Goal: Information Seeking & Learning: Learn about a topic

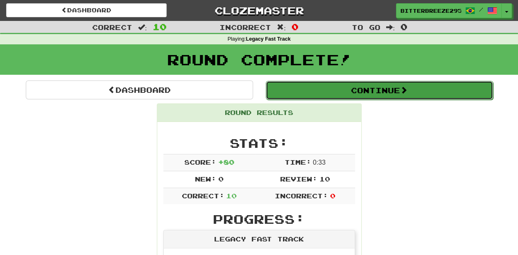
click at [347, 91] on button "Continue" at bounding box center [379, 90] width 227 height 19
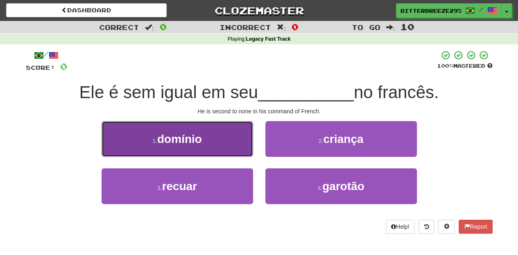
click at [201, 152] on button "1 . domínio" at bounding box center [178, 139] width 152 height 36
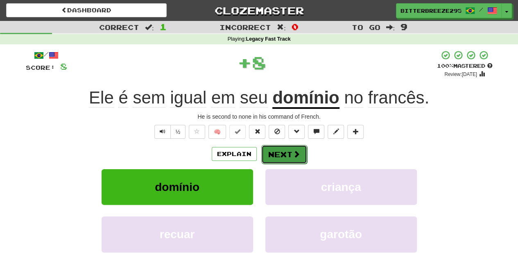
click at [277, 154] on button "Next" at bounding box center [284, 154] width 46 height 19
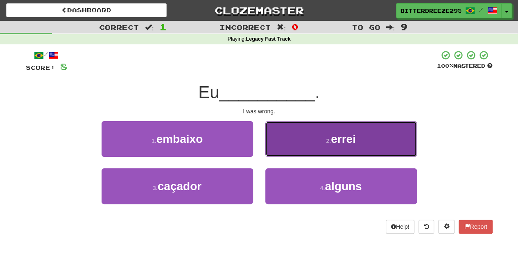
click at [284, 152] on button "2 . errei" at bounding box center [342, 139] width 152 height 36
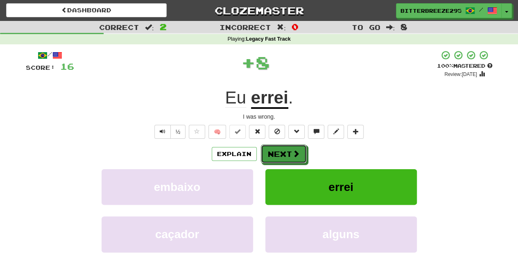
click at [284, 152] on button "Next" at bounding box center [284, 153] width 46 height 19
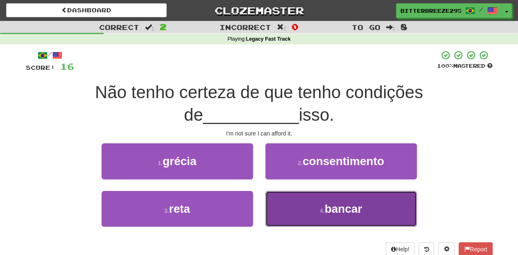
click at [299, 202] on button "4 . bancar" at bounding box center [342, 209] width 152 height 36
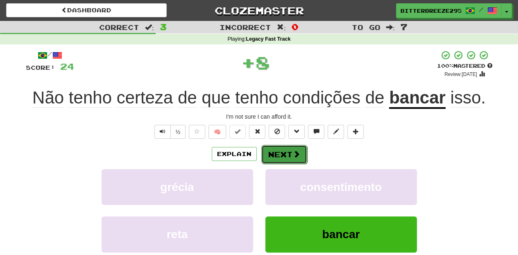
click at [281, 157] on button "Next" at bounding box center [284, 154] width 46 height 19
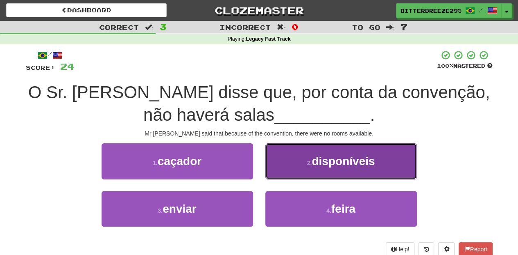
click at [286, 167] on button "2 . disponíveis" at bounding box center [342, 161] width 152 height 36
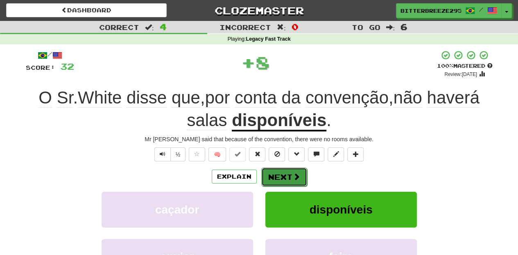
click at [277, 168] on button "Next" at bounding box center [284, 176] width 46 height 19
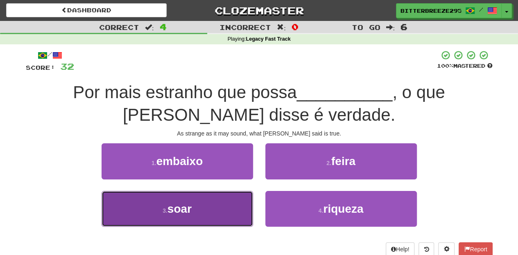
click at [211, 202] on button "3 . soar" at bounding box center [178, 209] width 152 height 36
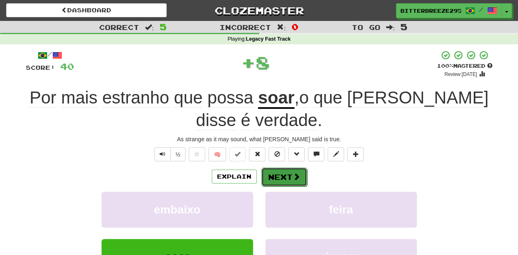
click at [270, 170] on button "Next" at bounding box center [284, 176] width 46 height 19
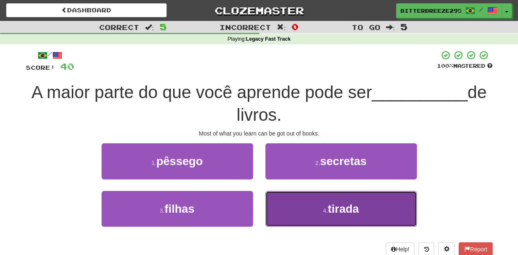
click at [296, 205] on button "4 . tirada" at bounding box center [342, 209] width 152 height 36
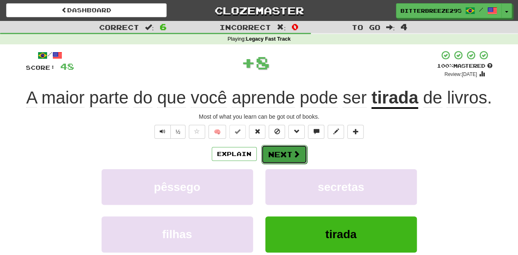
click at [277, 153] on button "Next" at bounding box center [284, 154] width 46 height 19
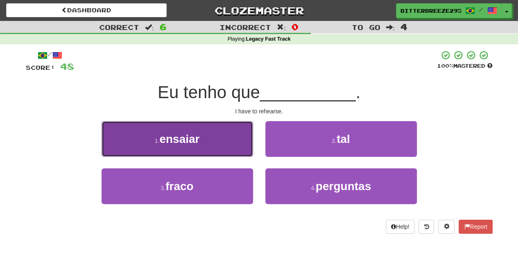
click at [210, 146] on button "1 . ensaiar" at bounding box center [178, 139] width 152 height 36
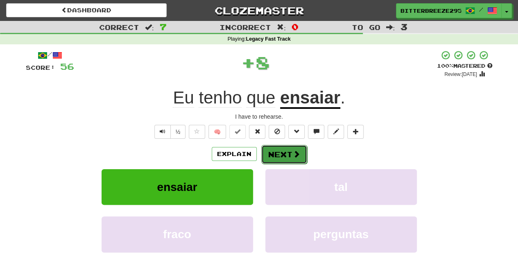
click at [275, 148] on button "Next" at bounding box center [284, 154] width 46 height 19
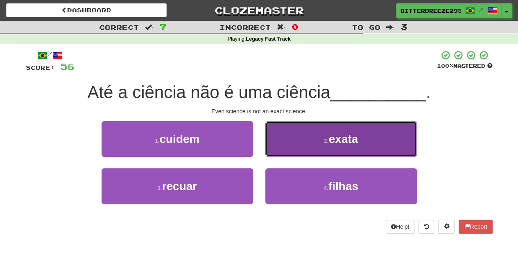
click at [286, 145] on button "2 . exata" at bounding box center [342, 139] width 152 height 36
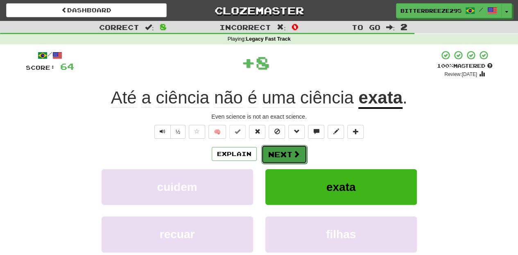
click at [282, 146] on button "Next" at bounding box center [284, 154] width 46 height 19
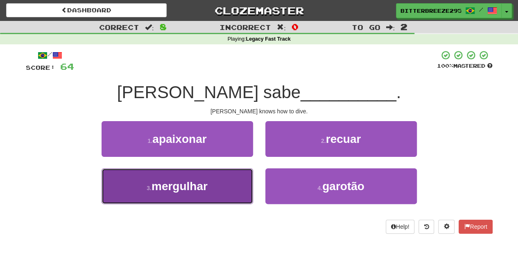
click at [218, 188] on button "3 . mergulhar" at bounding box center [178, 186] width 152 height 36
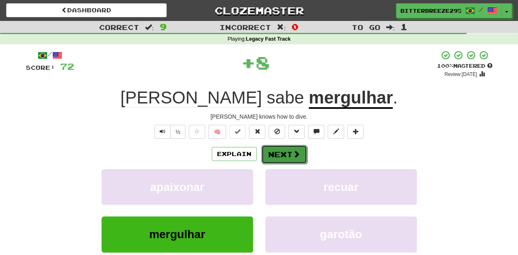
click at [277, 152] on button "Next" at bounding box center [284, 154] width 46 height 19
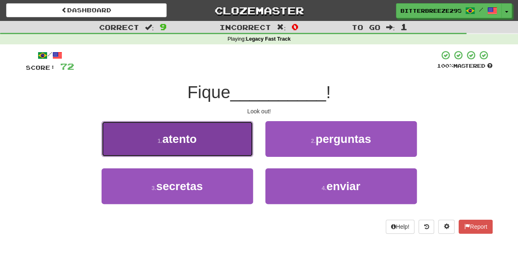
click at [206, 151] on button "1 . atento" at bounding box center [178, 139] width 152 height 36
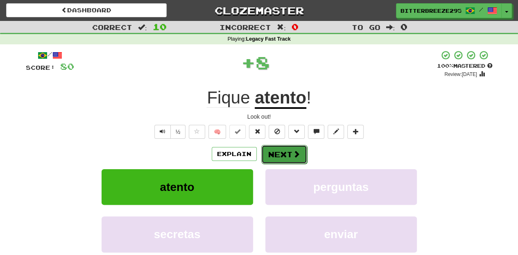
click at [281, 150] on button "Next" at bounding box center [284, 154] width 46 height 19
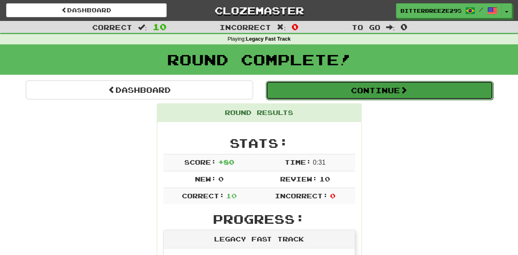
click at [306, 91] on button "Continue" at bounding box center [379, 90] width 227 height 19
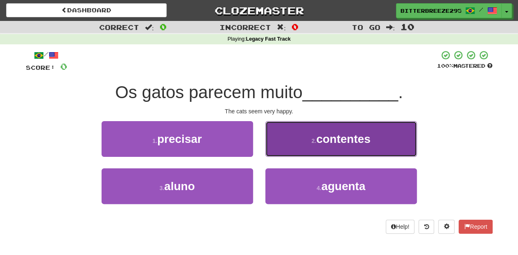
click at [293, 145] on button "2 . contentes" at bounding box center [342, 139] width 152 height 36
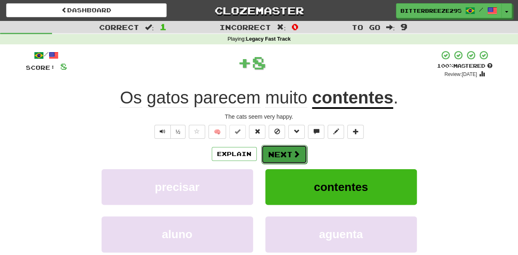
click at [291, 146] on button "Next" at bounding box center [284, 154] width 46 height 19
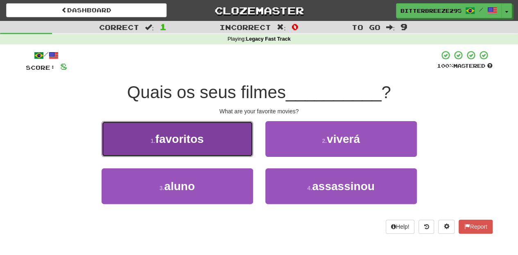
click at [217, 145] on button "1 . favoritos" at bounding box center [178, 139] width 152 height 36
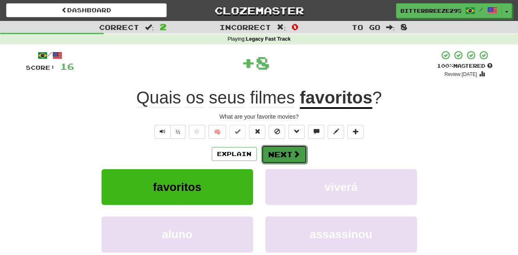
click at [276, 148] on button "Next" at bounding box center [284, 154] width 46 height 19
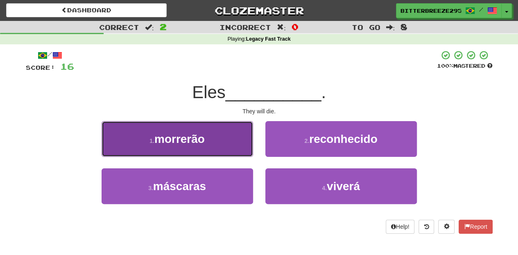
click at [232, 150] on button "1 . morrerão" at bounding box center [178, 139] width 152 height 36
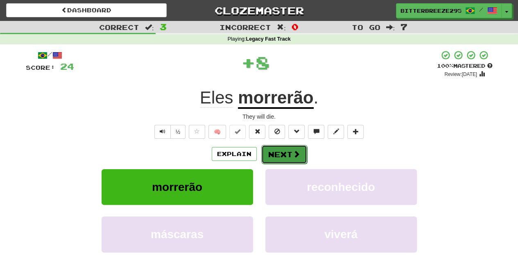
click at [281, 148] on button "Next" at bounding box center [284, 154] width 46 height 19
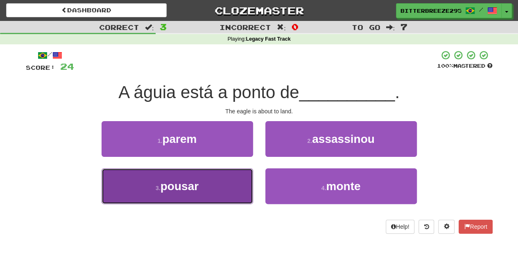
click at [219, 190] on button "3 . pousar" at bounding box center [178, 186] width 152 height 36
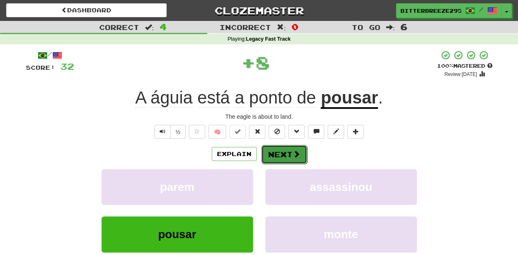
click at [274, 151] on button "Next" at bounding box center [284, 154] width 46 height 19
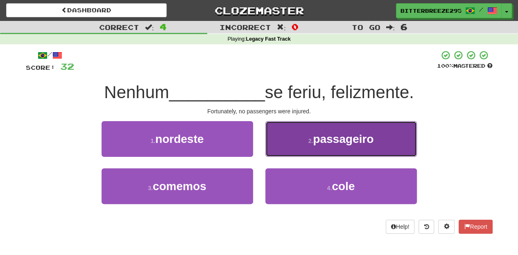
click at [291, 145] on button "2 . passageiro" at bounding box center [342, 139] width 152 height 36
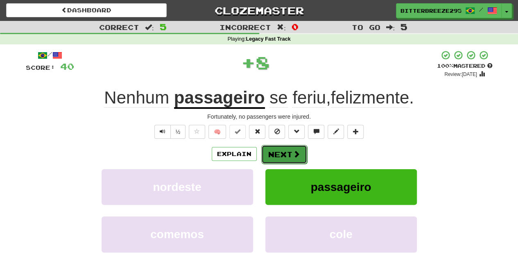
click at [288, 145] on button "Next" at bounding box center [284, 154] width 46 height 19
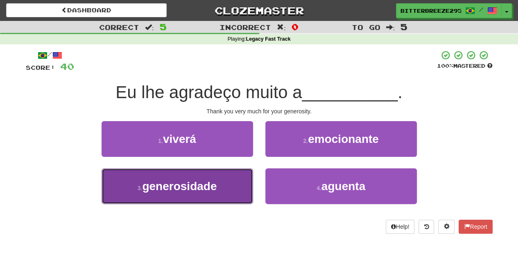
click at [232, 182] on button "3 . generosidade" at bounding box center [178, 186] width 152 height 36
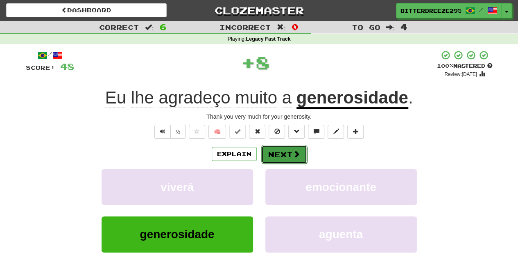
click at [275, 153] on button "Next" at bounding box center [284, 154] width 46 height 19
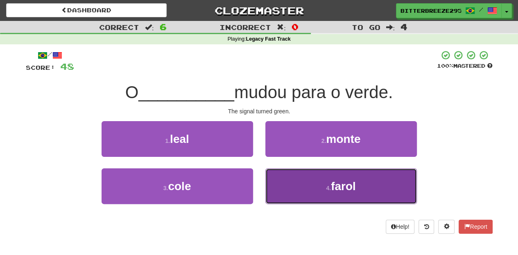
click at [302, 177] on button "4 . farol" at bounding box center [342, 186] width 152 height 36
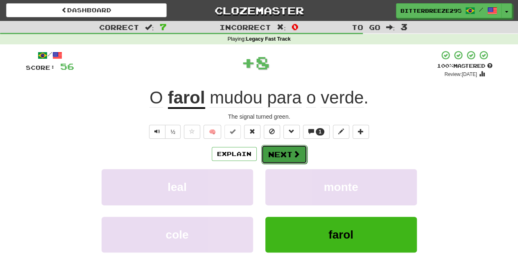
click at [290, 156] on button "Next" at bounding box center [284, 154] width 46 height 19
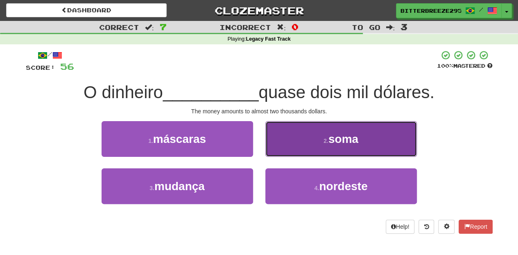
click at [291, 151] on button "2 . soma" at bounding box center [342, 139] width 152 height 36
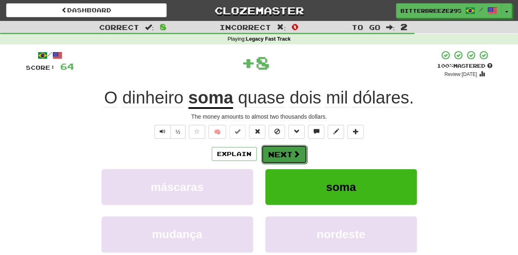
click at [284, 152] on button "Next" at bounding box center [284, 154] width 46 height 19
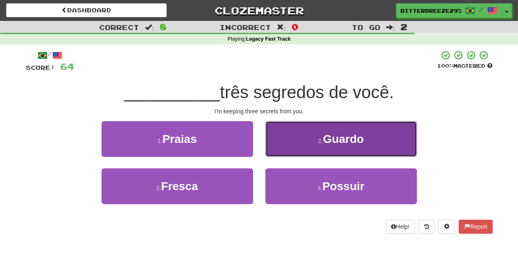
click at [288, 154] on button "2 . Guardo" at bounding box center [342, 139] width 152 height 36
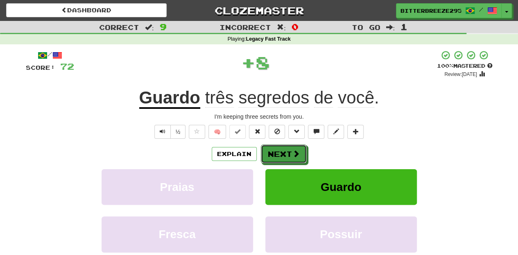
click at [288, 154] on button "Next" at bounding box center [284, 153] width 46 height 19
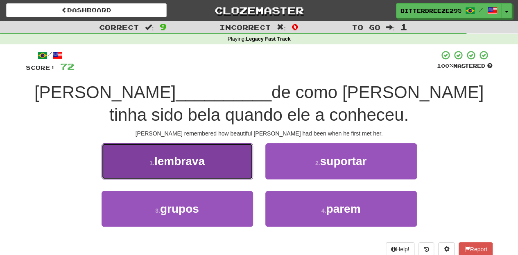
click at [234, 168] on button "1 . lembrava" at bounding box center [178, 161] width 152 height 36
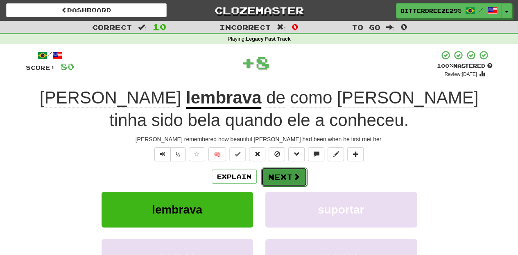
click at [280, 174] on button "Next" at bounding box center [284, 176] width 46 height 19
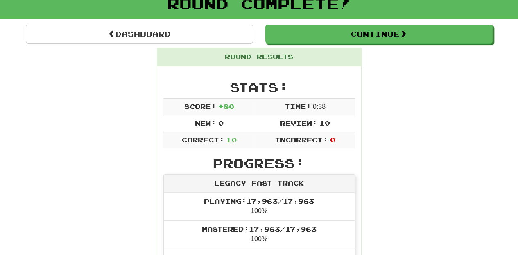
scroll to position [27, 0]
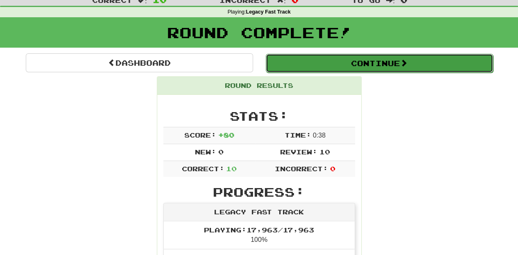
click at [303, 66] on button "Continue" at bounding box center [379, 63] width 227 height 19
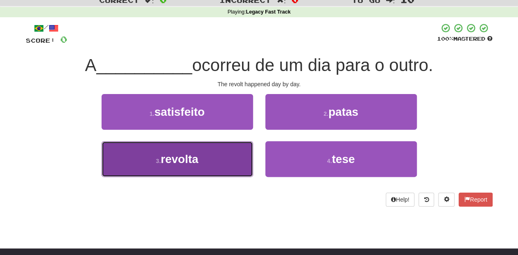
click at [228, 157] on button "3 . revolta" at bounding box center [178, 159] width 152 height 36
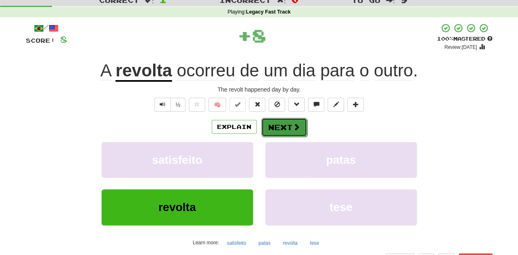
click at [293, 129] on span at bounding box center [296, 126] width 7 height 7
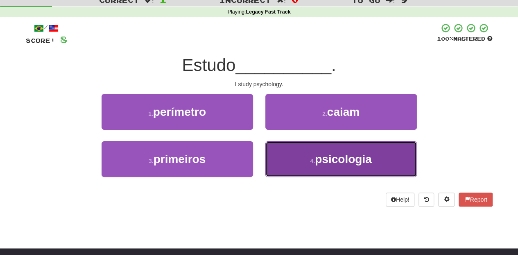
click at [295, 154] on button "4 . psicologia" at bounding box center [342, 159] width 152 height 36
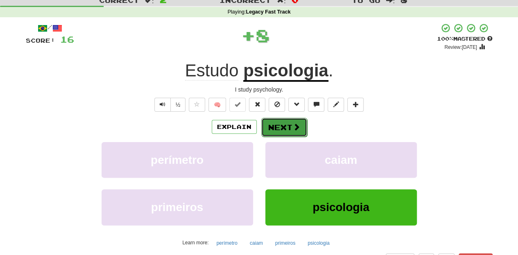
click at [285, 128] on button "Next" at bounding box center [284, 127] width 46 height 19
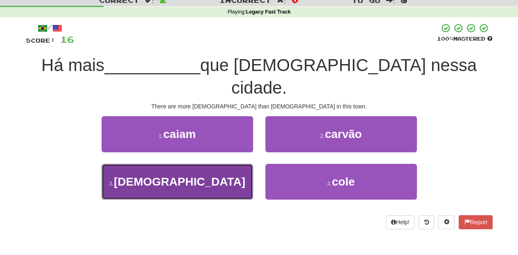
click at [234, 164] on button "3 . [DEMOGRAPHIC_DATA]" at bounding box center [178, 182] width 152 height 36
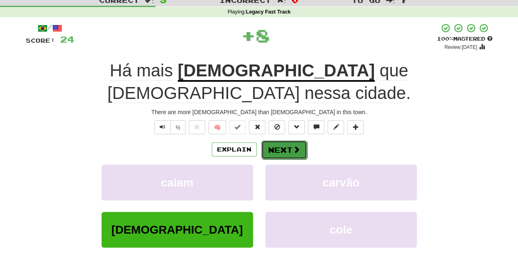
click at [275, 140] on button "Next" at bounding box center [284, 149] width 46 height 19
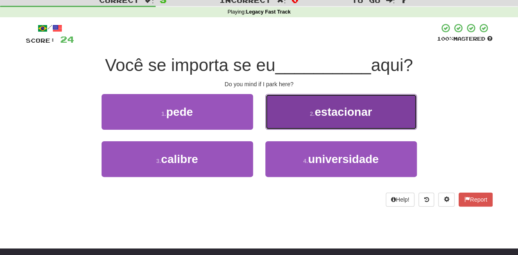
click at [281, 124] on button "2 . estacionar" at bounding box center [342, 112] width 152 height 36
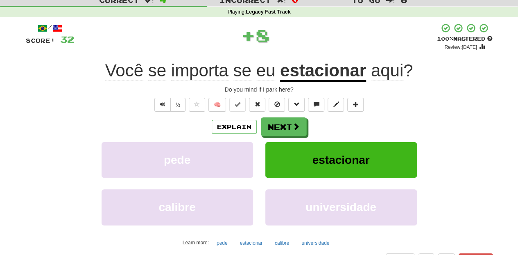
click at [281, 124] on button "Next" at bounding box center [284, 126] width 46 height 19
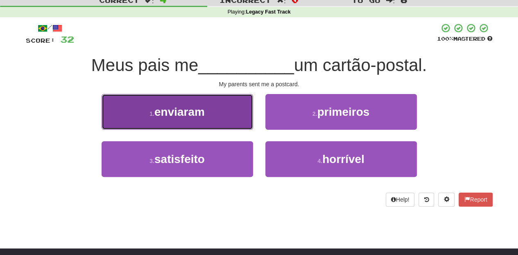
click at [211, 117] on button "1 . enviaram" at bounding box center [178, 112] width 152 height 36
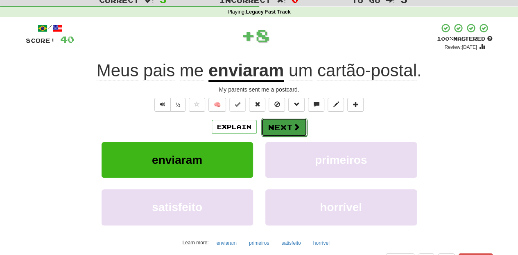
click at [271, 123] on button "Next" at bounding box center [284, 127] width 46 height 19
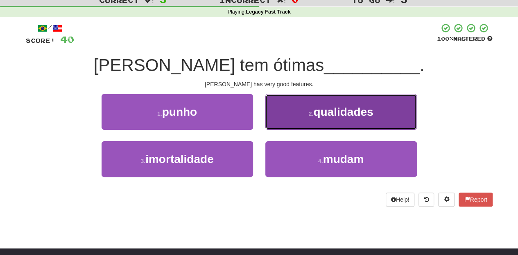
click at [273, 123] on button "2 . qualidades" at bounding box center [342, 112] width 152 height 36
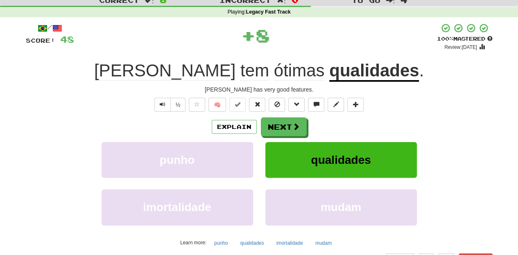
click at [273, 123] on button "Next" at bounding box center [284, 126] width 46 height 19
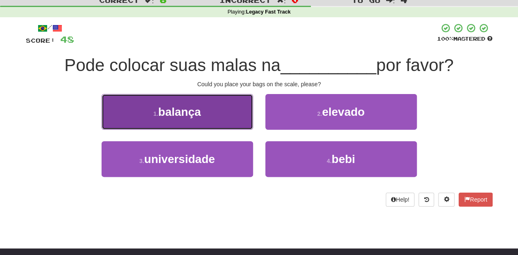
click at [227, 120] on button "1 . balança" at bounding box center [178, 112] width 152 height 36
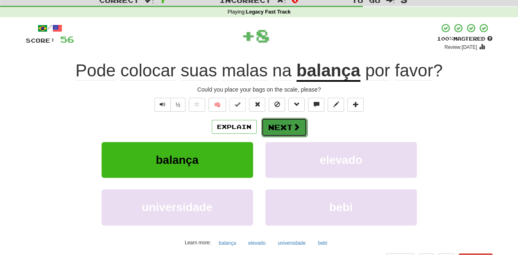
click at [280, 124] on button "Next" at bounding box center [284, 127] width 46 height 19
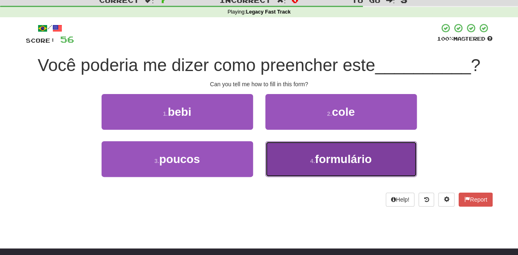
click at [285, 148] on button "4 . formulário" at bounding box center [342, 159] width 152 height 36
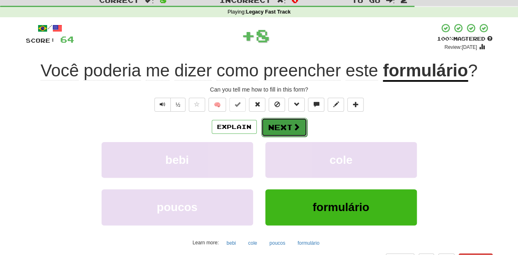
click at [276, 124] on button "Next" at bounding box center [284, 127] width 46 height 19
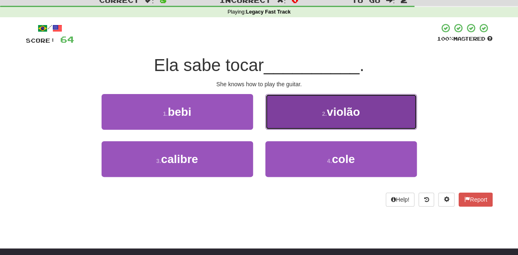
click at [288, 120] on button "2 . violão" at bounding box center [342, 112] width 152 height 36
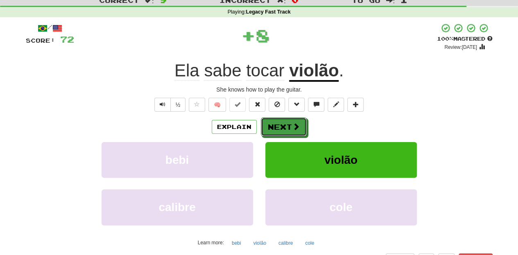
click at [284, 120] on button "Next" at bounding box center [284, 126] width 46 height 19
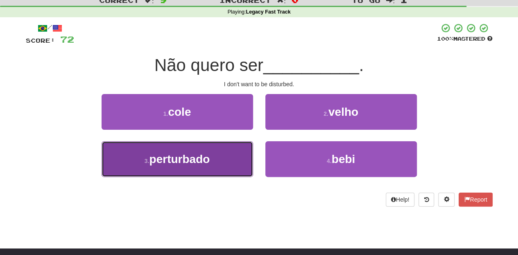
click at [241, 154] on button "3 . perturbado" at bounding box center [178, 159] width 152 height 36
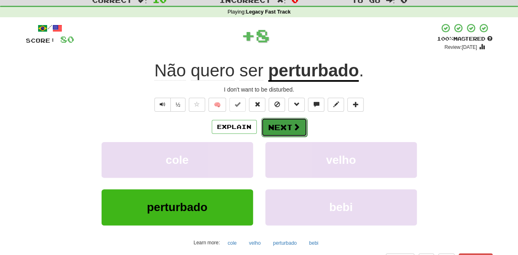
click at [275, 125] on button "Next" at bounding box center [284, 127] width 46 height 19
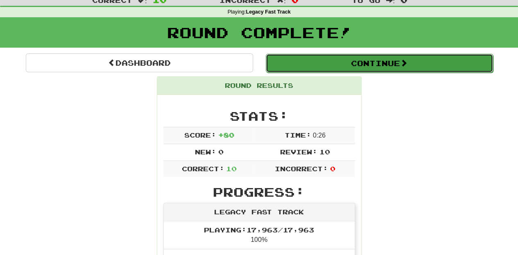
click at [318, 64] on button "Continue" at bounding box center [379, 63] width 227 height 19
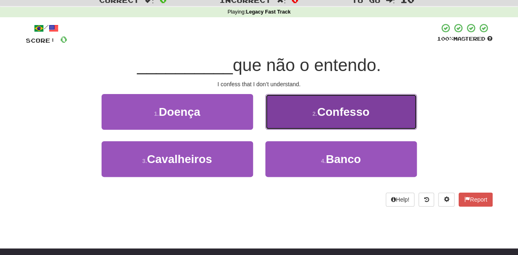
click at [289, 116] on button "2 . [DEMOGRAPHIC_DATA]" at bounding box center [342, 112] width 152 height 36
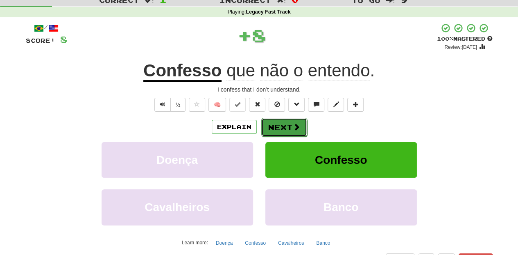
click at [283, 122] on button "Next" at bounding box center [284, 127] width 46 height 19
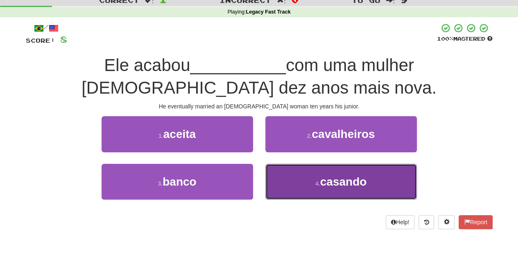
click at [307, 181] on button "4 . casando" at bounding box center [342, 182] width 152 height 36
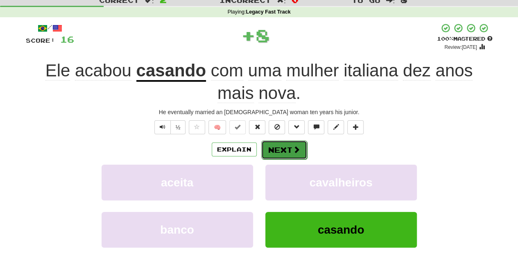
click at [275, 144] on button "Next" at bounding box center [284, 149] width 46 height 19
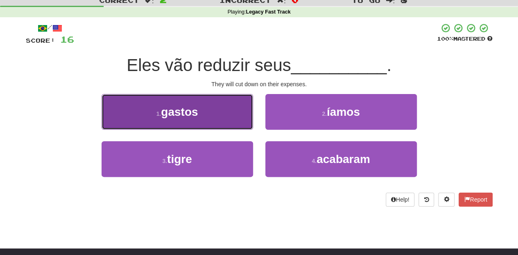
click at [230, 120] on button "1 . gastos" at bounding box center [178, 112] width 152 height 36
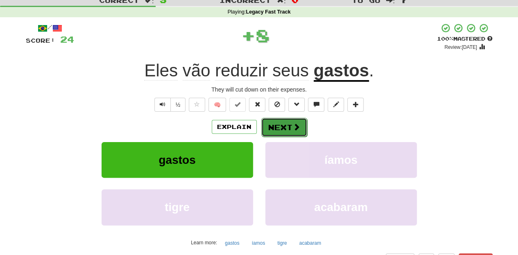
click at [275, 128] on button "Next" at bounding box center [284, 127] width 46 height 19
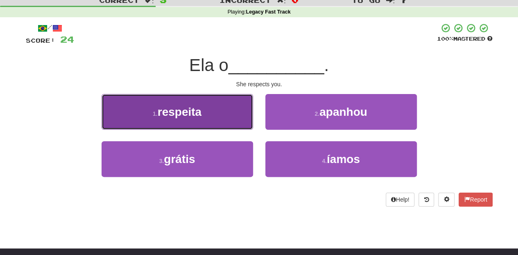
click at [243, 112] on button "1 . respeita" at bounding box center [178, 112] width 152 height 36
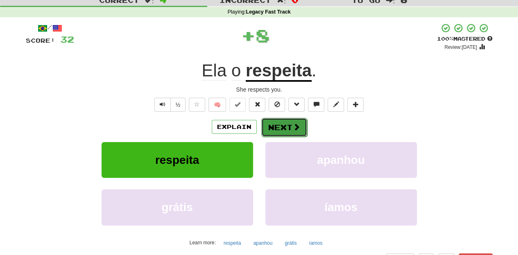
click at [267, 125] on button "Next" at bounding box center [284, 127] width 46 height 19
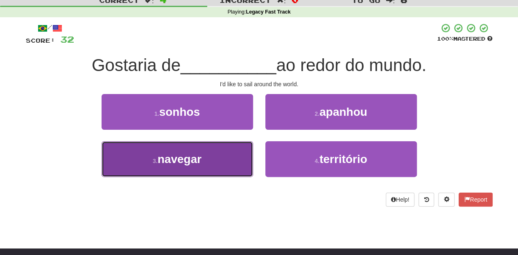
click at [196, 157] on span "navegar" at bounding box center [180, 158] width 44 height 13
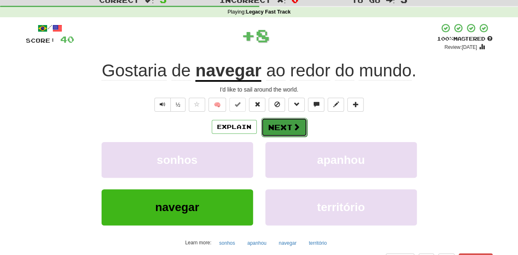
click at [281, 125] on button "Next" at bounding box center [284, 127] width 46 height 19
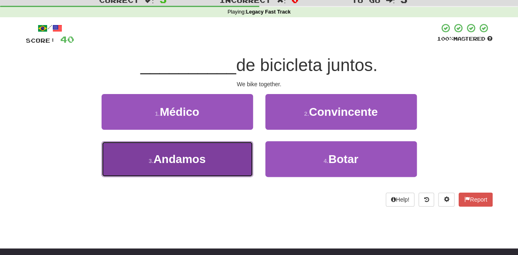
click at [214, 165] on button "3 . [GEOGRAPHIC_DATA]" at bounding box center [178, 159] width 152 height 36
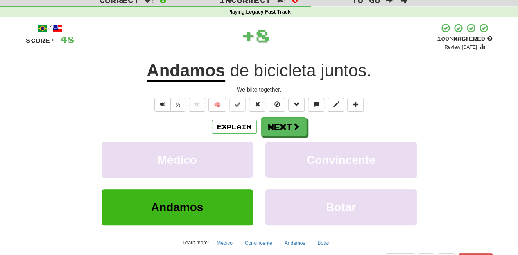
click at [270, 136] on div "Explain Next Médico Convincente Andamos Botar Learn more: Médico Convincente An…" at bounding box center [259, 183] width 467 height 132
click at [274, 130] on button "Next" at bounding box center [284, 127] width 46 height 19
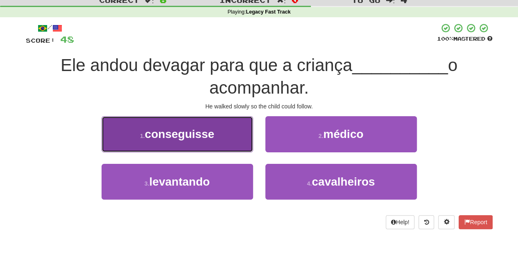
click at [216, 143] on button "1 . conseguisse" at bounding box center [178, 134] width 152 height 36
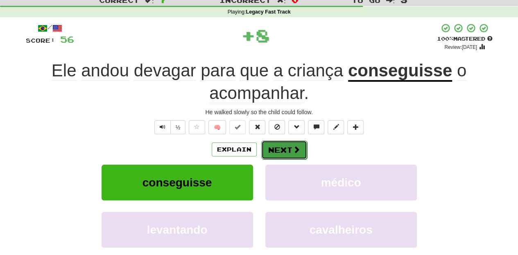
click at [275, 148] on button "Next" at bounding box center [284, 149] width 46 height 19
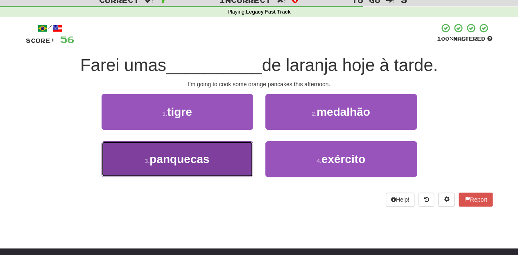
click at [229, 158] on button "3 . panquecas" at bounding box center [178, 159] width 152 height 36
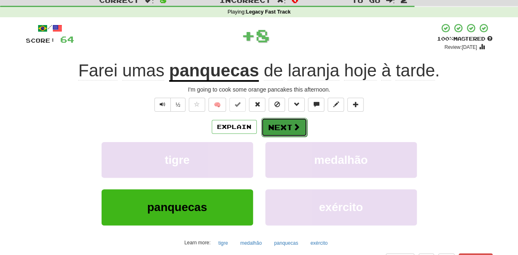
click at [282, 130] on button "Next" at bounding box center [284, 127] width 46 height 19
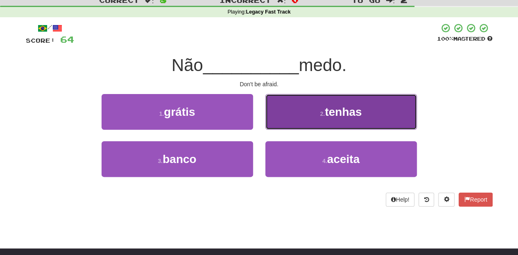
click at [284, 124] on button "2 . tenhas" at bounding box center [342, 112] width 152 height 36
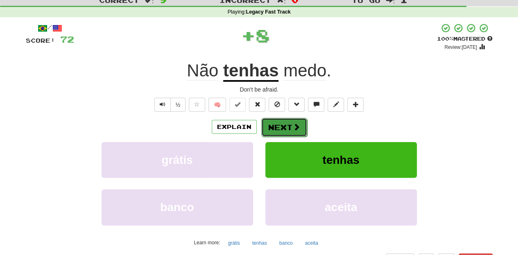
click at [282, 125] on button "Next" at bounding box center [284, 127] width 46 height 19
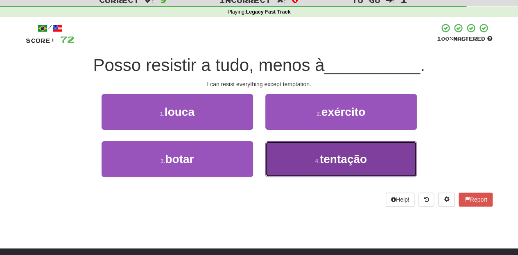
click at [287, 154] on button "4 . tentação" at bounding box center [342, 159] width 152 height 36
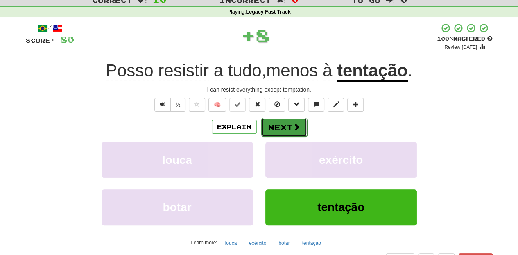
click at [283, 127] on button "Next" at bounding box center [284, 127] width 46 height 19
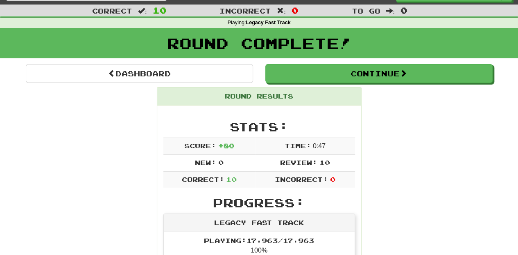
scroll to position [0, 0]
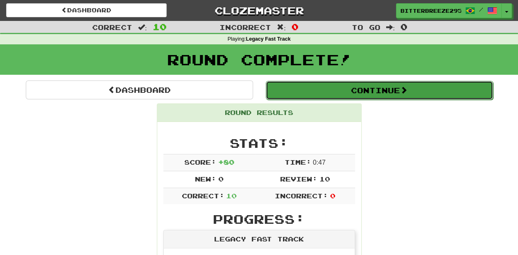
click at [304, 86] on button "Continue" at bounding box center [379, 90] width 227 height 19
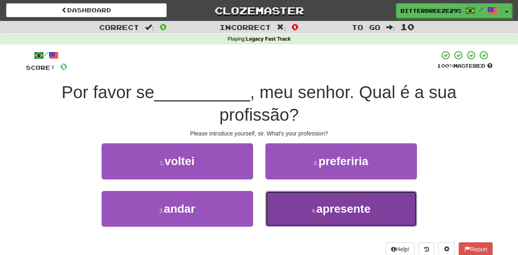
click at [281, 211] on button "4 . apresente" at bounding box center [342, 209] width 152 height 36
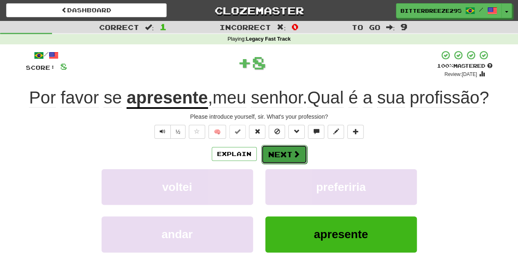
click at [284, 164] on button "Next" at bounding box center [284, 154] width 46 height 19
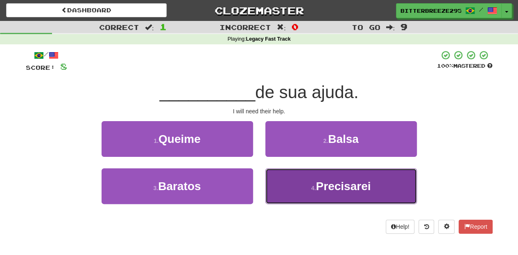
click at [304, 185] on button "4 . Precisarei" at bounding box center [342, 186] width 152 height 36
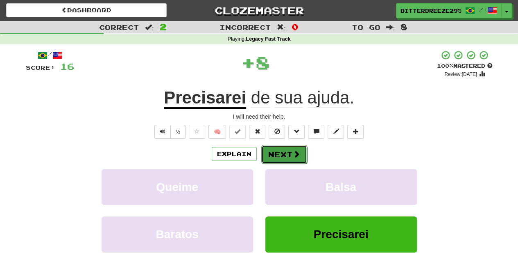
click at [287, 159] on button "Next" at bounding box center [284, 154] width 46 height 19
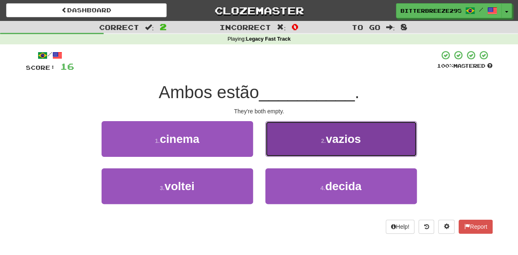
click at [294, 150] on button "2 . vazios" at bounding box center [342, 139] width 152 height 36
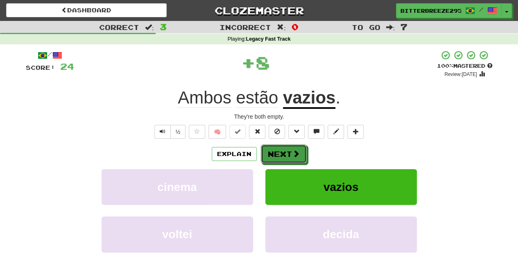
click at [294, 150] on span at bounding box center [296, 153] width 7 height 7
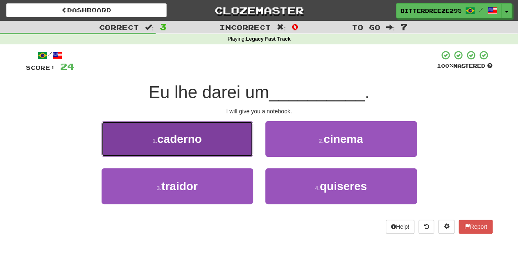
click at [224, 142] on button "1 . caderno" at bounding box center [178, 139] width 152 height 36
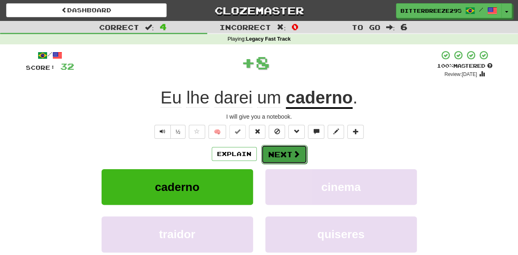
click at [272, 150] on button "Next" at bounding box center [284, 154] width 46 height 19
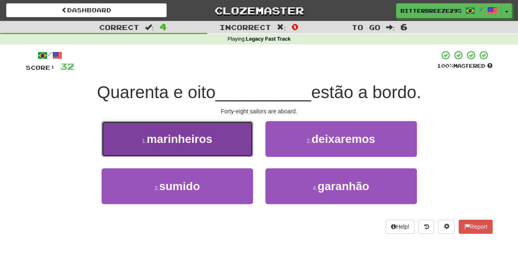
click at [227, 149] on button "1 . marinheiros" at bounding box center [178, 139] width 152 height 36
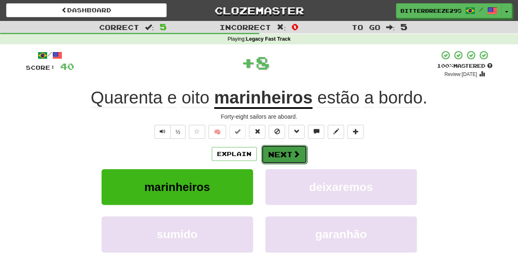
click at [274, 157] on button "Next" at bounding box center [284, 154] width 46 height 19
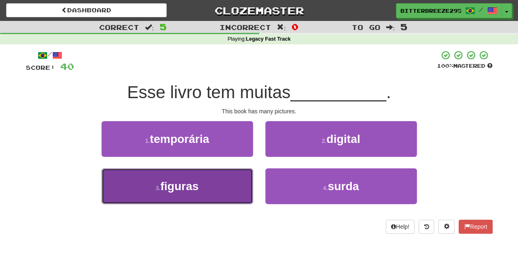
click at [230, 195] on button "3 . figuras" at bounding box center [178, 186] width 152 height 36
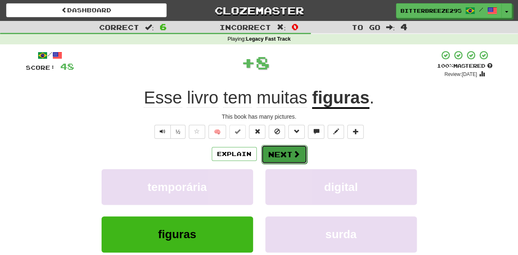
click at [282, 157] on button "Next" at bounding box center [284, 154] width 46 height 19
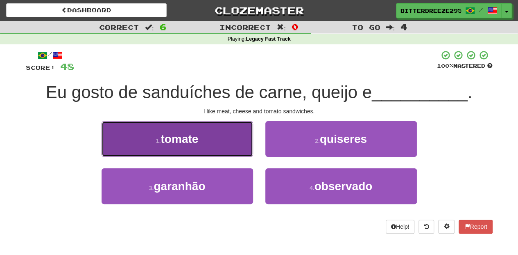
click at [228, 143] on button "1 . tomate" at bounding box center [178, 139] width 152 height 36
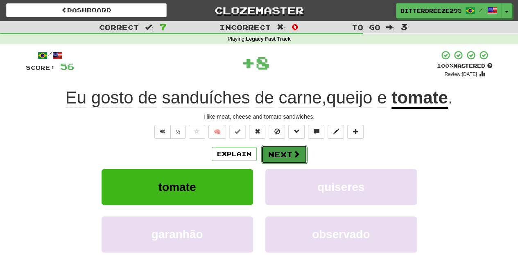
click at [278, 153] on button "Next" at bounding box center [284, 154] width 46 height 19
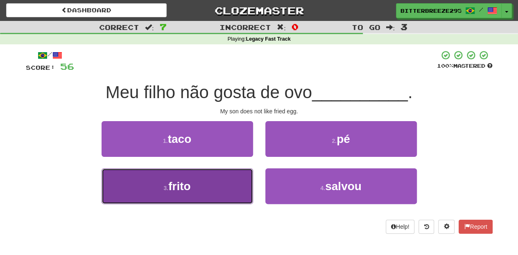
click at [234, 181] on button "3 . frito" at bounding box center [178, 186] width 152 height 36
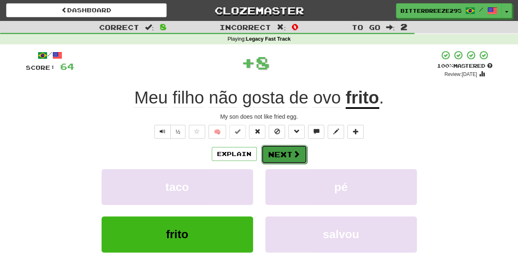
click at [276, 155] on button "Next" at bounding box center [284, 154] width 46 height 19
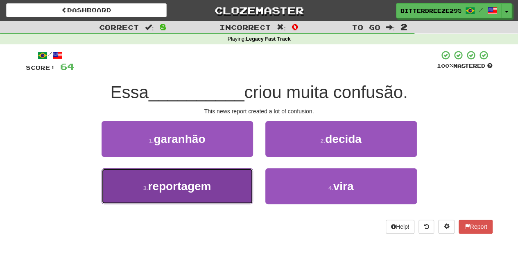
click at [227, 186] on button "3 . reportagem" at bounding box center [178, 186] width 152 height 36
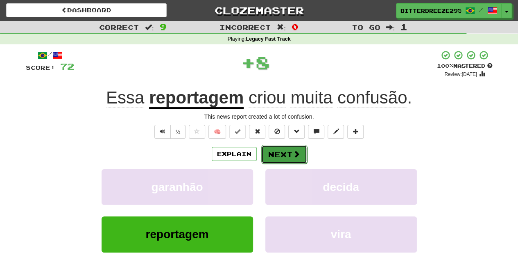
click at [273, 157] on button "Next" at bounding box center [284, 154] width 46 height 19
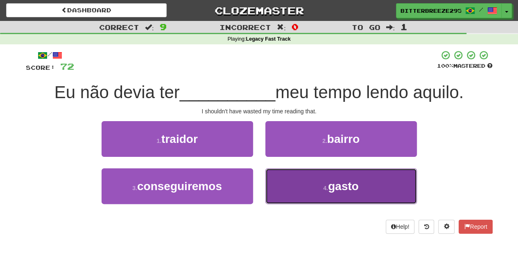
click at [300, 183] on button "4 . gasto" at bounding box center [342, 186] width 152 height 36
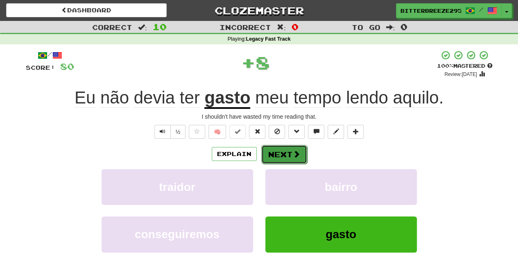
click at [282, 153] on button "Next" at bounding box center [284, 154] width 46 height 19
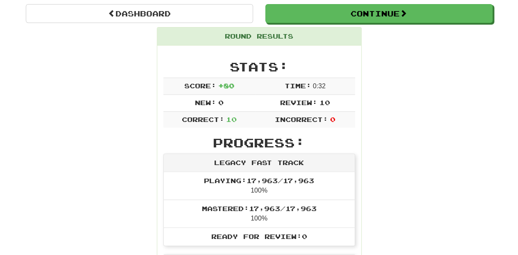
scroll to position [55, 0]
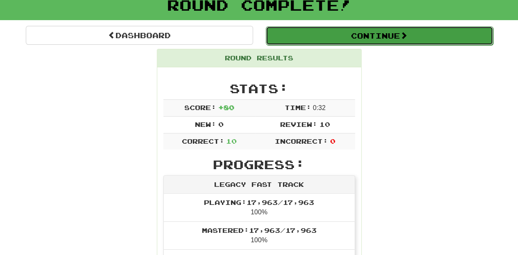
click at [311, 36] on button "Continue" at bounding box center [379, 35] width 227 height 19
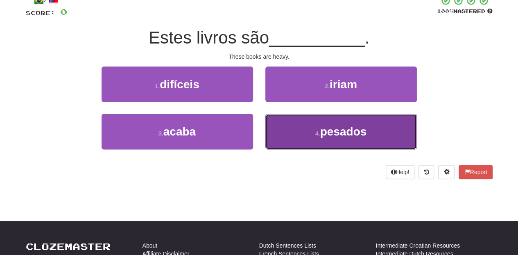
click at [316, 135] on small "4 ." at bounding box center [318, 133] width 5 height 7
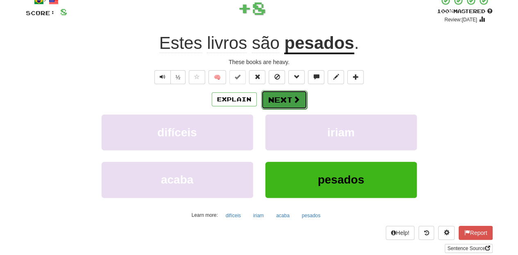
click at [272, 99] on button "Next" at bounding box center [284, 99] width 46 height 19
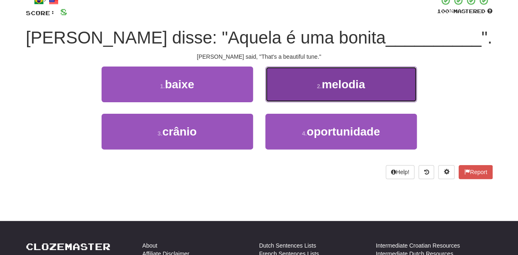
click at [282, 89] on button "2 . melodia" at bounding box center [342, 84] width 152 height 36
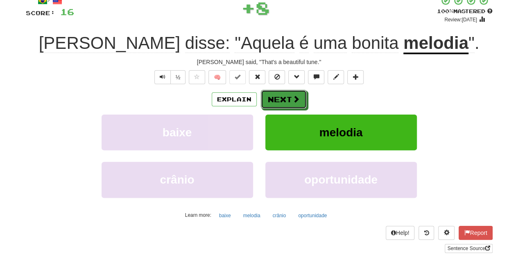
click at [278, 93] on button "Next" at bounding box center [284, 99] width 46 height 19
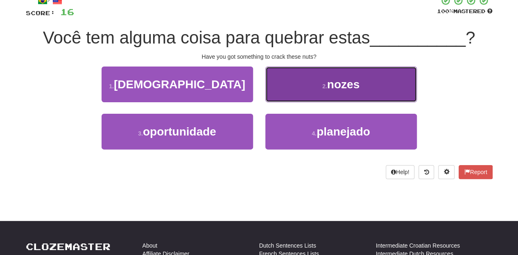
click at [284, 93] on button "2 . nozes" at bounding box center [342, 84] width 152 height 36
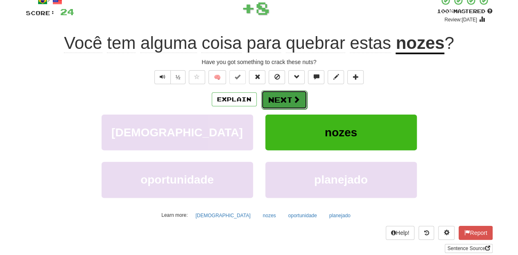
click at [284, 95] on button "Next" at bounding box center [284, 99] width 46 height 19
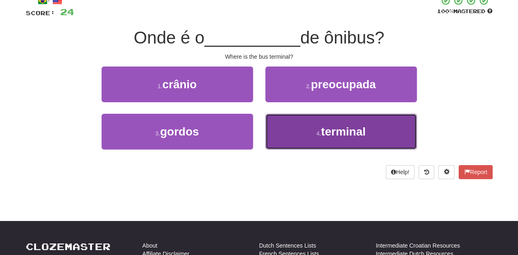
click at [282, 123] on button "4 . terminal" at bounding box center [342, 132] width 152 height 36
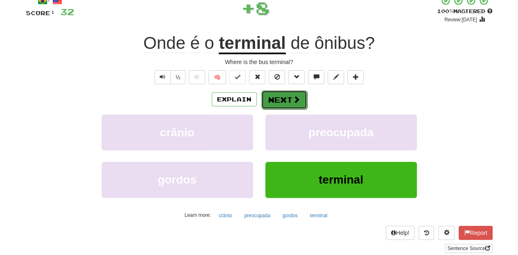
click at [279, 100] on button "Next" at bounding box center [284, 99] width 46 height 19
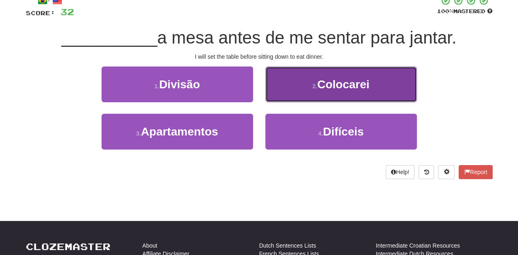
click at [284, 97] on button "2 . [GEOGRAPHIC_DATA]" at bounding box center [342, 84] width 152 height 36
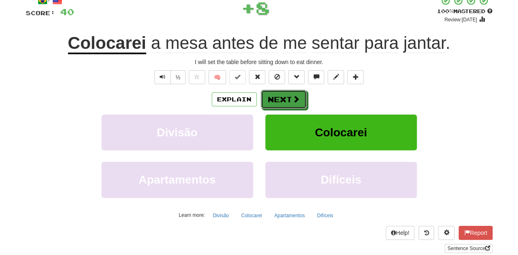
click at [284, 97] on button "Next" at bounding box center [284, 99] width 46 height 19
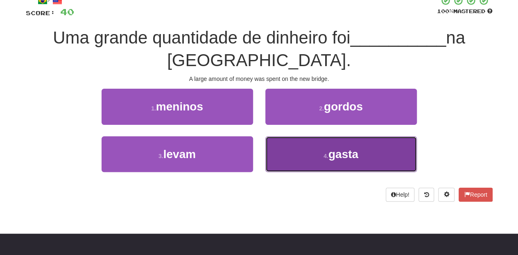
click at [296, 148] on button "4 . gasta" at bounding box center [342, 154] width 152 height 36
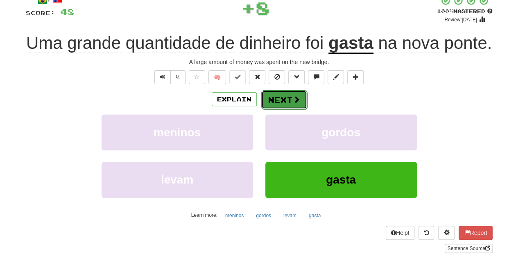
click at [288, 101] on button "Next" at bounding box center [284, 99] width 46 height 19
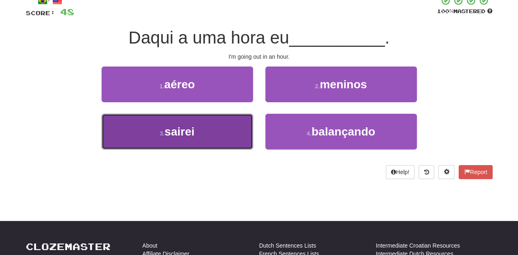
click at [242, 128] on button "3 . sairei" at bounding box center [178, 132] width 152 height 36
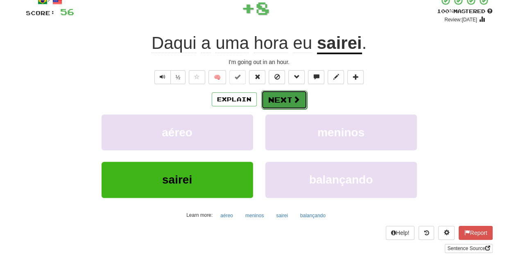
click at [274, 103] on button "Next" at bounding box center [284, 99] width 46 height 19
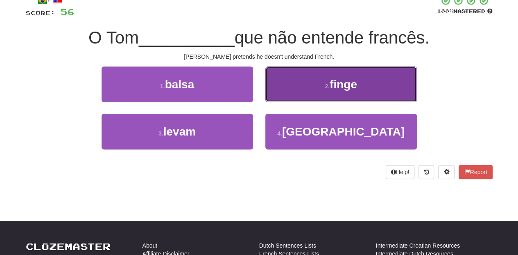
click at [294, 97] on button "2 . finge" at bounding box center [342, 84] width 152 height 36
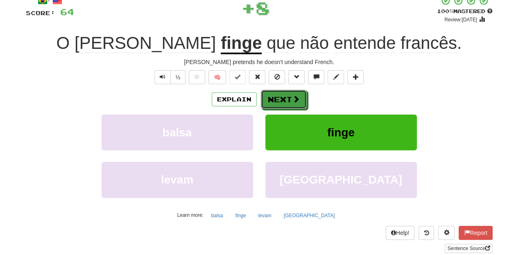
click at [294, 97] on span at bounding box center [296, 98] width 7 height 7
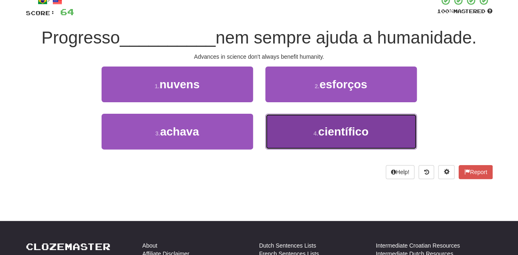
click at [297, 123] on button "4 . científico" at bounding box center [342, 132] width 152 height 36
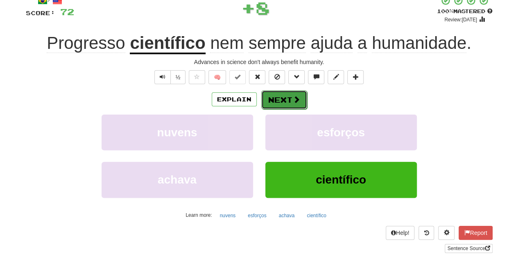
click at [282, 93] on button "Next" at bounding box center [284, 99] width 46 height 19
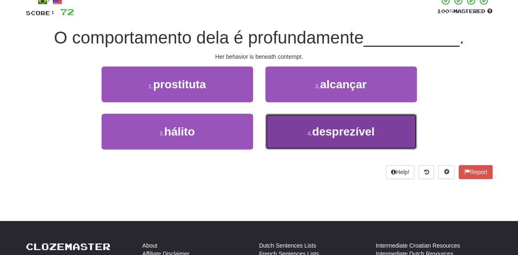
click at [301, 122] on button "4 . desprezível" at bounding box center [342, 132] width 152 height 36
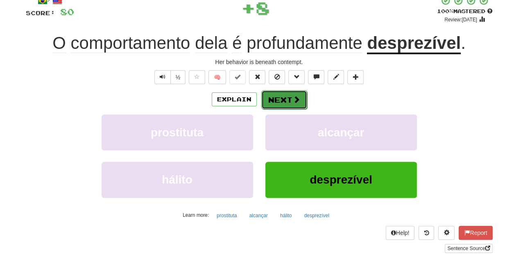
click at [294, 102] on span at bounding box center [296, 98] width 7 height 7
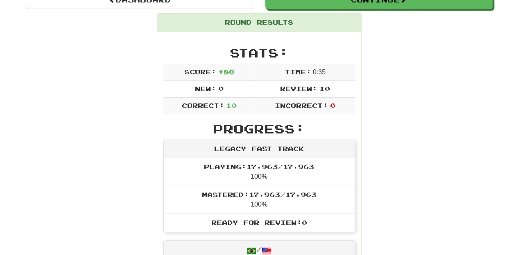
scroll to position [63, 0]
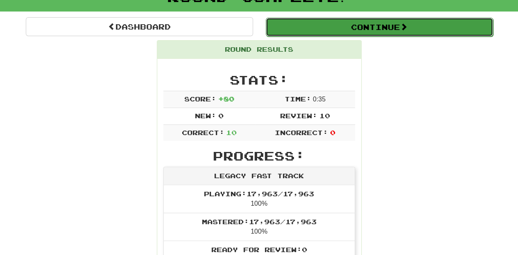
click at [310, 30] on button "Continue" at bounding box center [379, 27] width 227 height 19
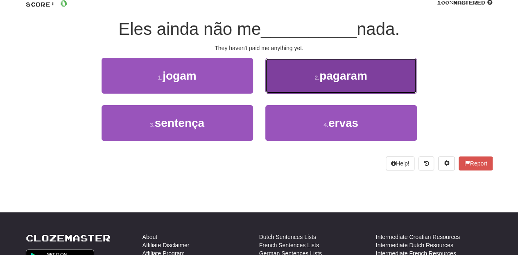
click at [284, 85] on button "2 . pagaram" at bounding box center [342, 76] width 152 height 36
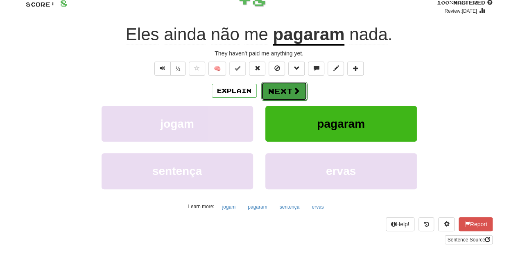
click at [284, 86] on button "Next" at bounding box center [284, 91] width 46 height 19
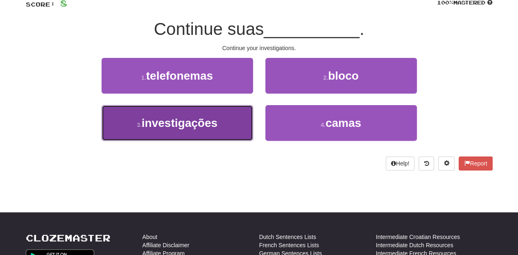
click at [234, 115] on button "3 . investigações" at bounding box center [178, 123] width 152 height 36
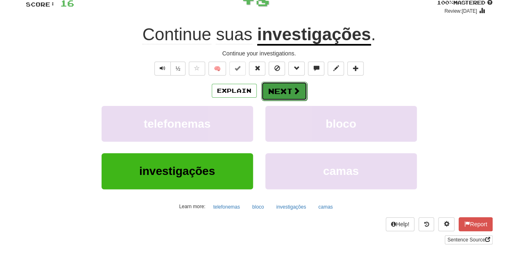
click at [275, 91] on button "Next" at bounding box center [284, 91] width 46 height 19
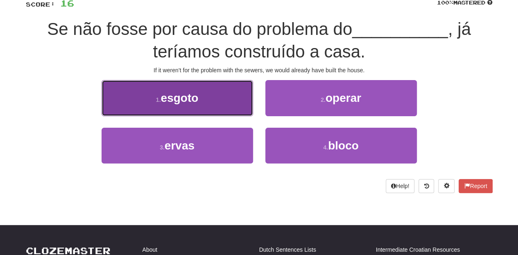
click at [222, 102] on button "1 . esgoto" at bounding box center [178, 98] width 152 height 36
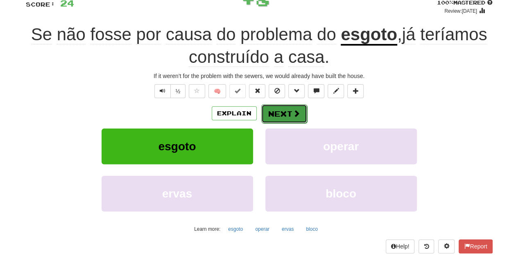
click at [279, 113] on button "Next" at bounding box center [284, 113] width 46 height 19
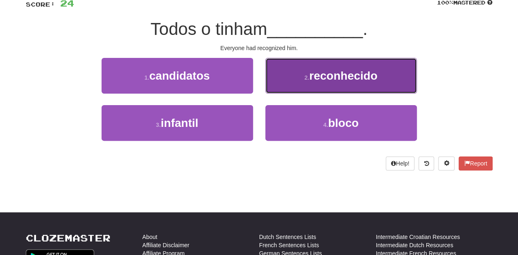
click at [288, 86] on button "2 . reconhecido" at bounding box center [342, 76] width 152 height 36
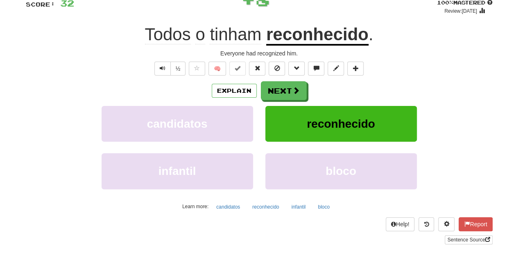
click at [288, 86] on button "Next" at bounding box center [284, 90] width 46 height 19
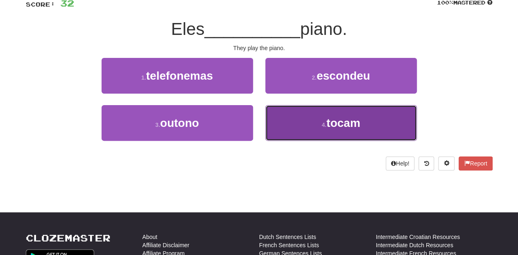
click at [291, 116] on button "4 . tocam" at bounding box center [342, 123] width 152 height 36
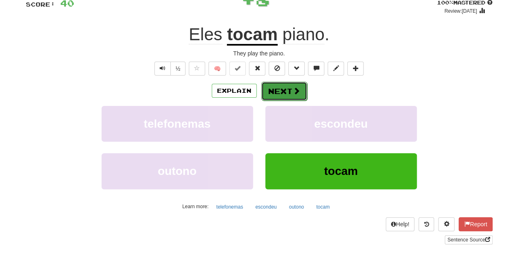
click at [287, 94] on button "Next" at bounding box center [284, 91] width 46 height 19
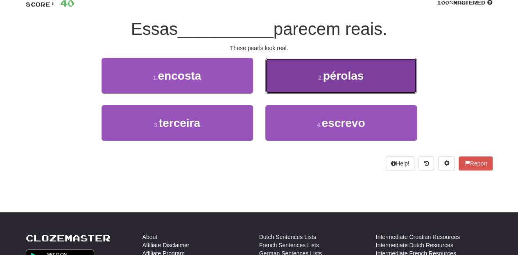
click at [285, 84] on button "2 . pérolas" at bounding box center [342, 76] width 152 height 36
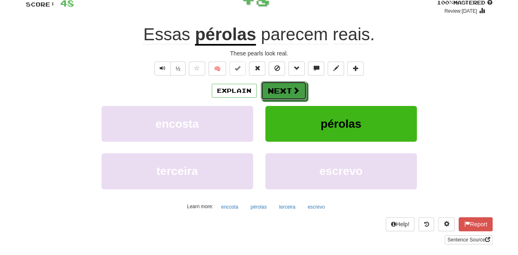
click at [285, 84] on button "Next" at bounding box center [284, 90] width 46 height 19
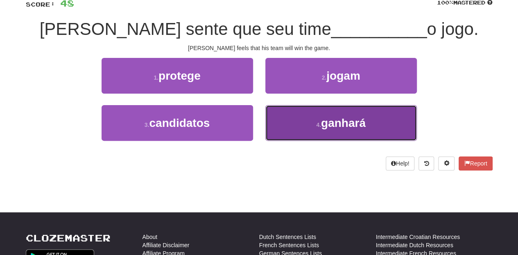
click at [303, 114] on button "4 . ganhará" at bounding box center [342, 123] width 152 height 36
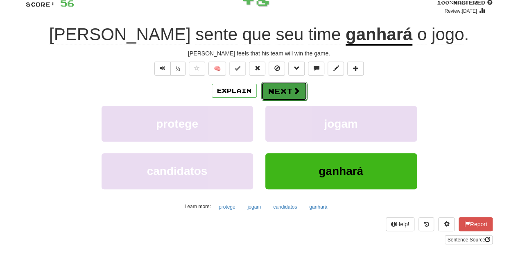
click at [279, 88] on button "Next" at bounding box center [284, 91] width 46 height 19
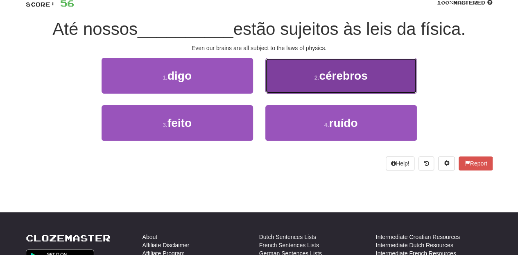
click at [300, 80] on button "2 . cérebros" at bounding box center [342, 76] width 152 height 36
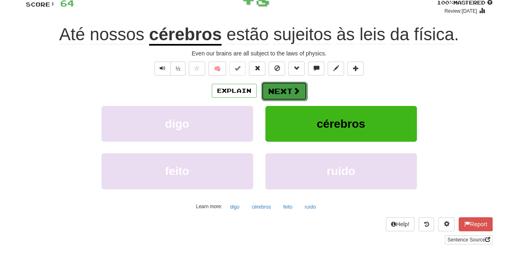
click at [293, 85] on button "Next" at bounding box center [284, 91] width 46 height 19
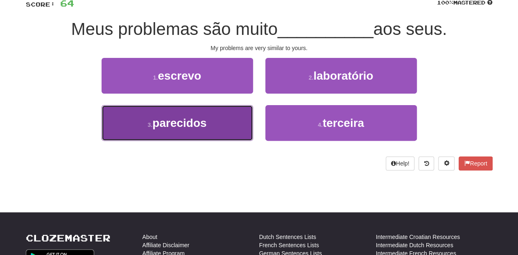
click at [221, 117] on button "3 . parecidos" at bounding box center [178, 123] width 152 height 36
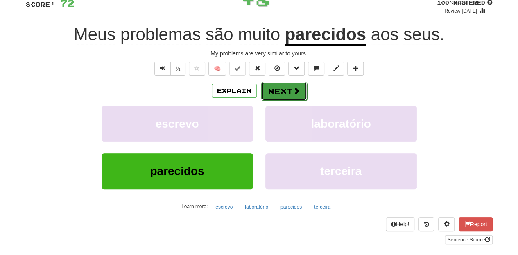
click at [262, 90] on button "Next" at bounding box center [284, 91] width 46 height 19
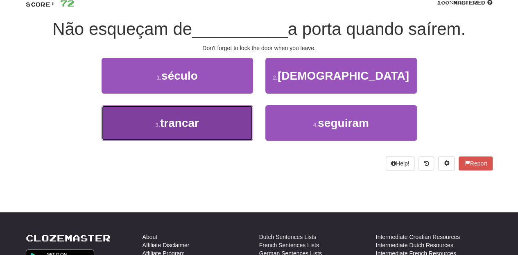
click at [240, 119] on button "3 . trancar" at bounding box center [178, 123] width 152 height 36
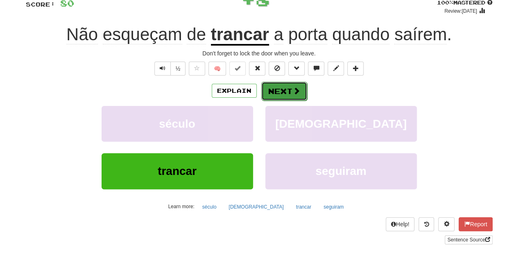
click at [283, 88] on button "Next" at bounding box center [284, 91] width 46 height 19
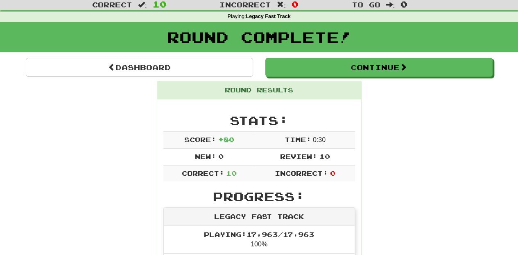
scroll to position [0, 0]
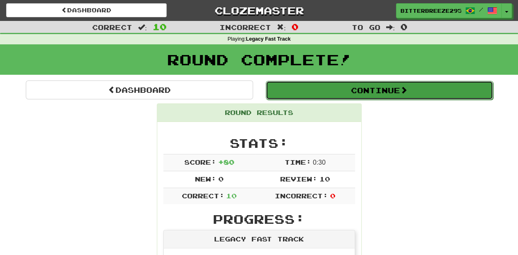
click at [337, 93] on button "Continue" at bounding box center [379, 90] width 227 height 19
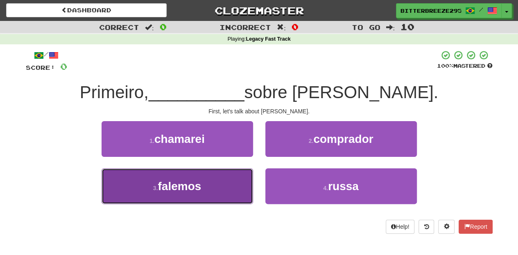
click at [224, 182] on button "3 . falemos" at bounding box center [178, 186] width 152 height 36
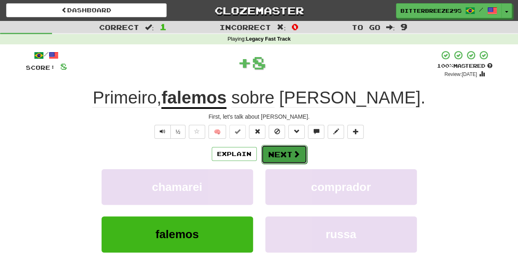
click at [268, 155] on button "Next" at bounding box center [284, 154] width 46 height 19
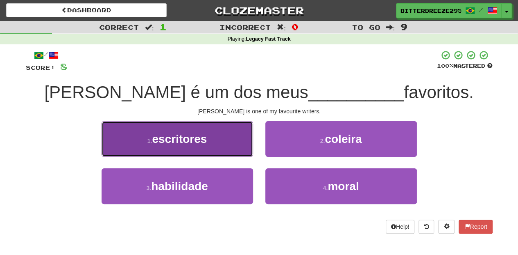
click at [225, 148] on button "1 . escritores" at bounding box center [178, 139] width 152 height 36
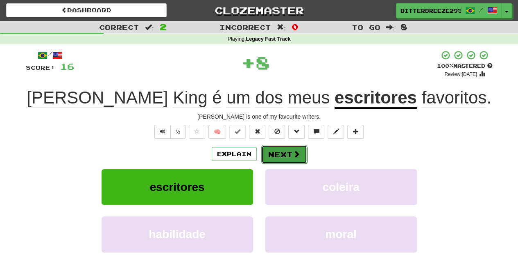
click at [273, 152] on button "Next" at bounding box center [284, 154] width 46 height 19
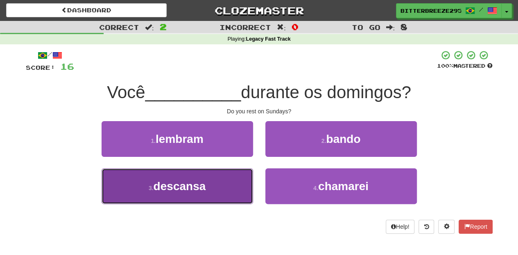
click at [223, 183] on button "3 . descansa" at bounding box center [178, 186] width 152 height 36
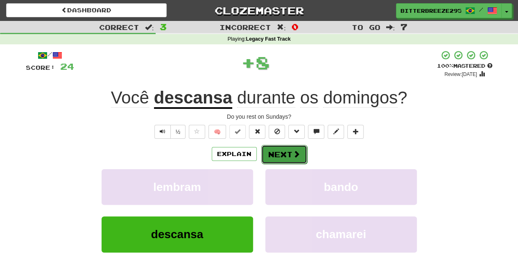
click at [285, 153] on button "Next" at bounding box center [284, 154] width 46 height 19
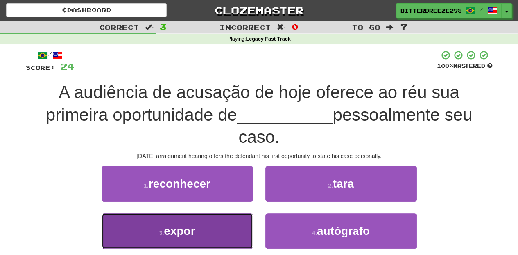
click at [226, 218] on button "3 . expor" at bounding box center [178, 231] width 152 height 36
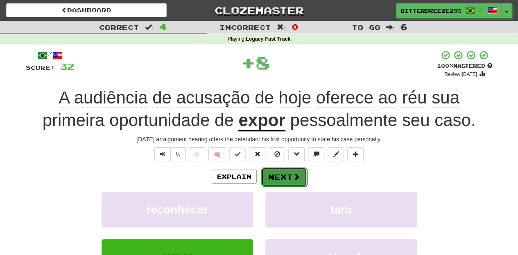
click at [279, 178] on button "Next" at bounding box center [284, 176] width 46 height 19
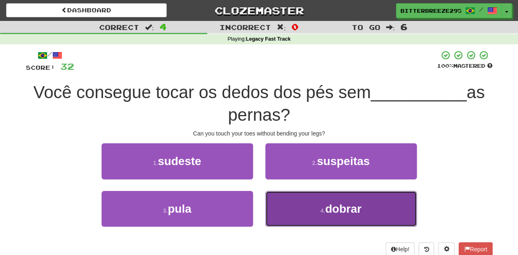
click at [295, 205] on button "4 . dobrar" at bounding box center [342, 209] width 152 height 36
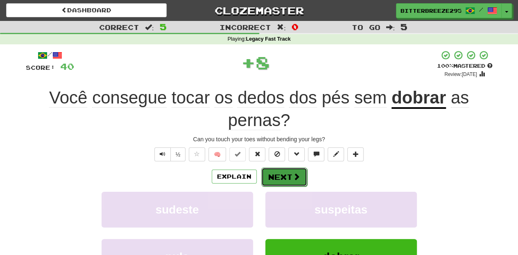
click at [286, 174] on button "Next" at bounding box center [284, 176] width 46 height 19
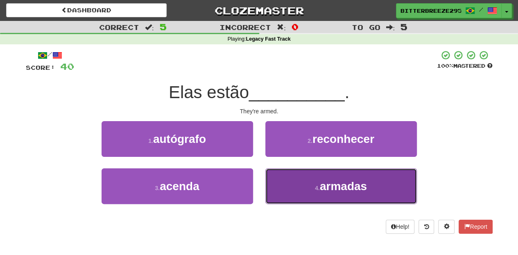
click at [290, 179] on button "4 . armadas" at bounding box center [342, 186] width 152 height 36
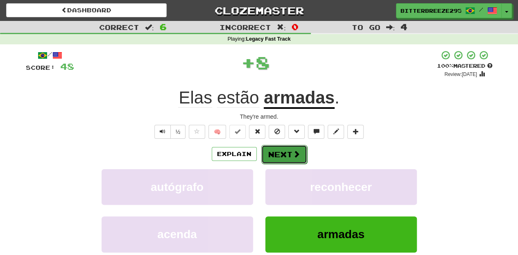
click at [275, 148] on button "Next" at bounding box center [284, 154] width 46 height 19
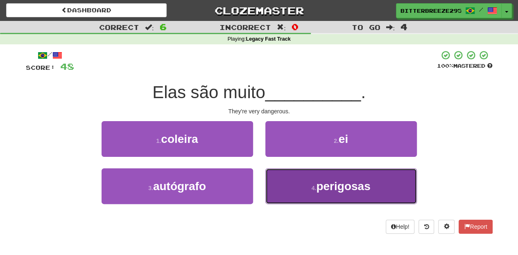
click at [275, 182] on button "4 . perigosas" at bounding box center [342, 186] width 152 height 36
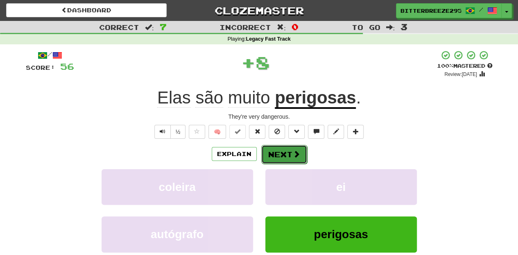
click at [282, 150] on button "Next" at bounding box center [284, 154] width 46 height 19
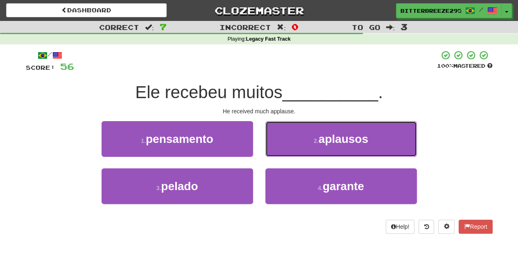
click at [282, 150] on button "2 . aplausos" at bounding box center [342, 139] width 152 height 36
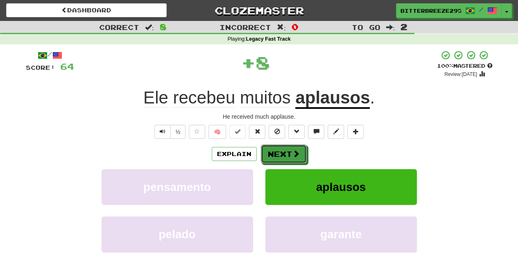
click at [282, 150] on button "Next" at bounding box center [284, 153] width 46 height 19
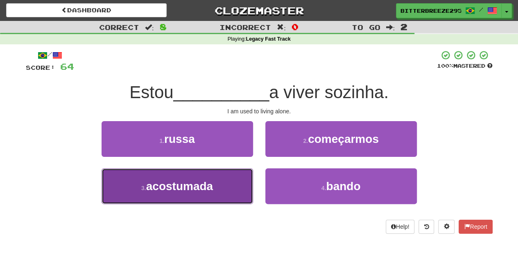
click at [237, 188] on button "3 . acostumada" at bounding box center [178, 186] width 152 height 36
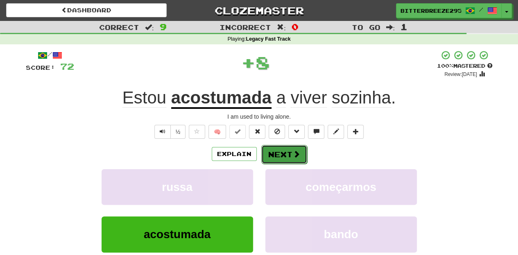
click at [284, 153] on button "Next" at bounding box center [284, 154] width 46 height 19
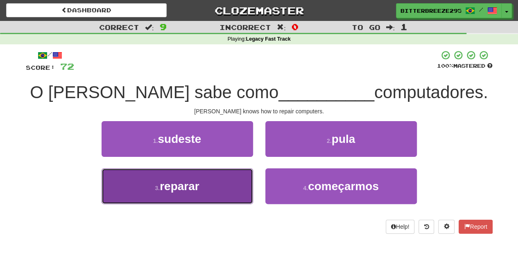
click at [222, 191] on button "3 . reparar" at bounding box center [178, 186] width 152 height 36
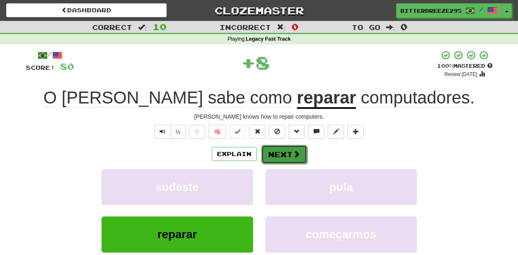
click at [272, 155] on button "Next" at bounding box center [284, 154] width 46 height 19
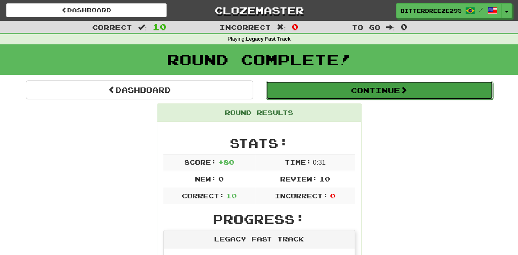
click at [317, 89] on button "Continue" at bounding box center [379, 90] width 227 height 19
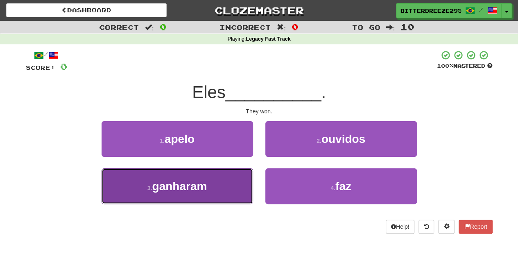
click at [202, 177] on button "3 . ganharam" at bounding box center [178, 186] width 152 height 36
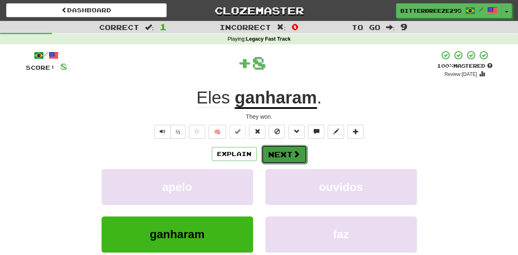
click at [282, 155] on button "Next" at bounding box center [284, 154] width 46 height 19
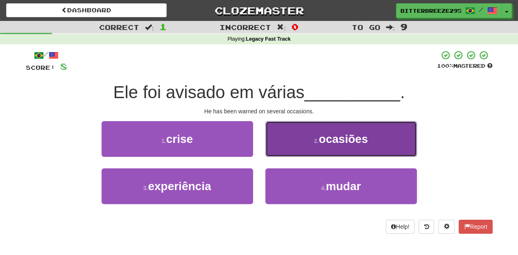
click at [288, 151] on button "2 . ocasiões" at bounding box center [342, 139] width 152 height 36
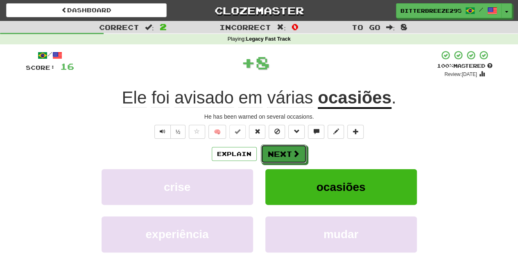
click at [288, 151] on button "Next" at bounding box center [284, 153] width 46 height 19
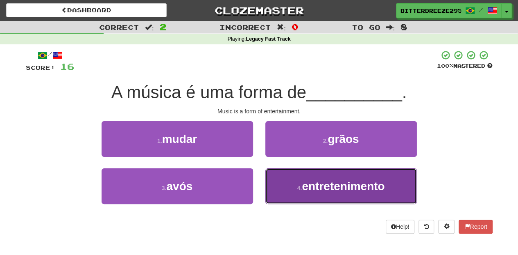
click at [293, 186] on button "4 . entretenimento" at bounding box center [342, 186] width 152 height 36
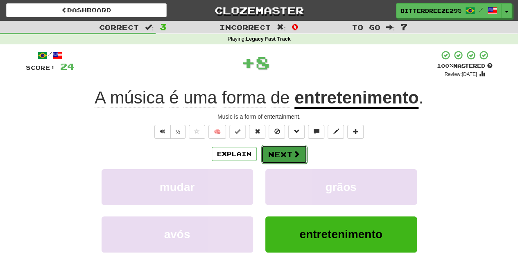
click at [289, 156] on button "Next" at bounding box center [284, 154] width 46 height 19
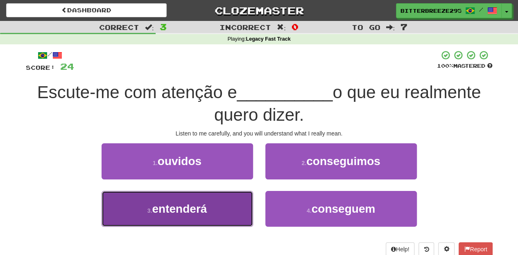
click at [216, 199] on button "3 . entenderá" at bounding box center [178, 209] width 152 height 36
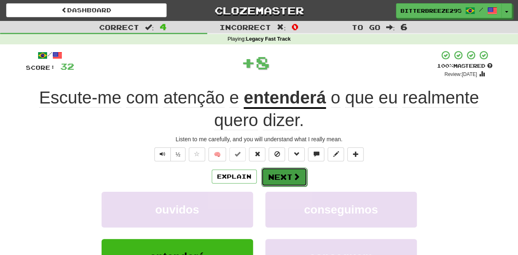
click at [275, 177] on button "Next" at bounding box center [284, 176] width 46 height 19
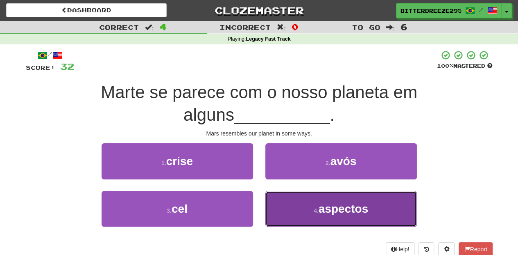
click at [294, 205] on button "4 . aspectos" at bounding box center [342, 209] width 152 height 36
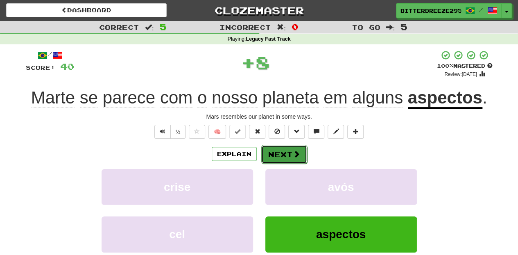
click at [280, 150] on button "Next" at bounding box center [284, 154] width 46 height 19
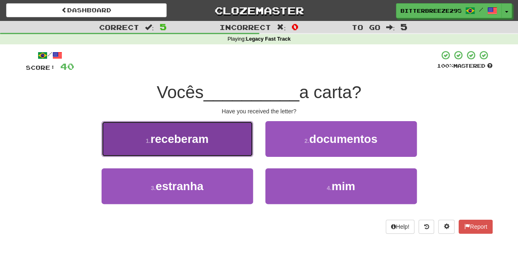
click at [227, 148] on button "1 . receberam" at bounding box center [178, 139] width 152 height 36
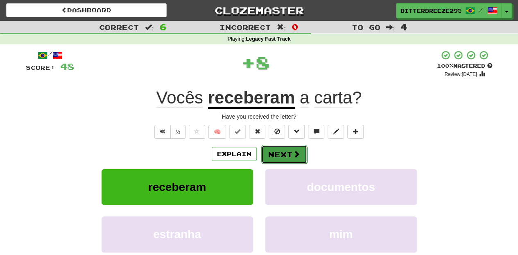
click at [269, 155] on button "Next" at bounding box center [284, 154] width 46 height 19
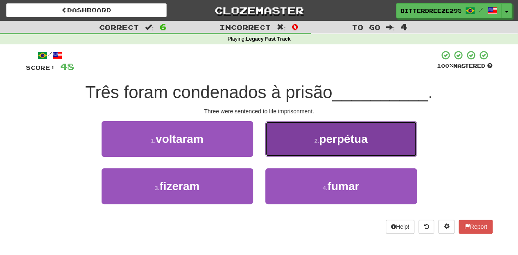
click at [302, 146] on button "2 . perpétua" at bounding box center [342, 139] width 152 height 36
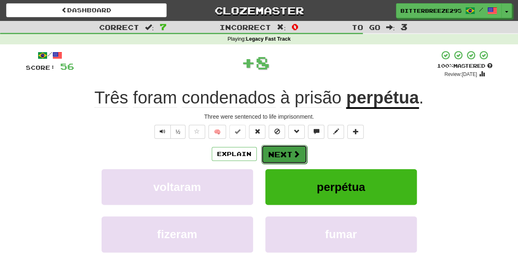
click at [298, 148] on button "Next" at bounding box center [284, 154] width 46 height 19
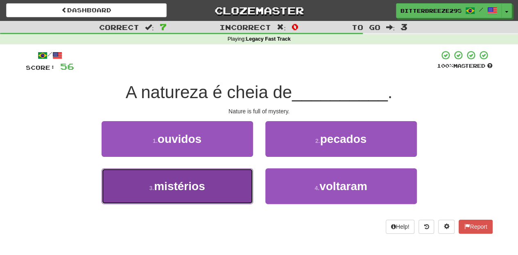
click at [231, 185] on button "3 . mistérios" at bounding box center [178, 186] width 152 height 36
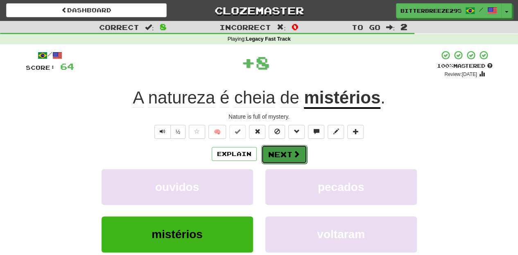
click at [285, 152] on button "Next" at bounding box center [284, 154] width 46 height 19
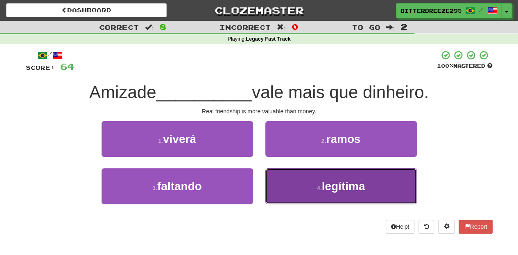
click at [303, 187] on button "4 . legítima" at bounding box center [342, 186] width 152 height 36
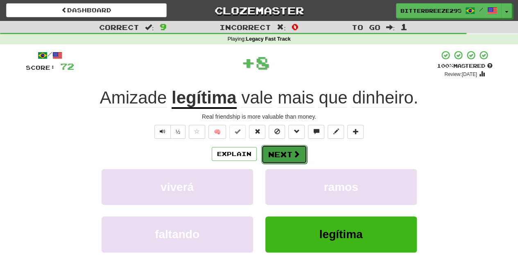
click at [279, 151] on button "Next" at bounding box center [284, 154] width 46 height 19
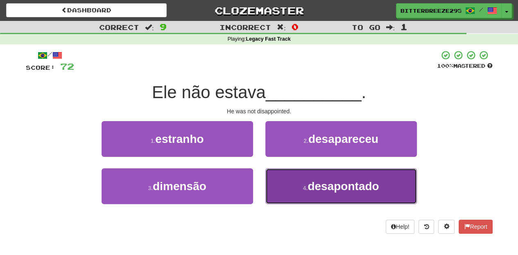
click at [291, 178] on button "4 . desapontado" at bounding box center [342, 186] width 152 height 36
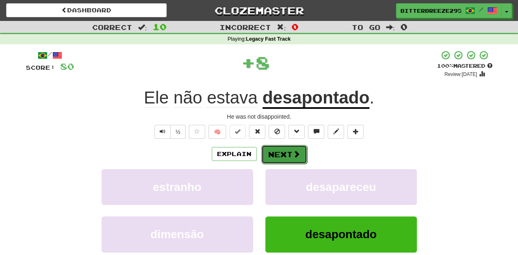
click at [275, 145] on button "Next" at bounding box center [284, 154] width 46 height 19
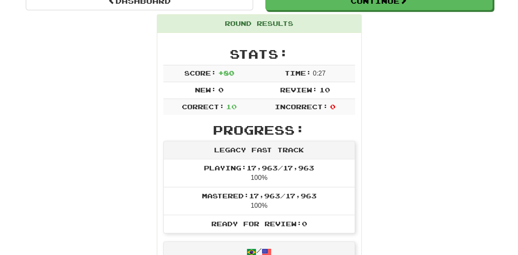
scroll to position [27, 0]
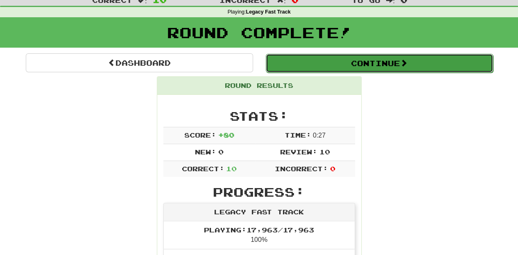
click at [298, 67] on button "Continue" at bounding box center [379, 63] width 227 height 19
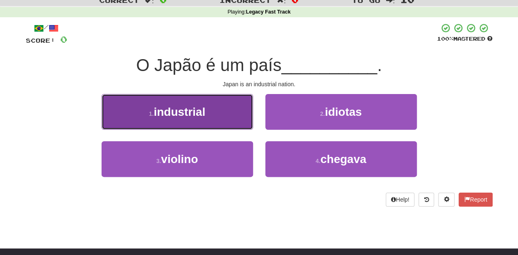
click at [206, 123] on button "1 . industrial" at bounding box center [178, 112] width 152 height 36
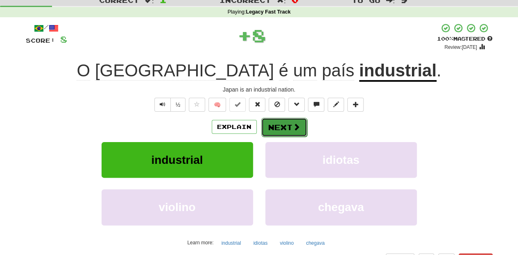
click at [267, 125] on button "Next" at bounding box center [284, 127] width 46 height 19
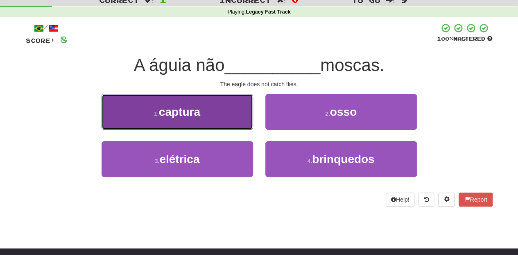
click at [220, 121] on button "1 . captura" at bounding box center [178, 112] width 152 height 36
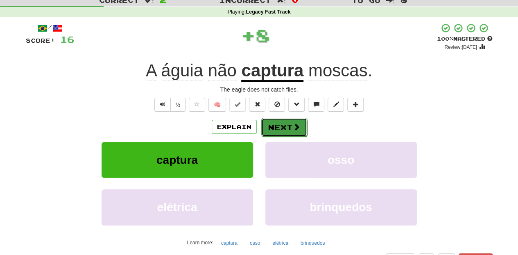
click at [286, 122] on button "Next" at bounding box center [284, 127] width 46 height 19
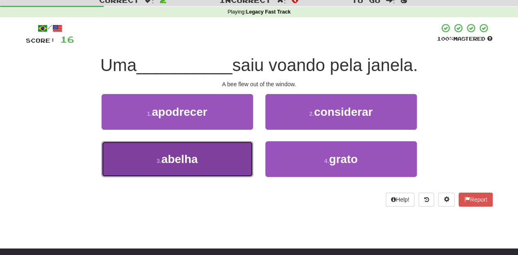
click at [225, 155] on button "3 . abelha" at bounding box center [178, 159] width 152 height 36
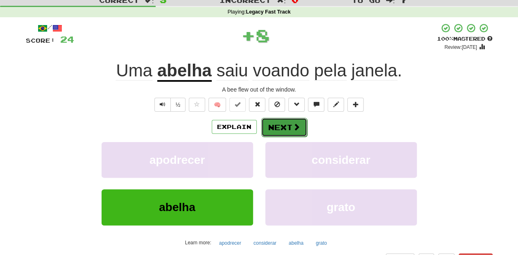
click at [261, 125] on button "Next" at bounding box center [284, 127] width 46 height 19
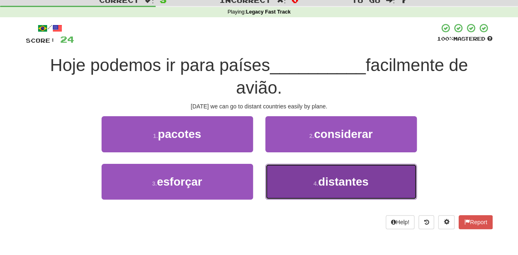
click at [303, 190] on button "4 . distantes" at bounding box center [342, 182] width 152 height 36
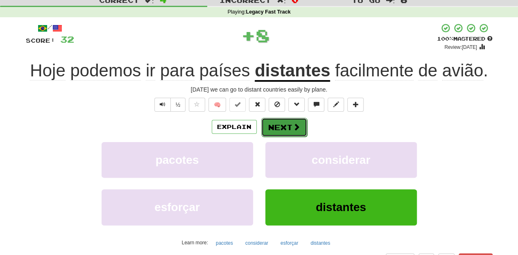
click at [278, 129] on button "Next" at bounding box center [284, 127] width 46 height 19
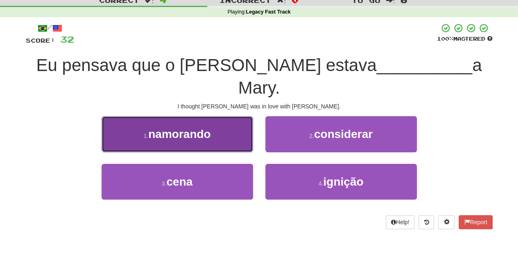
click at [233, 122] on button "1 . namorando" at bounding box center [178, 134] width 152 height 36
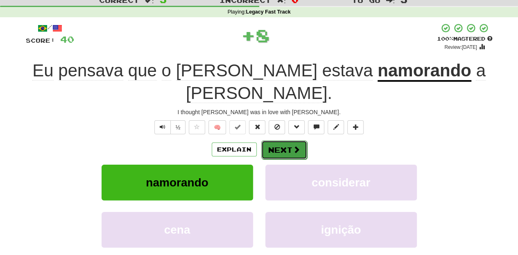
click at [283, 140] on button "Next" at bounding box center [284, 149] width 46 height 19
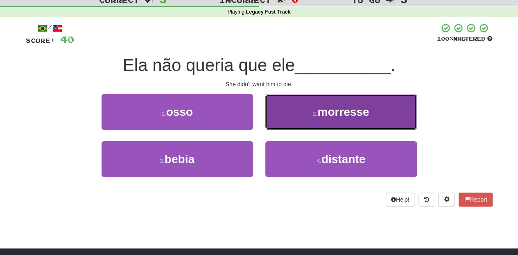
click at [295, 119] on button "2 . morresse" at bounding box center [342, 112] width 152 height 36
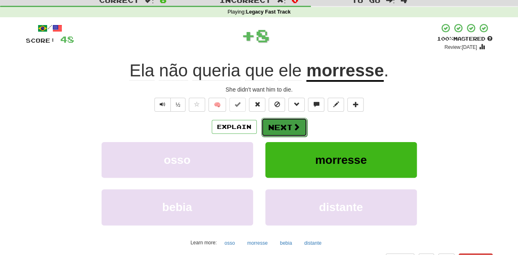
click at [293, 121] on button "Next" at bounding box center [284, 127] width 46 height 19
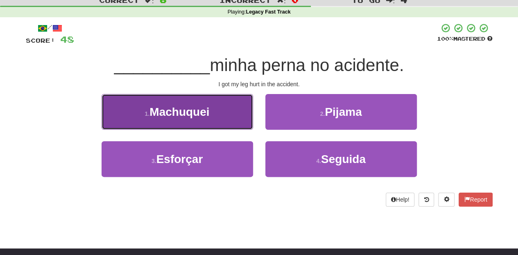
click at [232, 123] on button "1 . [GEOGRAPHIC_DATA]" at bounding box center [178, 112] width 152 height 36
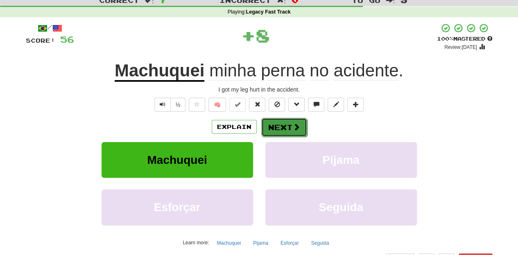
click at [273, 128] on button "Next" at bounding box center [284, 127] width 46 height 19
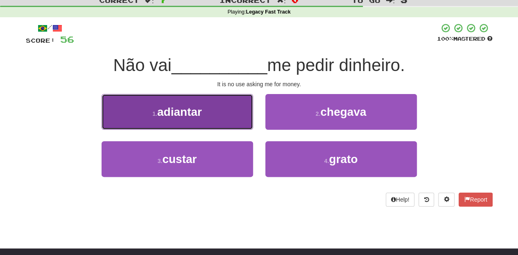
click at [220, 122] on button "1 . adiantar" at bounding box center [178, 112] width 152 height 36
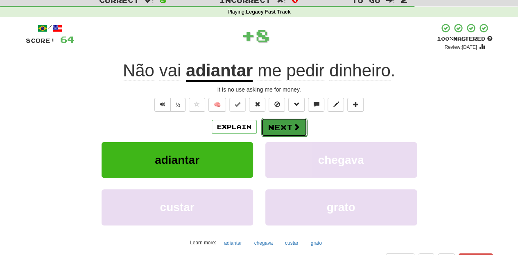
click at [262, 124] on button "Next" at bounding box center [284, 127] width 46 height 19
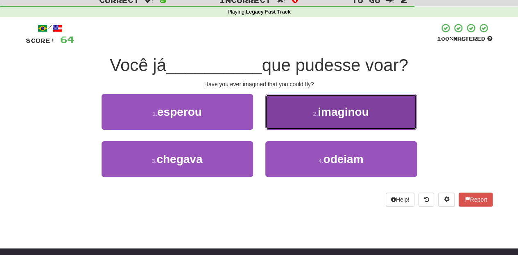
click at [282, 126] on button "2 . imaginou" at bounding box center [342, 112] width 152 height 36
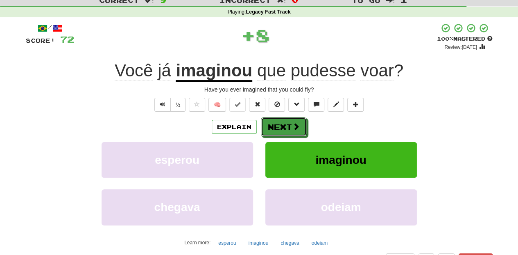
click at [282, 126] on button "Next" at bounding box center [284, 126] width 46 height 19
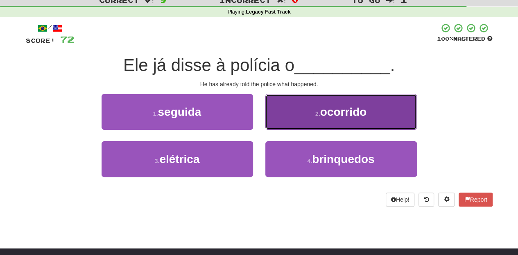
click at [289, 126] on button "2 . ocorrido" at bounding box center [342, 112] width 152 height 36
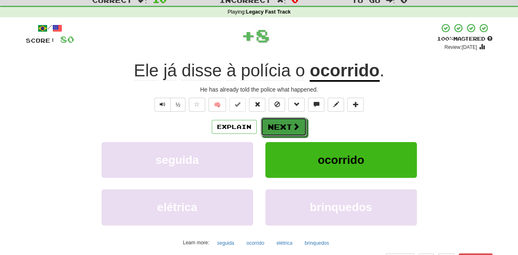
click at [289, 126] on button "Next" at bounding box center [284, 126] width 46 height 19
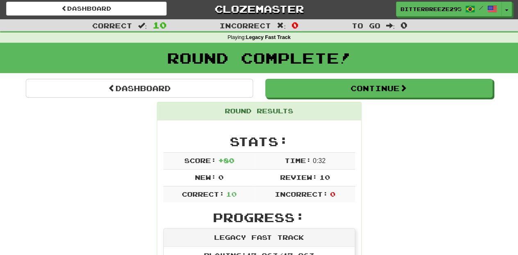
scroll to position [0, 0]
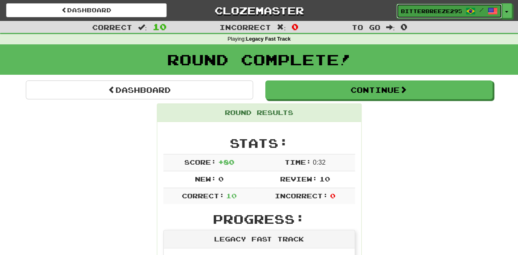
click at [409, 11] on span "BitterBreeze2956" at bounding box center [431, 10] width 61 height 7
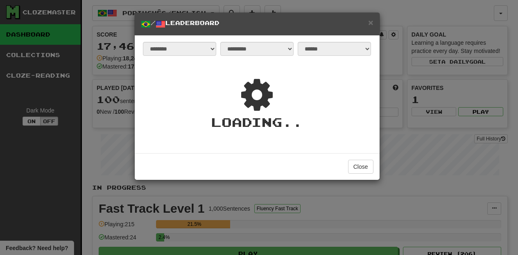
select select "**********"
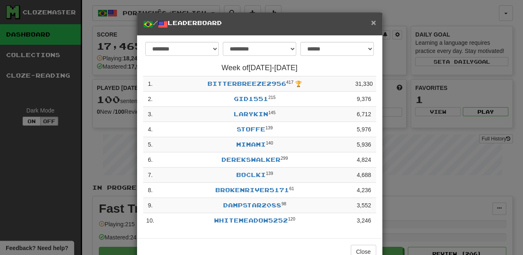
click at [372, 24] on span "×" at bounding box center [372, 22] width 5 height 9
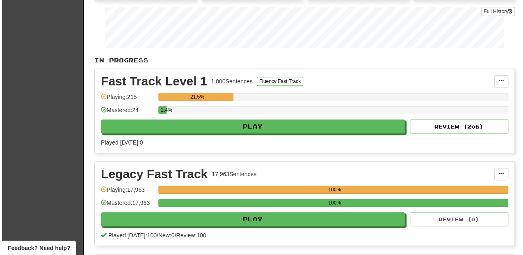
scroll to position [136, 0]
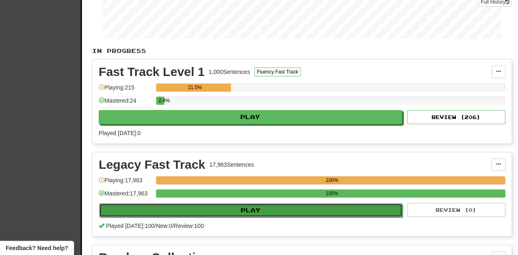
click at [242, 208] on button "Play" at bounding box center [251, 210] width 304 height 14
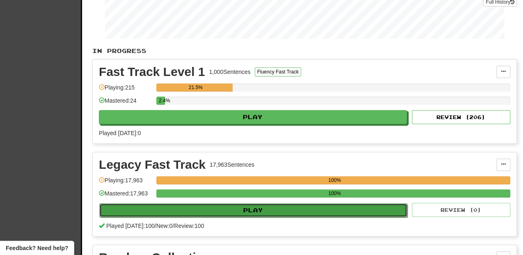
select select "**"
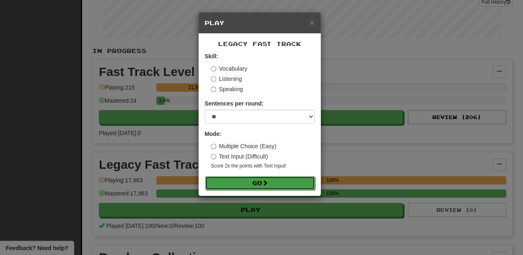
click at [254, 180] on button "Go" at bounding box center [260, 183] width 110 height 14
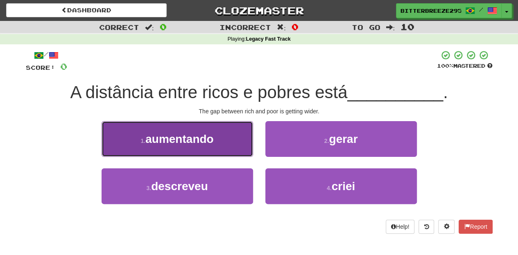
click at [223, 150] on button "1 . aumentando" at bounding box center [178, 139] width 152 height 36
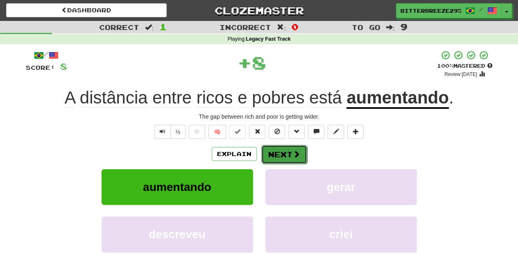
click at [267, 157] on button "Next" at bounding box center [284, 154] width 46 height 19
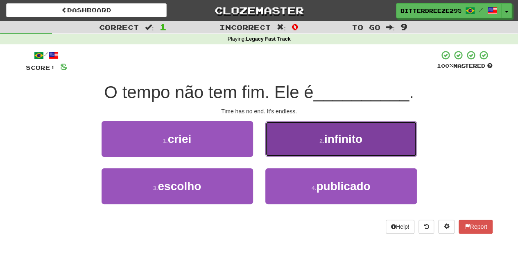
click at [292, 148] on button "2 . infinito" at bounding box center [342, 139] width 152 height 36
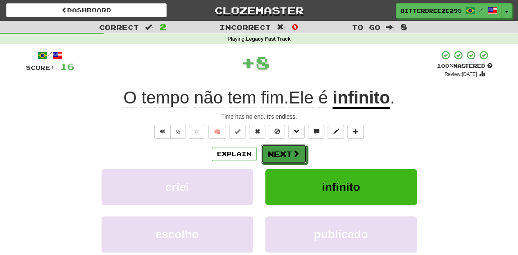
click at [292, 148] on button "Next" at bounding box center [284, 153] width 46 height 19
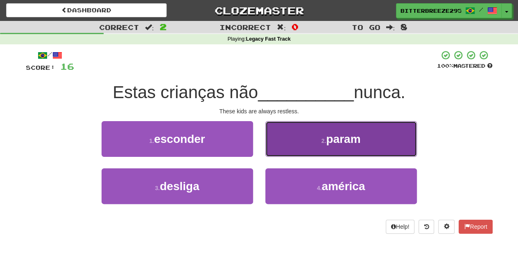
click at [306, 148] on button "2 . param" at bounding box center [342, 139] width 152 height 36
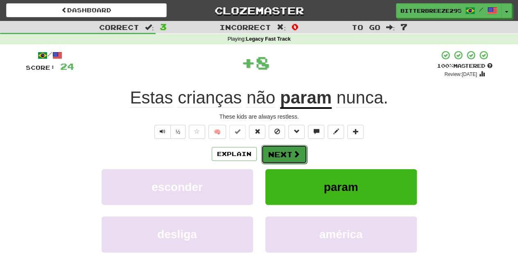
click at [296, 150] on span at bounding box center [296, 153] width 7 height 7
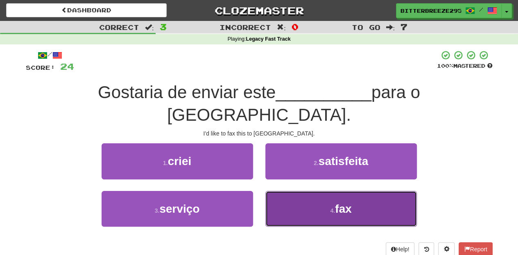
click at [290, 191] on button "4 . fax" at bounding box center [342, 209] width 152 height 36
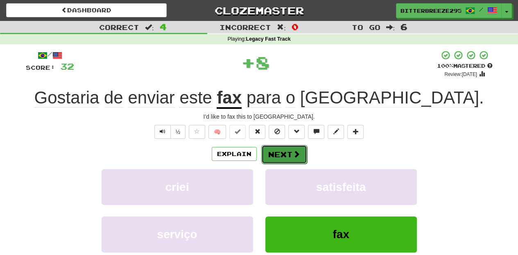
click at [280, 154] on button "Next" at bounding box center [284, 154] width 46 height 19
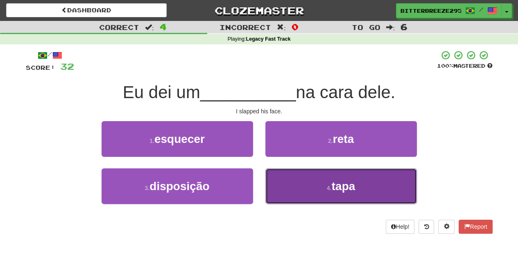
click at [303, 180] on button "4 . tapa" at bounding box center [342, 186] width 152 height 36
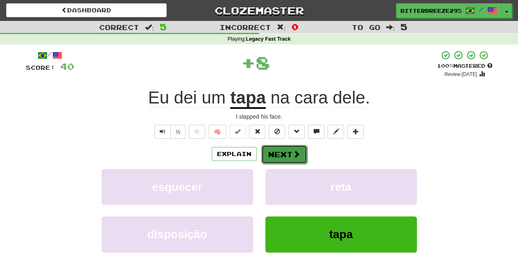
click at [280, 149] on button "Next" at bounding box center [284, 154] width 46 height 19
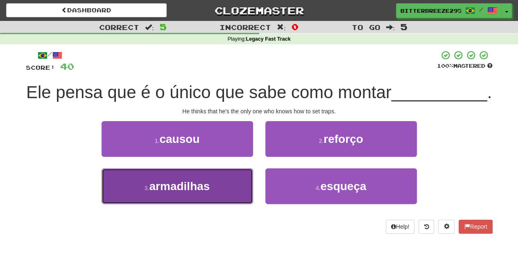
click at [233, 200] on button "3 . armadilhas" at bounding box center [178, 186] width 152 height 36
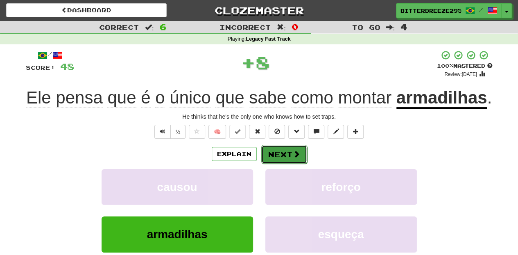
click at [274, 155] on button "Next" at bounding box center [284, 154] width 46 height 19
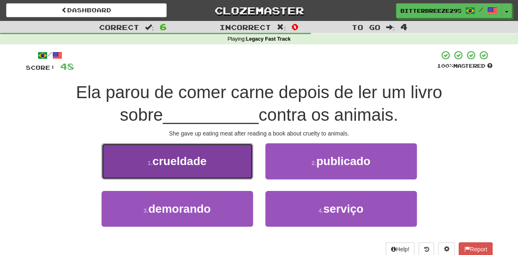
click at [216, 178] on button "1 . crueldade" at bounding box center [178, 161] width 152 height 36
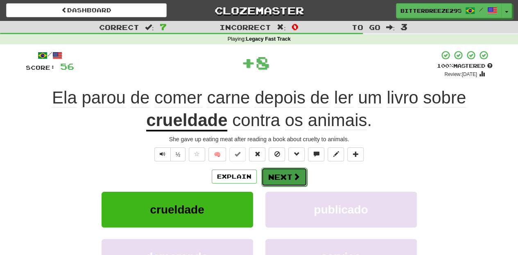
click at [274, 178] on button "Next" at bounding box center [284, 176] width 46 height 19
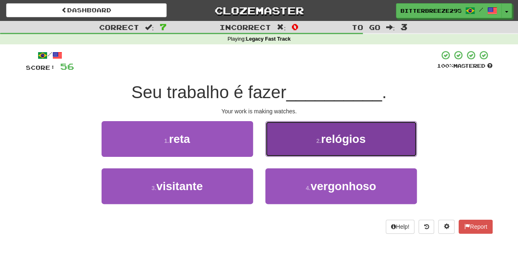
click at [286, 152] on button "2 . relógios" at bounding box center [342, 139] width 152 height 36
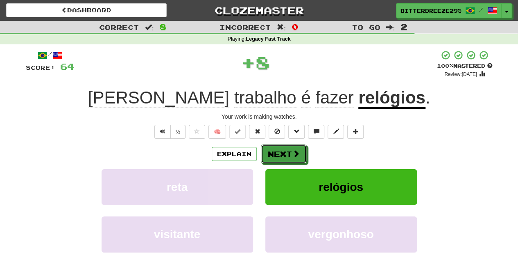
click at [286, 152] on button "Next" at bounding box center [284, 153] width 46 height 19
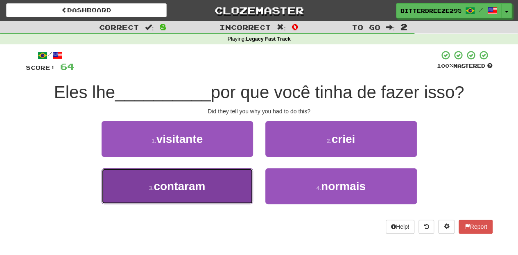
click at [241, 183] on button "3 . contaram" at bounding box center [178, 186] width 152 height 36
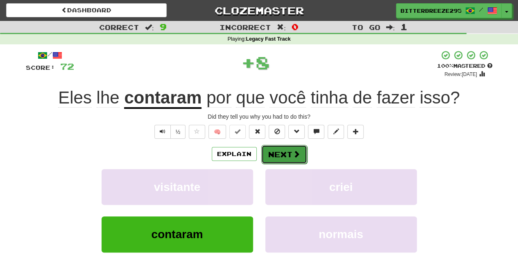
click at [278, 148] on button "Next" at bounding box center [284, 154] width 46 height 19
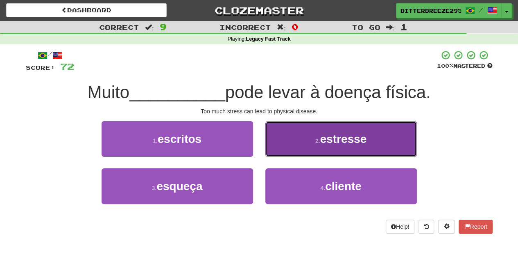
click at [286, 152] on button "2 . estresse" at bounding box center [342, 139] width 152 height 36
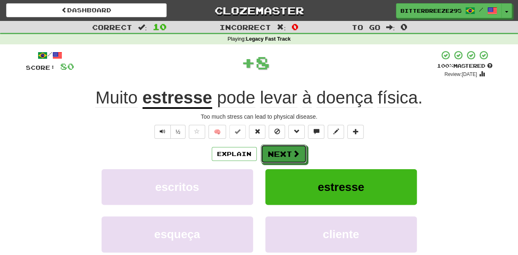
click at [286, 152] on button "Next" at bounding box center [284, 153] width 46 height 19
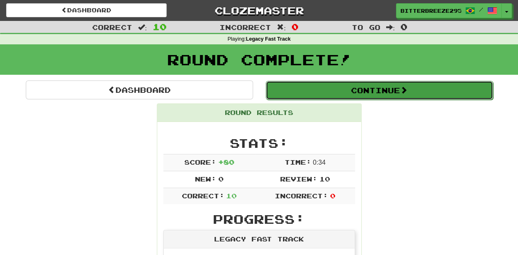
click at [305, 89] on button "Continue" at bounding box center [379, 90] width 227 height 19
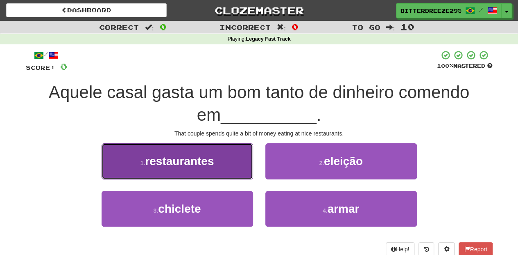
click at [205, 166] on span "restaurantes" at bounding box center [179, 161] width 69 height 13
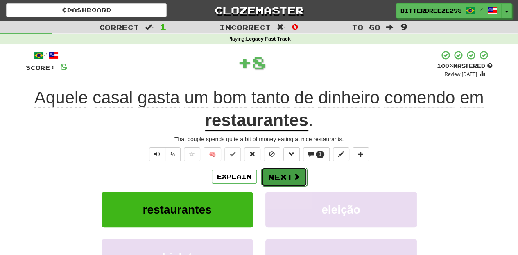
click at [288, 175] on button "Next" at bounding box center [284, 176] width 46 height 19
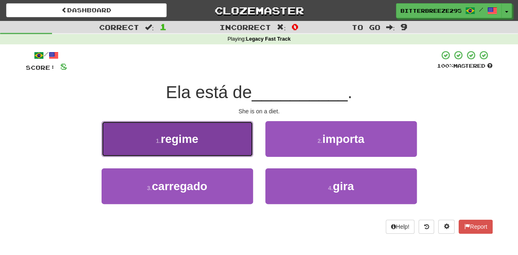
click at [204, 150] on button "1 . regime" at bounding box center [178, 139] width 152 height 36
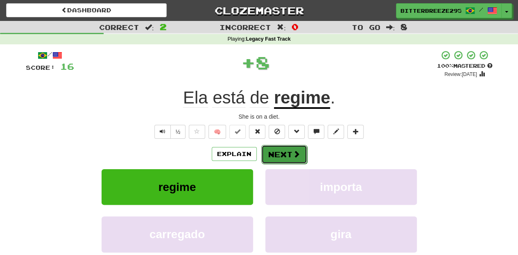
click at [270, 154] on button "Next" at bounding box center [284, 154] width 46 height 19
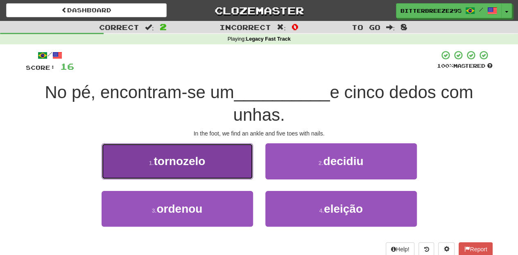
click at [226, 168] on button "1 . tornozelo" at bounding box center [178, 161] width 152 height 36
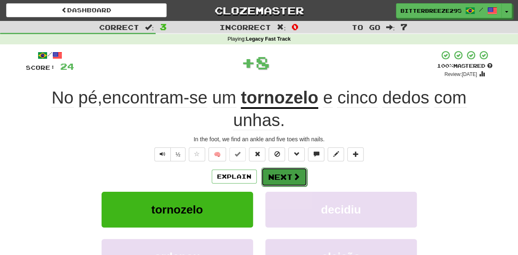
click at [269, 175] on button "Next" at bounding box center [284, 176] width 46 height 19
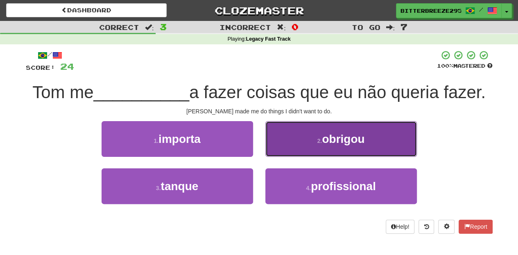
click at [280, 143] on button "2 . obrigou" at bounding box center [342, 139] width 152 height 36
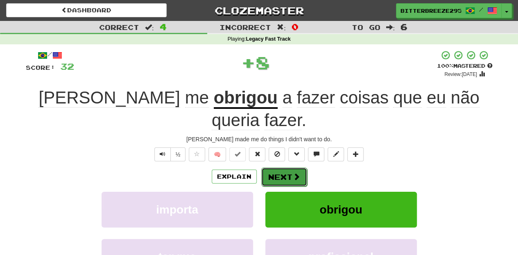
click at [273, 167] on button "Next" at bounding box center [284, 176] width 46 height 19
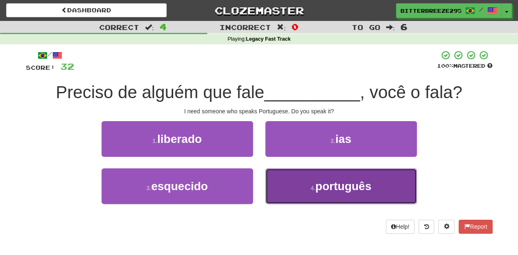
click at [272, 172] on button "4 . português" at bounding box center [342, 186] width 152 height 36
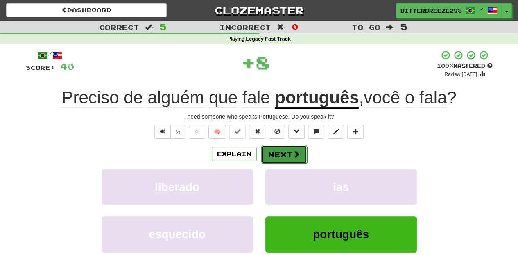
click at [268, 152] on button "Next" at bounding box center [284, 154] width 46 height 19
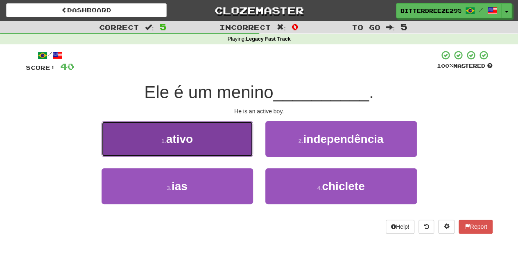
click at [215, 145] on button "1 . ativo" at bounding box center [178, 139] width 152 height 36
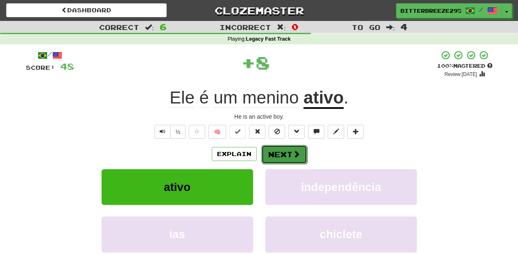
click at [273, 148] on button "Next" at bounding box center [284, 154] width 46 height 19
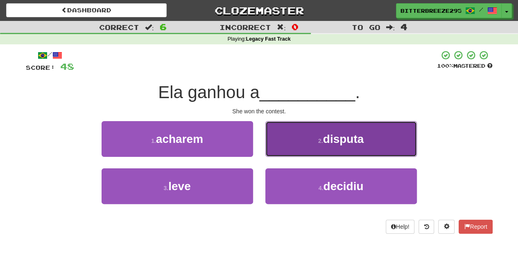
click at [275, 151] on button "2 . disputa" at bounding box center [342, 139] width 152 height 36
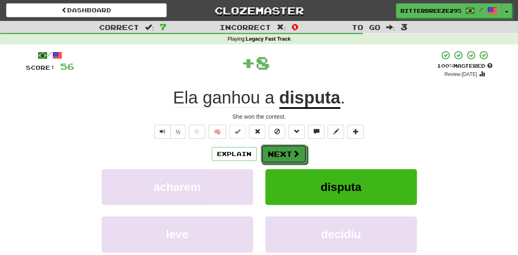
click at [275, 151] on button "Next" at bounding box center [284, 153] width 46 height 19
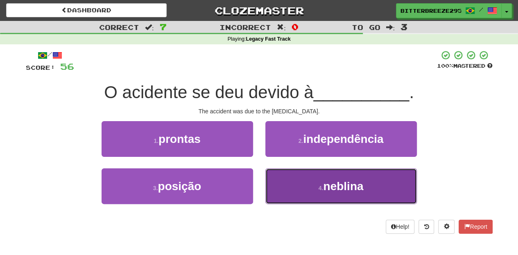
click at [292, 177] on button "4 . neblina" at bounding box center [342, 186] width 152 height 36
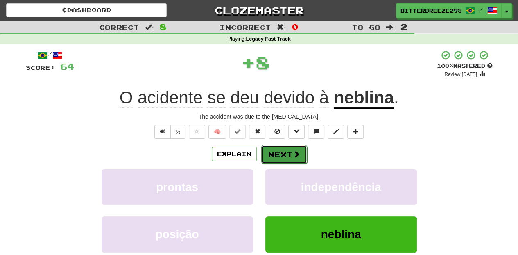
click at [272, 157] on button "Next" at bounding box center [284, 154] width 46 height 19
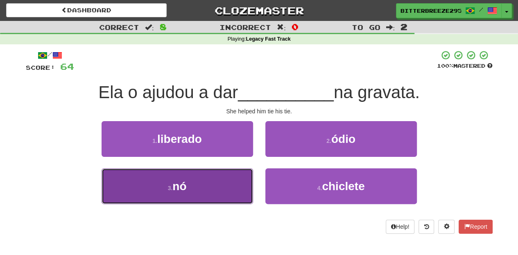
click at [204, 181] on button "3 . nó" at bounding box center [178, 186] width 152 height 36
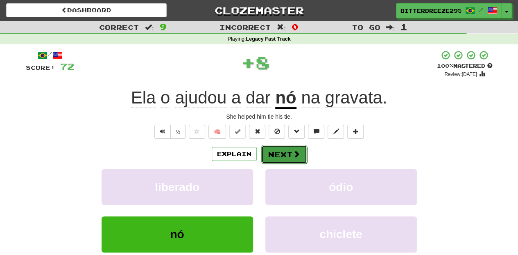
click at [277, 154] on button "Next" at bounding box center [284, 154] width 46 height 19
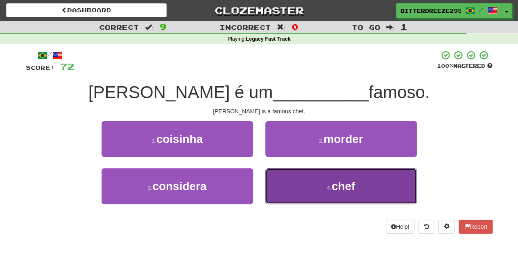
click at [272, 172] on button "4 . chef" at bounding box center [342, 186] width 152 height 36
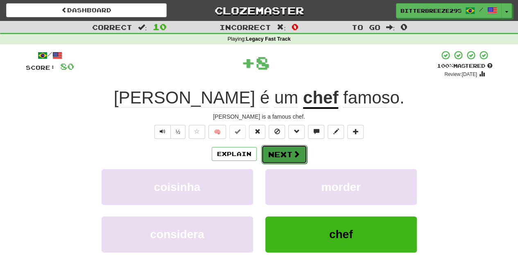
click at [261, 153] on button "Next" at bounding box center [284, 154] width 46 height 19
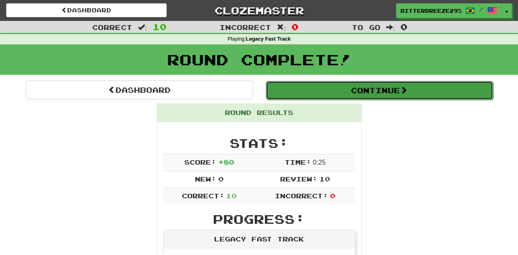
click at [296, 91] on button "Continue" at bounding box center [379, 90] width 227 height 19
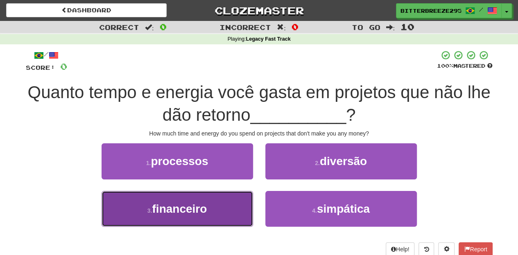
click at [205, 207] on span "financeiro" at bounding box center [179, 208] width 55 height 13
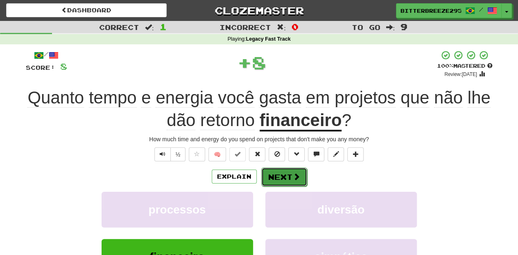
click at [271, 175] on button "Next" at bounding box center [284, 176] width 46 height 19
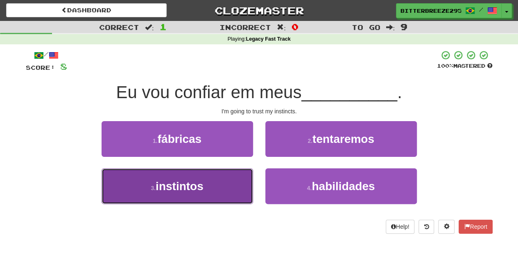
click at [228, 185] on button "3 . instintos" at bounding box center [178, 186] width 152 height 36
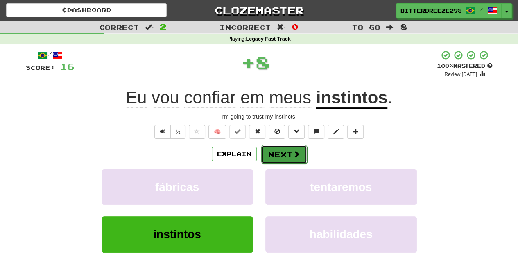
click at [279, 155] on button "Next" at bounding box center [284, 154] width 46 height 19
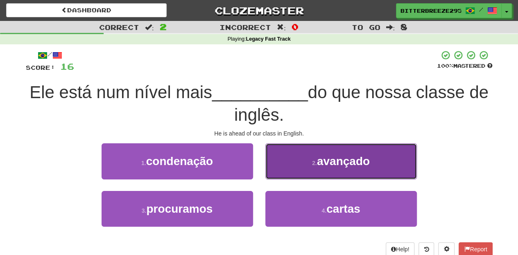
click at [273, 170] on button "2 . avançado" at bounding box center [342, 161] width 152 height 36
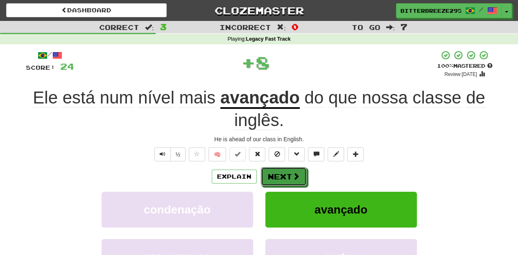
click at [273, 170] on button "Next" at bounding box center [284, 176] width 46 height 19
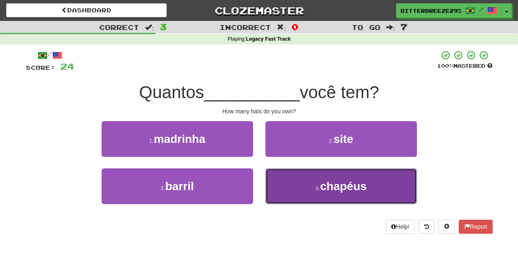
click at [278, 182] on button "4 . chapéus" at bounding box center [342, 186] width 152 height 36
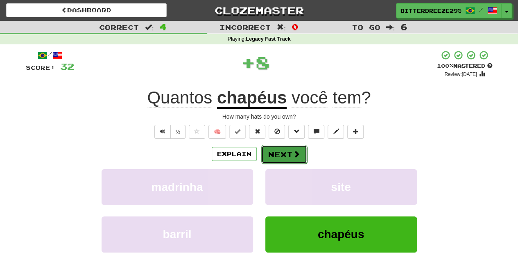
click at [263, 156] on button "Next" at bounding box center [284, 154] width 46 height 19
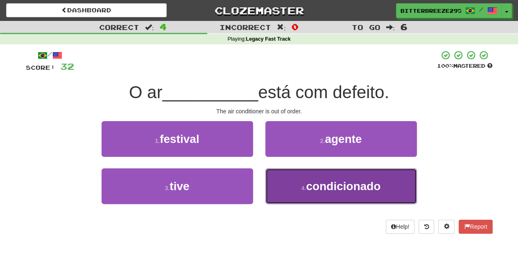
click at [280, 184] on button "4 . condicionado" at bounding box center [342, 186] width 152 height 36
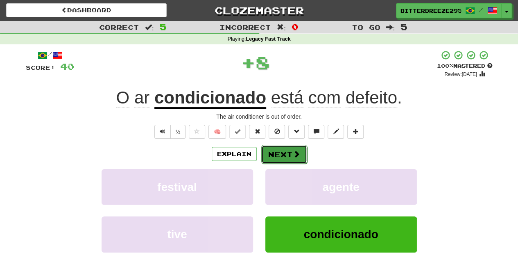
click at [273, 157] on button "Next" at bounding box center [284, 154] width 46 height 19
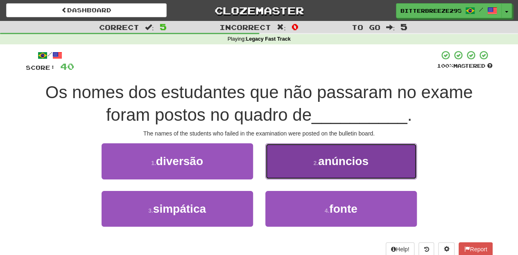
click at [277, 170] on button "2 . anúncios" at bounding box center [342, 161] width 152 height 36
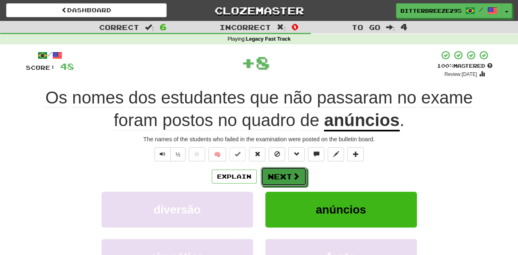
click at [277, 170] on button "Next" at bounding box center [284, 176] width 46 height 19
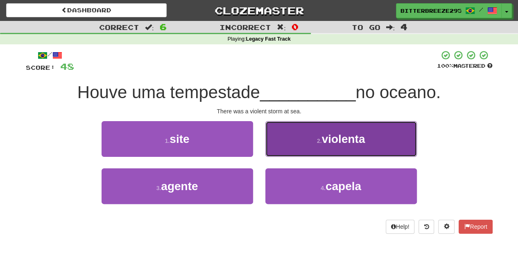
click at [276, 151] on button "2 . violenta" at bounding box center [342, 139] width 152 height 36
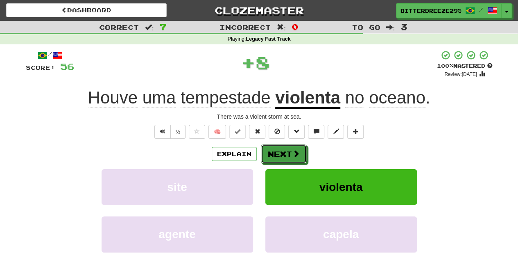
click at [276, 151] on button "Next" at bounding box center [284, 153] width 46 height 19
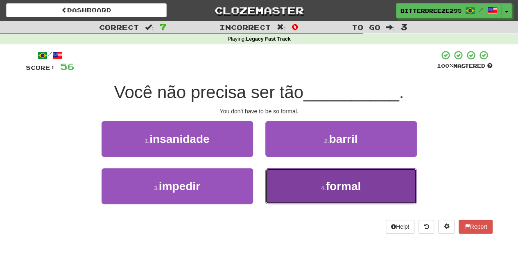
click at [297, 181] on button "4 . formal" at bounding box center [342, 186] width 152 height 36
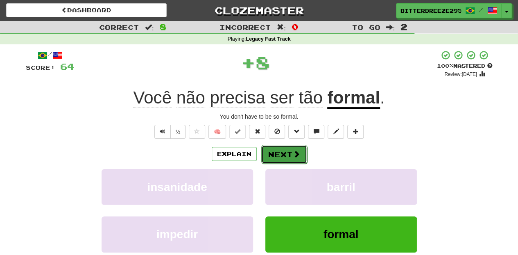
click at [275, 156] on button "Next" at bounding box center [284, 154] width 46 height 19
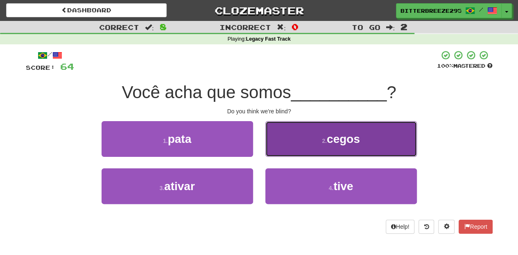
click at [270, 150] on button "2 . cegos" at bounding box center [342, 139] width 152 height 36
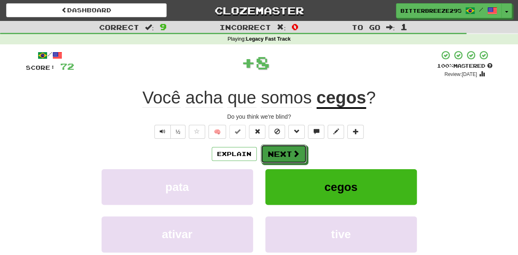
click at [270, 150] on button "Next" at bounding box center [284, 153] width 46 height 19
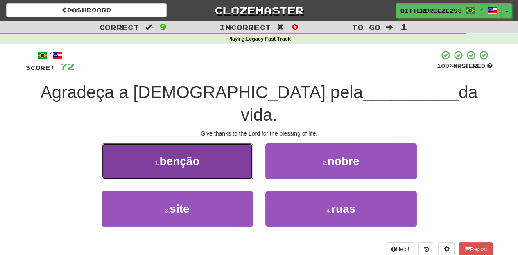
click at [214, 152] on button "1 . benção" at bounding box center [178, 161] width 152 height 36
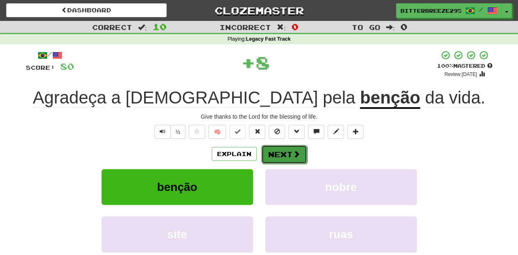
click at [269, 150] on button "Next" at bounding box center [284, 154] width 46 height 19
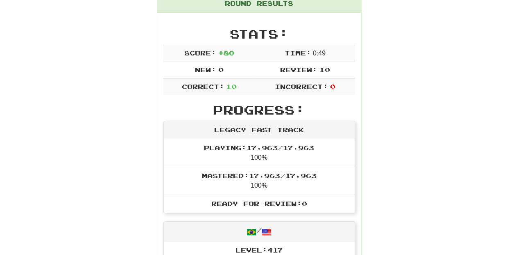
scroll to position [82, 0]
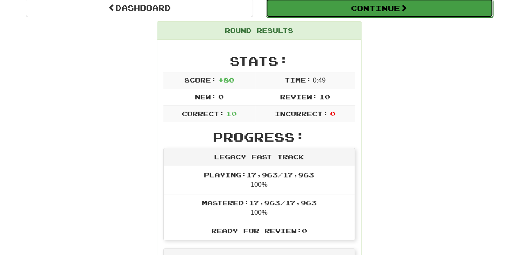
click at [319, 6] on button "Continue" at bounding box center [379, 8] width 227 height 19
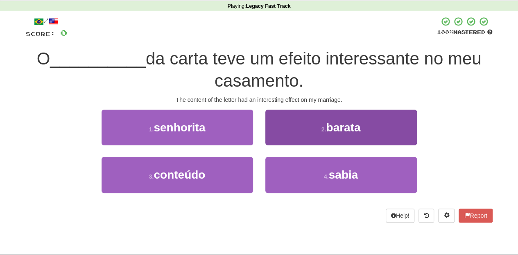
scroll to position [14, 0]
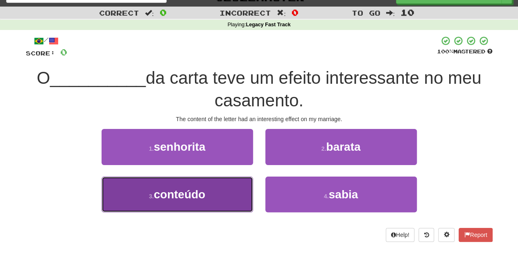
click at [227, 194] on button "3 . conteúdo" at bounding box center [178, 194] width 152 height 36
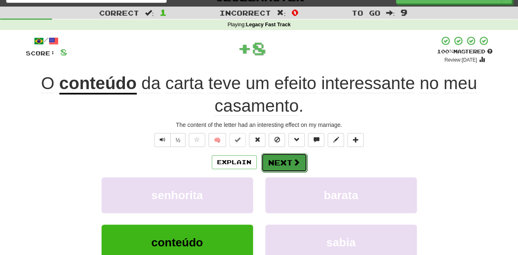
click at [283, 164] on button "Next" at bounding box center [284, 162] width 46 height 19
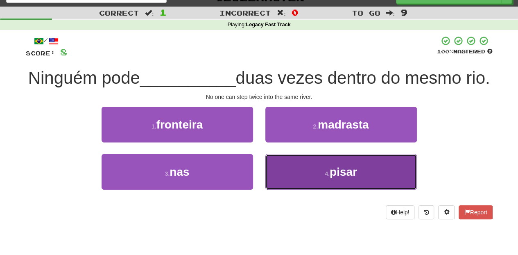
click at [289, 189] on button "4 . pisar" at bounding box center [342, 172] width 152 height 36
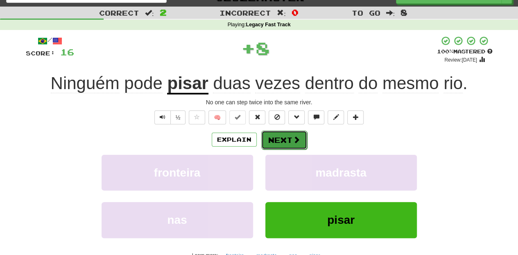
click at [278, 143] on button "Next" at bounding box center [284, 139] width 46 height 19
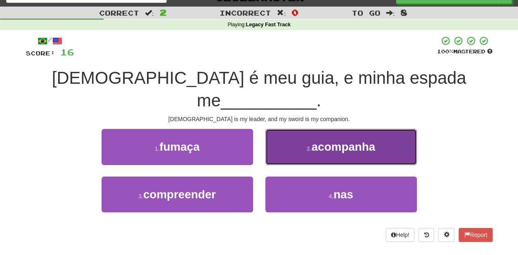
click at [279, 135] on button "2 . acompanha" at bounding box center [342, 147] width 152 height 36
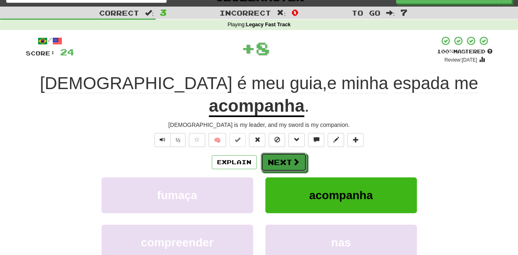
click at [279, 152] on button "Next" at bounding box center [284, 161] width 46 height 19
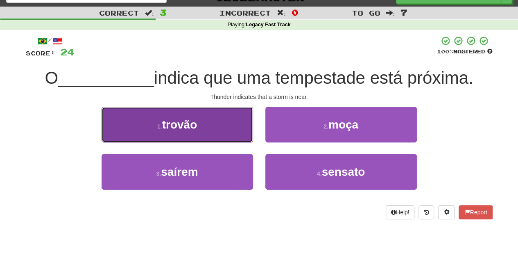
click at [222, 133] on button "1 . trovão" at bounding box center [178, 125] width 152 height 36
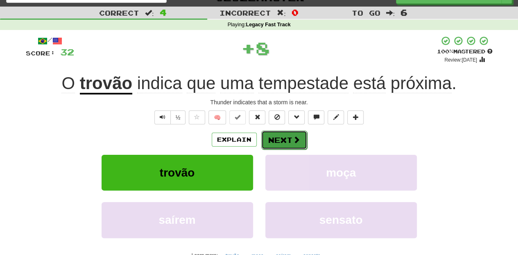
click at [288, 142] on button "Next" at bounding box center [284, 139] width 46 height 19
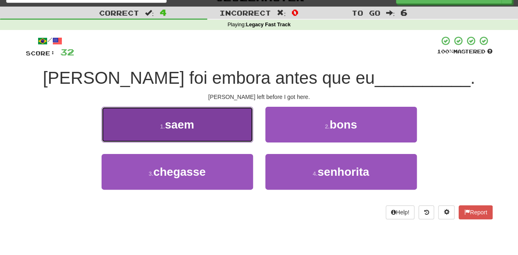
click at [207, 133] on button "1 . saem" at bounding box center [178, 125] width 152 height 36
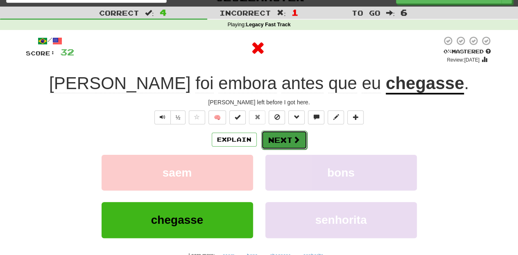
click at [275, 141] on button "Next" at bounding box center [284, 139] width 46 height 19
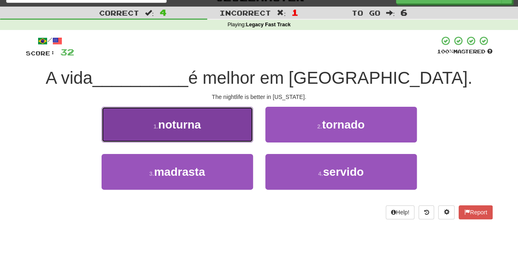
click at [208, 135] on button "1 . noturna" at bounding box center [178, 125] width 152 height 36
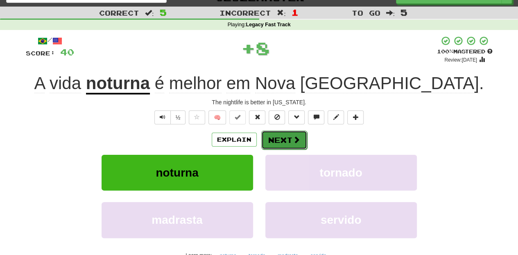
click at [276, 140] on button "Next" at bounding box center [284, 139] width 46 height 19
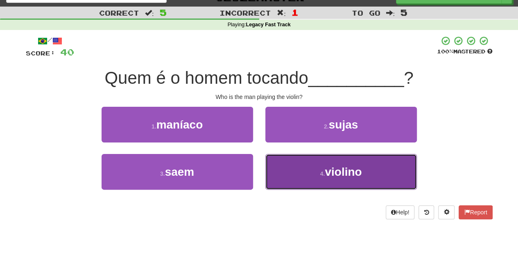
click at [293, 174] on button "4 . violino" at bounding box center [342, 172] width 152 height 36
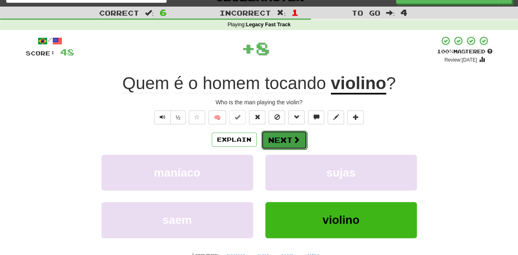
click at [270, 138] on button "Next" at bounding box center [284, 139] width 46 height 19
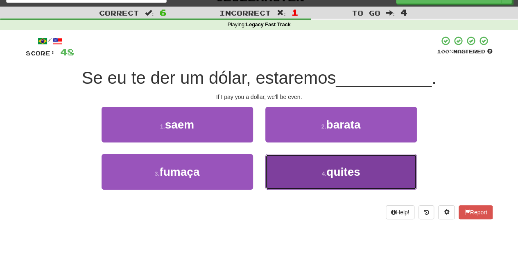
click at [286, 165] on button "4 . quites" at bounding box center [342, 172] width 152 height 36
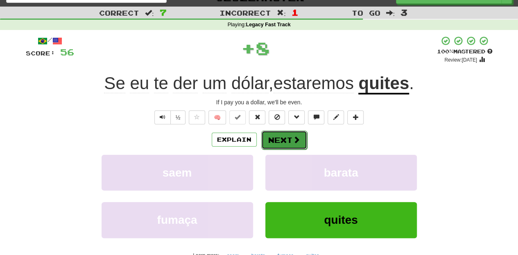
click at [277, 133] on button "Next" at bounding box center [284, 139] width 46 height 19
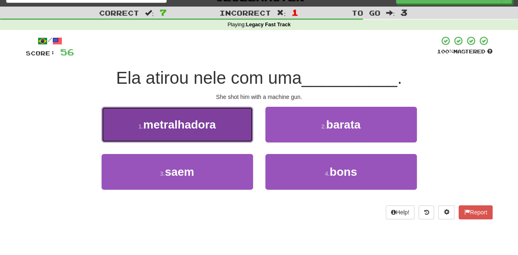
click at [200, 132] on button "1 . metralhadora" at bounding box center [178, 125] width 152 height 36
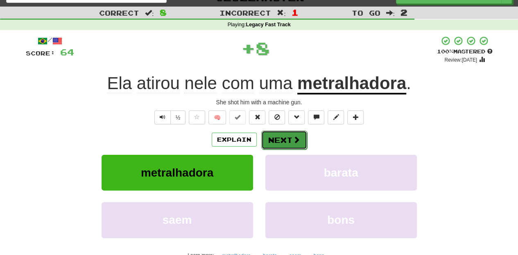
click at [279, 140] on button "Next" at bounding box center [284, 139] width 46 height 19
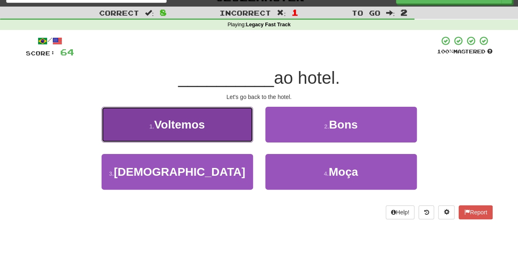
click at [217, 135] on button "1 . Voltemos" at bounding box center [178, 125] width 152 height 36
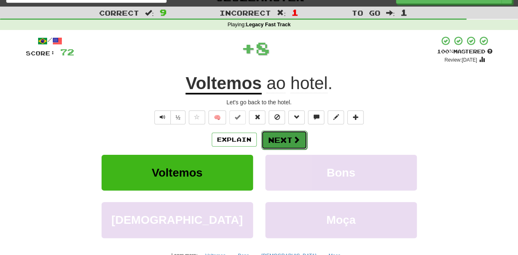
click at [278, 139] on button "Next" at bounding box center [284, 139] width 46 height 19
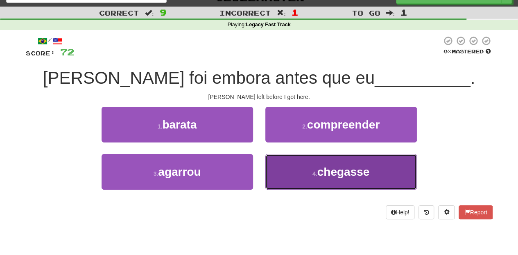
click at [290, 168] on button "4 . chegasse" at bounding box center [342, 172] width 152 height 36
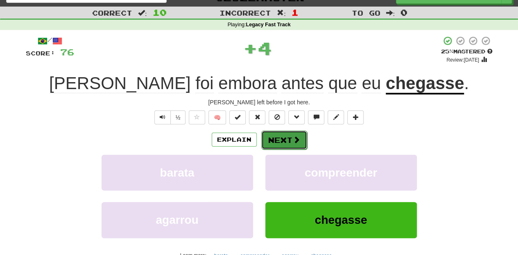
click at [275, 135] on button "Next" at bounding box center [284, 139] width 46 height 19
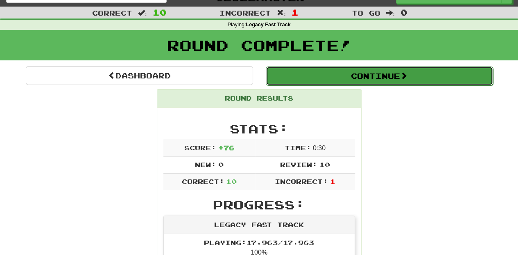
click at [307, 82] on button "Continue" at bounding box center [379, 75] width 227 height 19
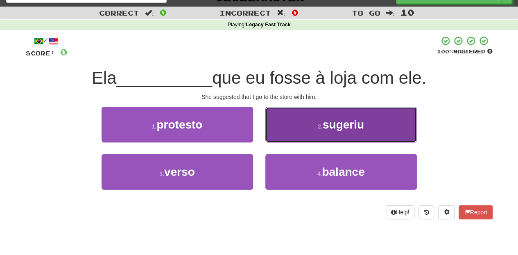
click at [290, 135] on button "2 . sugeriu" at bounding box center [342, 125] width 152 height 36
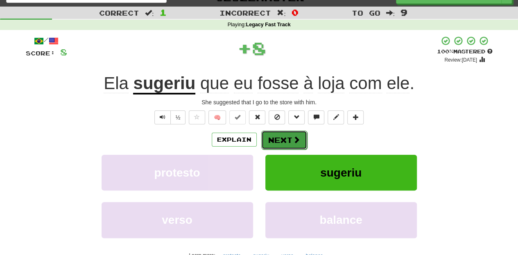
click at [281, 139] on button "Next" at bounding box center [284, 139] width 46 height 19
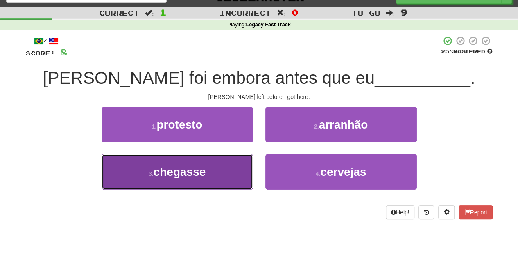
click at [238, 158] on button "3 . chegasse" at bounding box center [178, 172] width 152 height 36
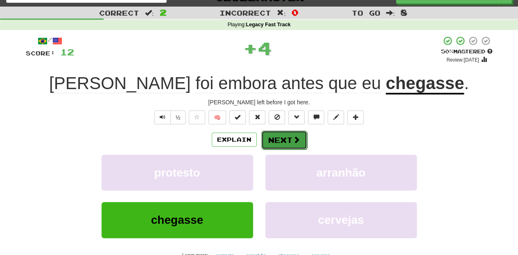
click at [287, 140] on button "Next" at bounding box center [284, 139] width 46 height 19
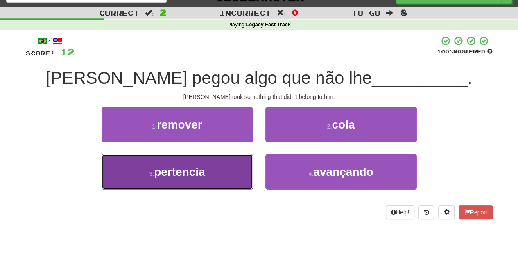
click at [217, 159] on button "3 . pertencia" at bounding box center [178, 172] width 152 height 36
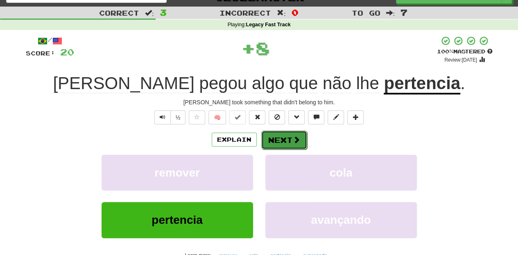
click at [272, 138] on button "Next" at bounding box center [284, 139] width 46 height 19
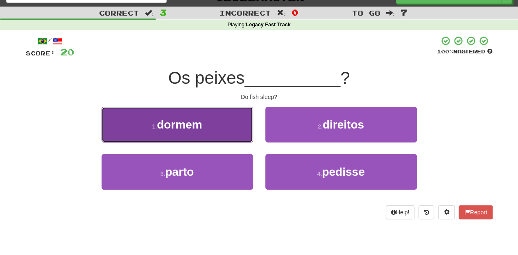
click at [236, 141] on button "1 . dormem" at bounding box center [178, 125] width 152 height 36
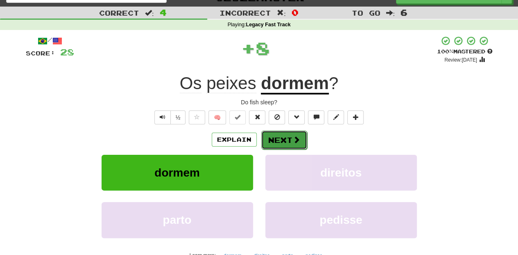
click at [285, 144] on button "Next" at bounding box center [284, 139] width 46 height 19
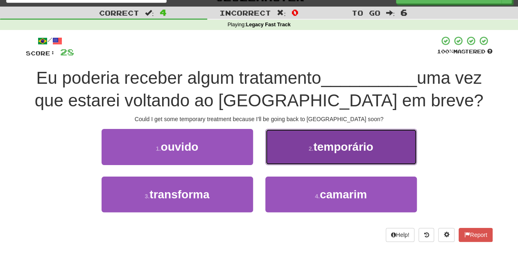
click at [272, 157] on button "2 . temporário" at bounding box center [342, 147] width 152 height 36
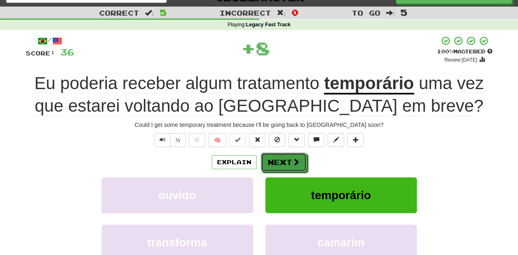
click at [272, 157] on button "Next" at bounding box center [284, 161] width 46 height 19
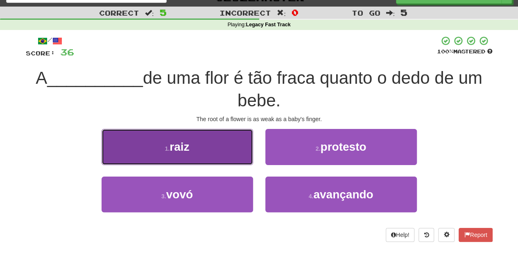
click at [200, 155] on button "1 . raiz" at bounding box center [178, 147] width 152 height 36
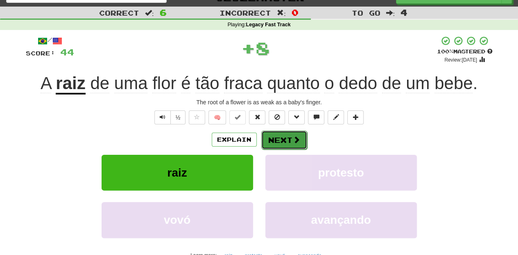
click at [283, 145] on button "Next" at bounding box center [284, 139] width 46 height 19
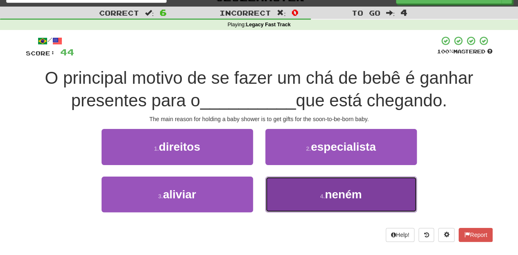
click at [293, 198] on button "4 . neném" at bounding box center [342, 194] width 152 height 36
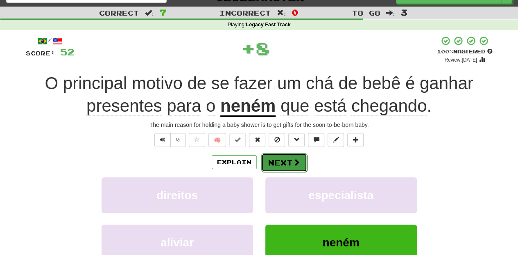
click at [289, 166] on button "Next" at bounding box center [284, 162] width 46 height 19
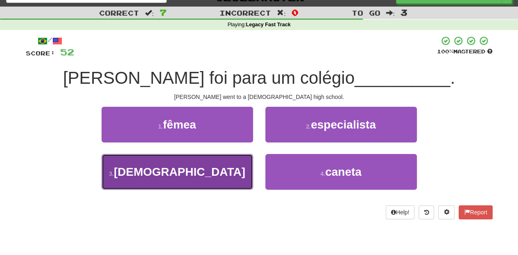
click at [214, 161] on button "3 . católico" at bounding box center [178, 172] width 152 height 36
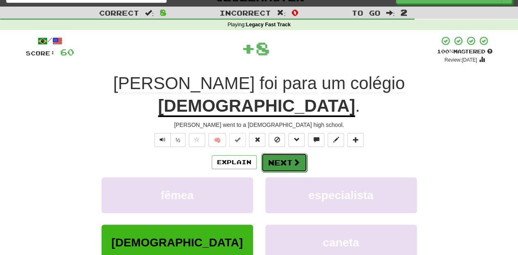
click at [277, 153] on button "Next" at bounding box center [284, 162] width 46 height 19
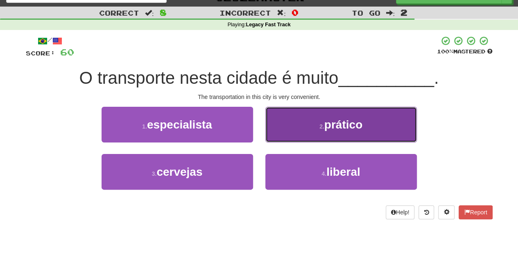
click at [291, 131] on button "2 . prático" at bounding box center [342, 125] width 152 height 36
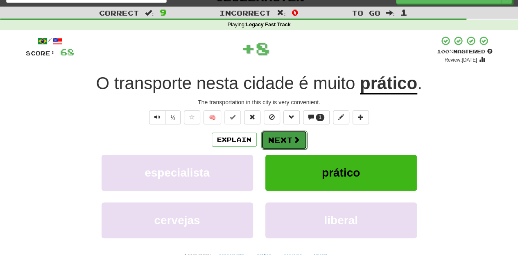
click at [286, 141] on button "Next" at bounding box center [284, 139] width 46 height 19
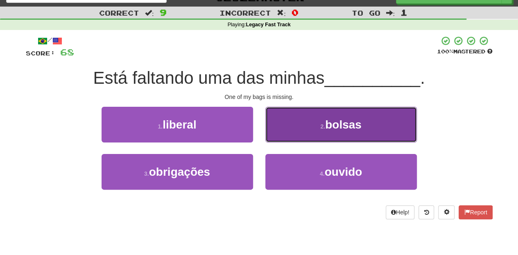
click at [293, 130] on button "2 . bolsas" at bounding box center [342, 125] width 152 height 36
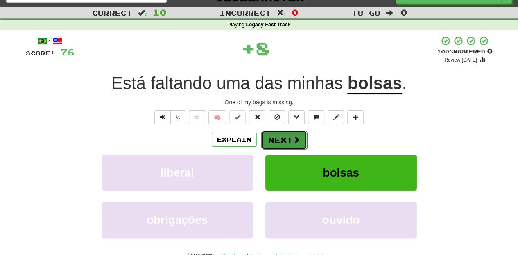
click at [285, 137] on button "Next" at bounding box center [284, 139] width 46 height 19
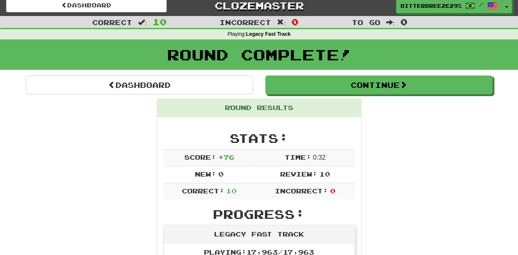
scroll to position [0, 0]
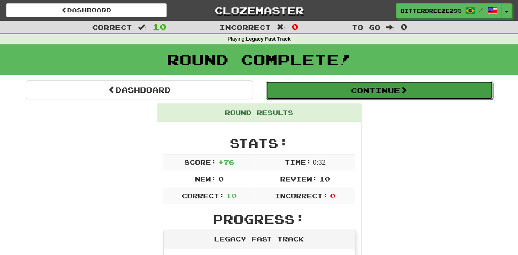
click at [323, 93] on button "Continue" at bounding box center [379, 90] width 227 height 19
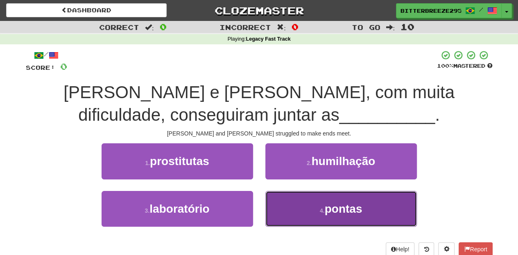
click at [289, 214] on button "4 . pontas" at bounding box center [342, 209] width 152 height 36
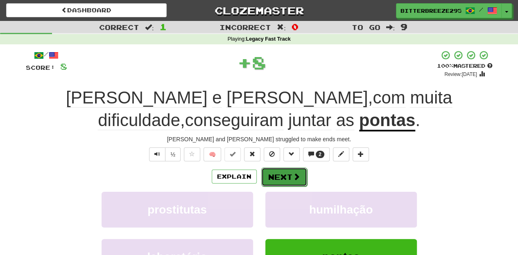
click at [279, 173] on button "Next" at bounding box center [284, 176] width 46 height 19
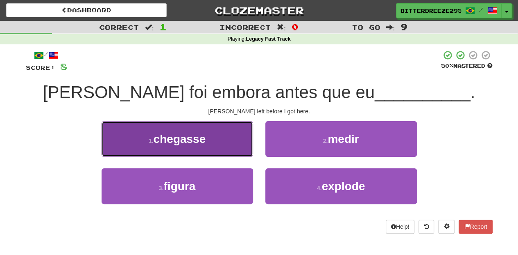
click at [218, 148] on button "1 . chegasse" at bounding box center [178, 139] width 152 height 36
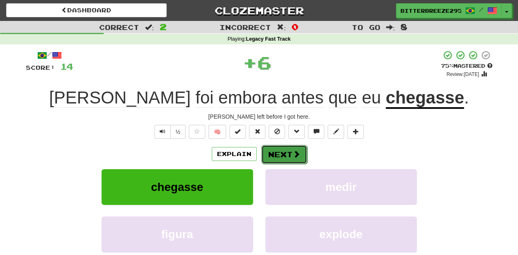
click at [277, 158] on button "Next" at bounding box center [284, 154] width 46 height 19
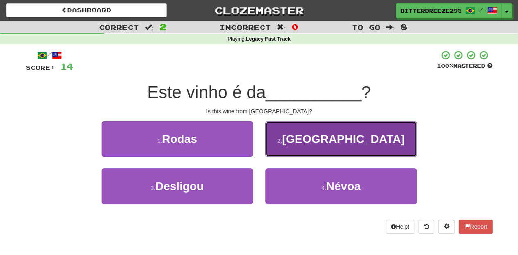
click at [280, 153] on button "2 . Argentina" at bounding box center [342, 139] width 152 height 36
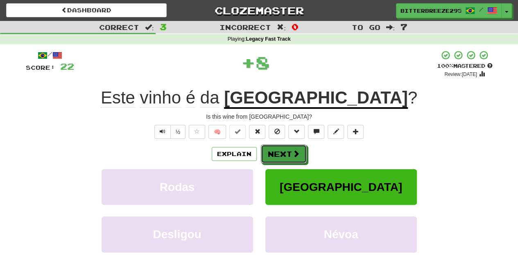
click at [280, 153] on button "Next" at bounding box center [284, 153] width 46 height 19
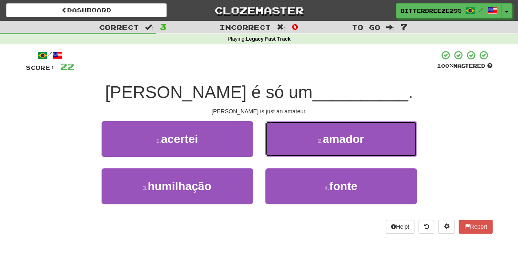
click at [280, 153] on button "2 . amador" at bounding box center [342, 139] width 152 height 36
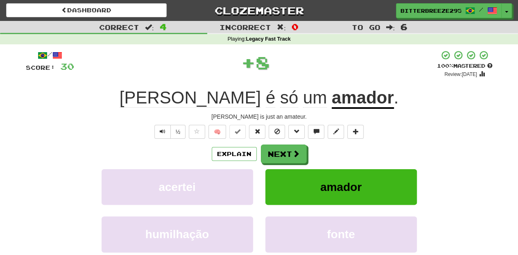
click at [280, 153] on button "Next" at bounding box center [284, 153] width 46 height 19
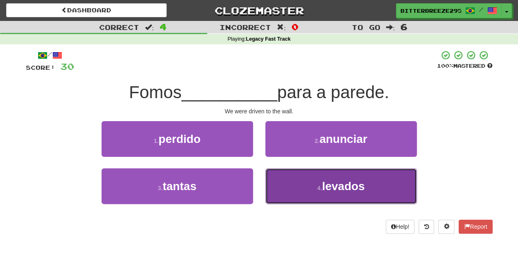
click at [295, 184] on button "4 . levados" at bounding box center [342, 186] width 152 height 36
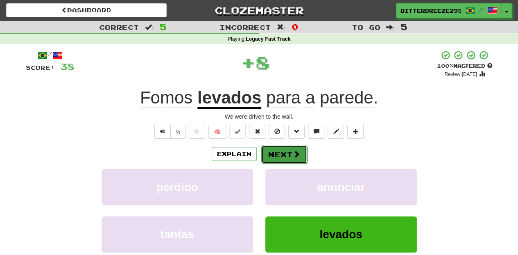
click at [284, 157] on button "Next" at bounding box center [284, 154] width 46 height 19
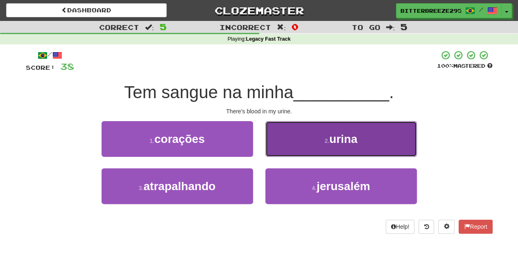
click at [276, 155] on button "2 . urina" at bounding box center [342, 139] width 152 height 36
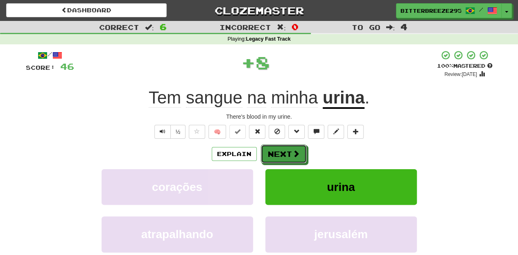
click at [276, 155] on button "Next" at bounding box center [284, 153] width 46 height 19
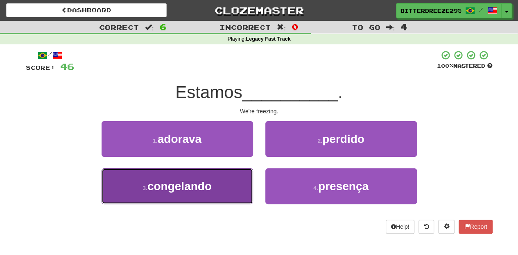
click at [223, 175] on button "3 . congelando" at bounding box center [178, 186] width 152 height 36
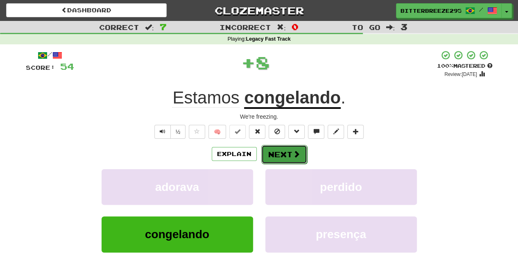
click at [283, 147] on button "Next" at bounding box center [284, 154] width 46 height 19
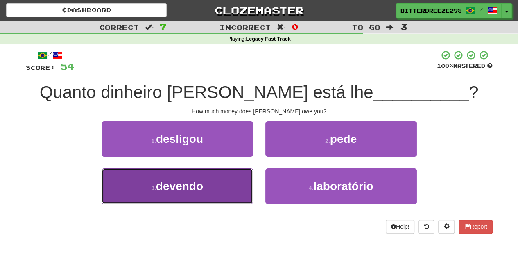
click at [239, 182] on button "3 . devendo" at bounding box center [178, 186] width 152 height 36
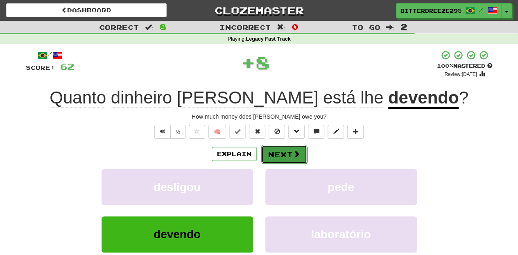
click at [280, 146] on button "Next" at bounding box center [284, 154] width 46 height 19
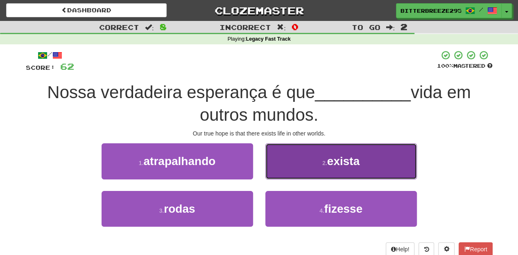
click at [271, 166] on button "2 . exista" at bounding box center [342, 161] width 152 height 36
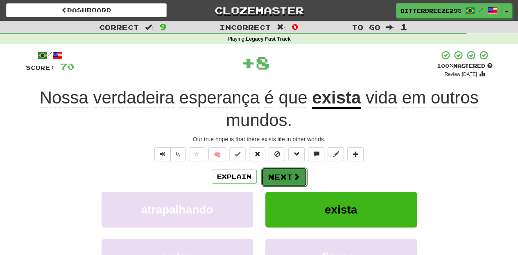
click at [271, 172] on button "Next" at bounding box center [284, 176] width 46 height 19
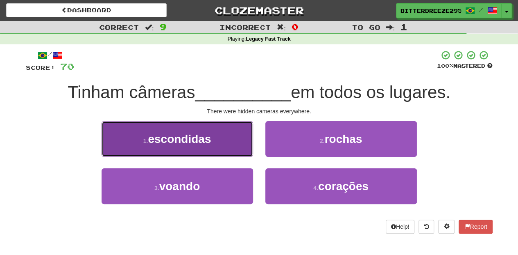
click at [216, 148] on button "1 . escondidas" at bounding box center [178, 139] width 152 height 36
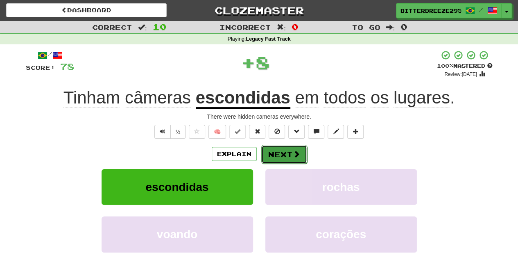
click at [274, 157] on button "Next" at bounding box center [284, 154] width 46 height 19
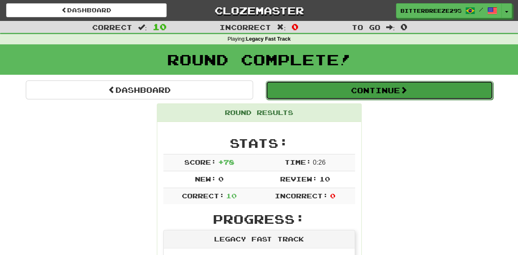
click at [325, 88] on button "Continue" at bounding box center [379, 90] width 227 height 19
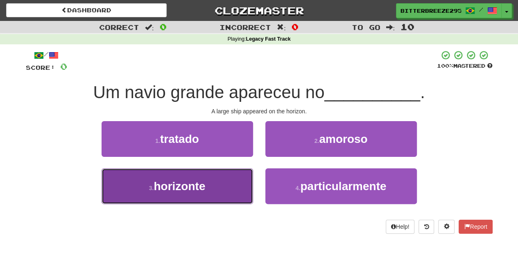
click at [211, 195] on button "3 . horizonte" at bounding box center [178, 186] width 152 height 36
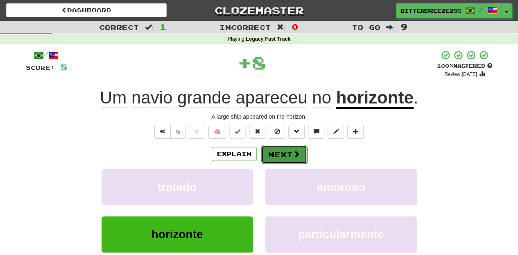
click at [271, 148] on button "Next" at bounding box center [284, 154] width 46 height 19
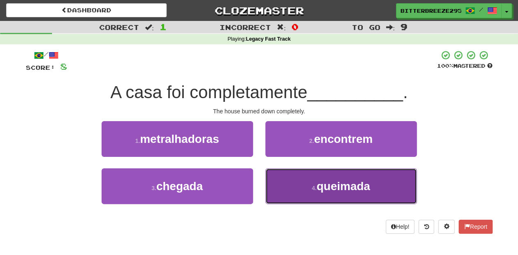
click at [287, 173] on button "4 . queimada" at bounding box center [342, 186] width 152 height 36
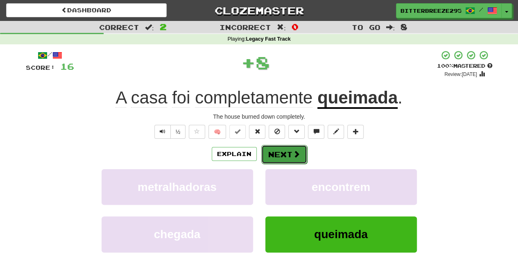
click at [274, 151] on button "Next" at bounding box center [284, 154] width 46 height 19
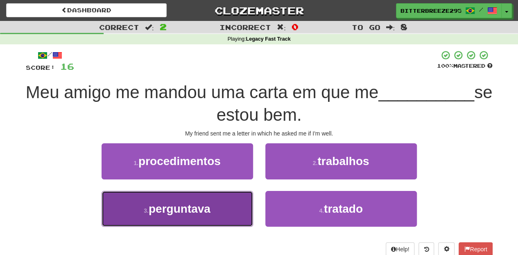
click at [225, 206] on button "3 . perguntava" at bounding box center [178, 209] width 152 height 36
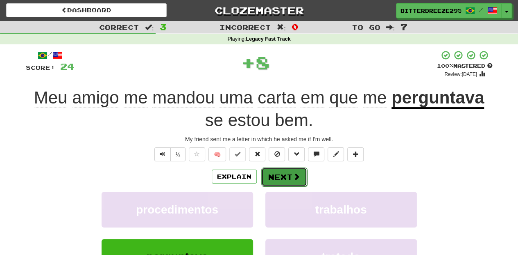
click at [277, 175] on button "Next" at bounding box center [284, 176] width 46 height 19
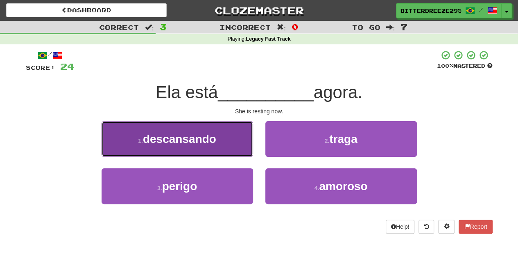
click at [209, 144] on span "descansando" at bounding box center [179, 138] width 73 height 13
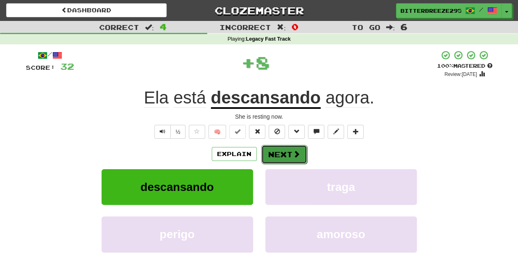
click at [281, 152] on button "Next" at bounding box center [284, 154] width 46 height 19
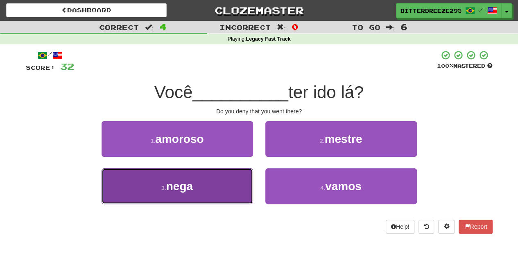
click at [243, 183] on button "3 . nega" at bounding box center [178, 186] width 152 height 36
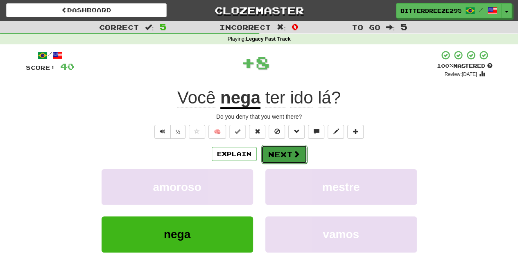
click at [272, 149] on button "Next" at bounding box center [284, 154] width 46 height 19
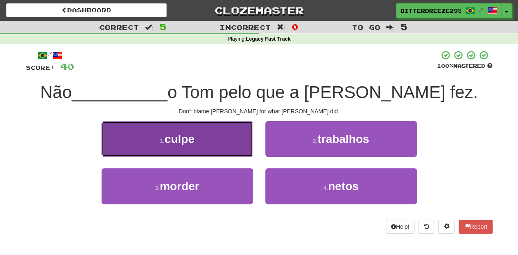
click at [209, 150] on button "1 . culpe" at bounding box center [178, 139] width 152 height 36
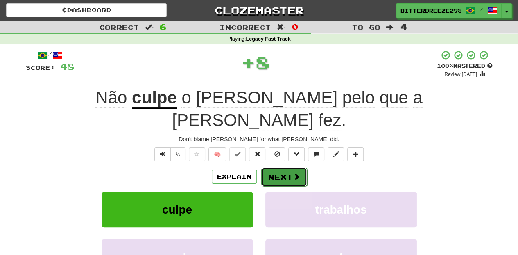
click at [265, 167] on button "Next" at bounding box center [284, 176] width 46 height 19
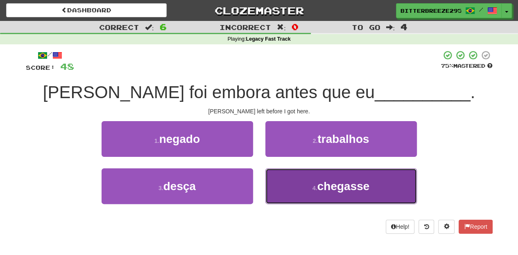
click at [284, 179] on button "4 . chegasse" at bounding box center [342, 186] width 152 height 36
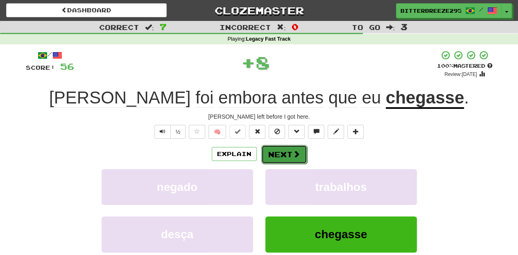
click at [286, 150] on button "Next" at bounding box center [284, 154] width 46 height 19
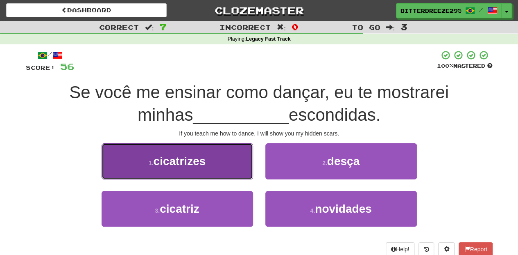
click at [225, 175] on button "1 . cicatrizes" at bounding box center [178, 161] width 152 height 36
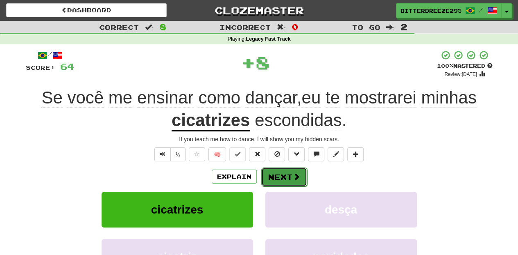
click at [273, 175] on button "Next" at bounding box center [284, 176] width 46 height 19
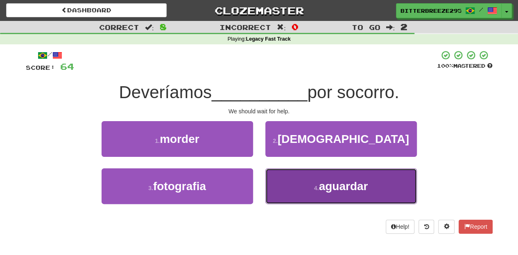
click at [278, 181] on button "4 . aguardar" at bounding box center [342, 186] width 152 height 36
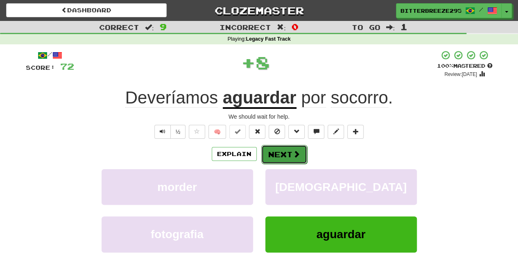
click at [279, 155] on button "Next" at bounding box center [284, 154] width 46 height 19
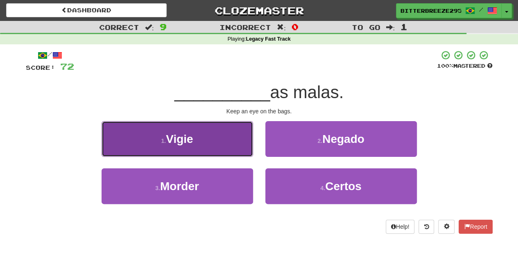
click at [230, 147] on button "1 . Vigie" at bounding box center [178, 139] width 152 height 36
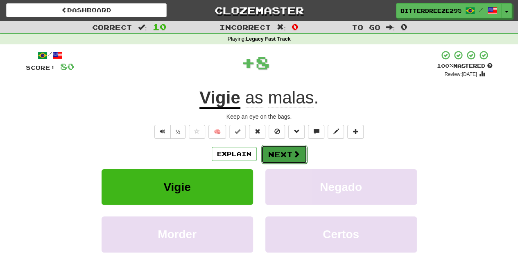
click at [274, 154] on button "Next" at bounding box center [284, 154] width 46 height 19
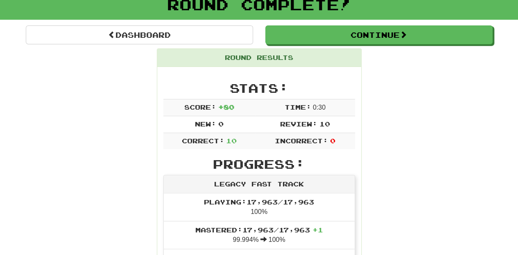
scroll to position [55, 0]
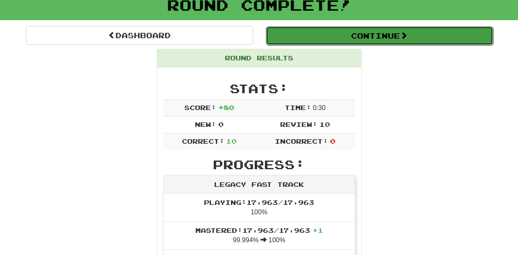
click at [298, 36] on button "Continue" at bounding box center [379, 35] width 227 height 19
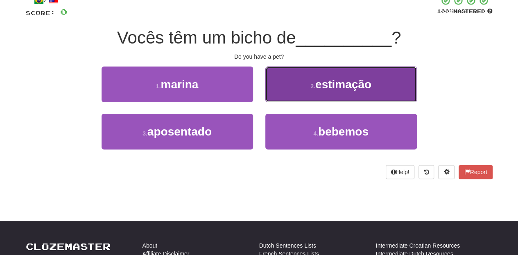
click at [293, 91] on button "2 . estimação" at bounding box center [342, 84] width 152 height 36
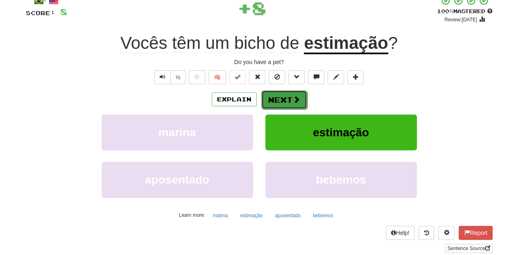
click at [288, 96] on button "Next" at bounding box center [284, 99] width 46 height 19
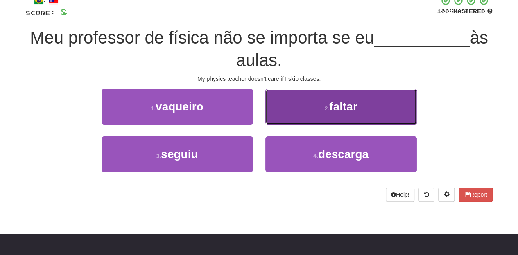
click at [291, 117] on button "2 . faltar" at bounding box center [342, 107] width 152 height 36
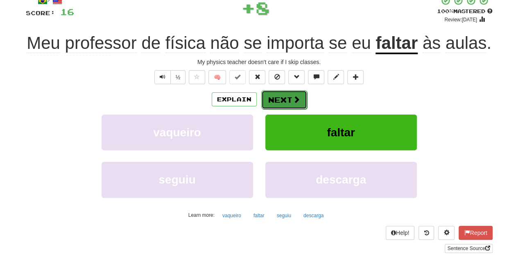
click at [277, 91] on button "Next" at bounding box center [284, 99] width 46 height 19
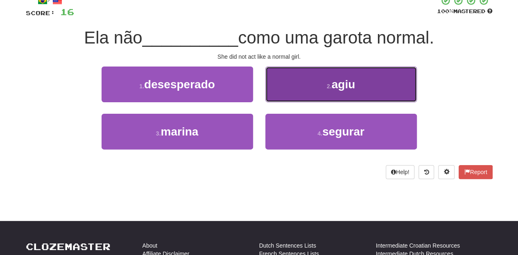
click at [286, 96] on button "2 . agiu" at bounding box center [342, 84] width 152 height 36
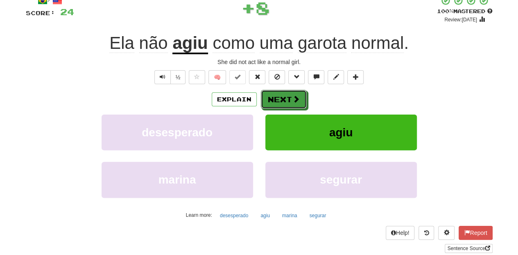
click at [286, 96] on button "Next" at bounding box center [284, 99] width 46 height 19
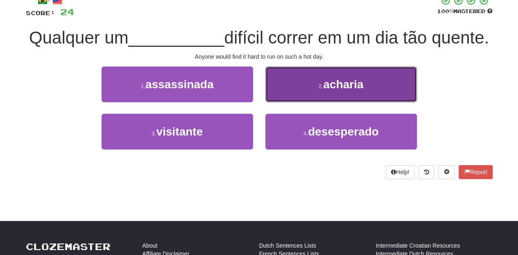
click at [305, 102] on button "2 . acharia" at bounding box center [342, 84] width 152 height 36
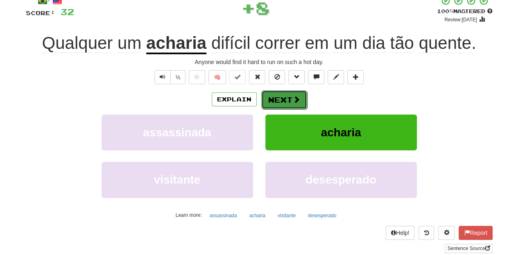
click at [282, 99] on button "Next" at bounding box center [284, 99] width 46 height 19
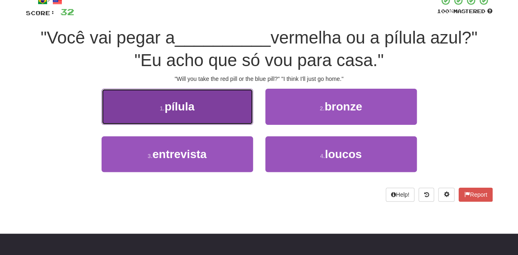
click at [237, 118] on button "1 . pílula" at bounding box center [178, 107] width 152 height 36
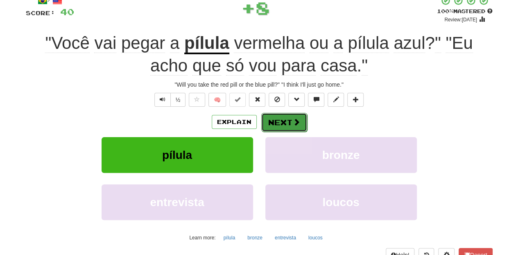
click at [275, 117] on button "Next" at bounding box center [284, 122] width 46 height 19
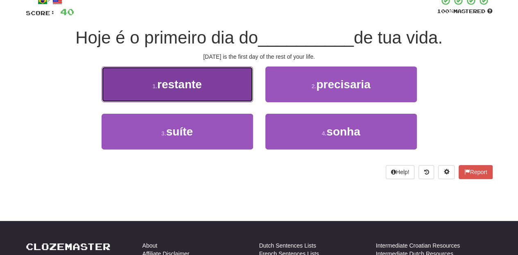
click at [225, 92] on button "1 . restante" at bounding box center [178, 84] width 152 height 36
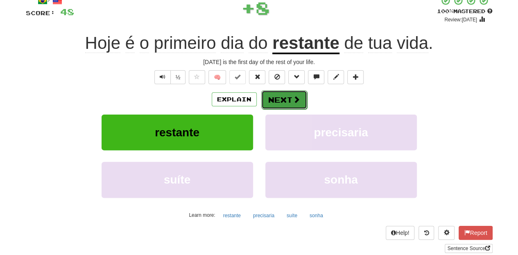
click at [269, 95] on button "Next" at bounding box center [284, 99] width 46 height 19
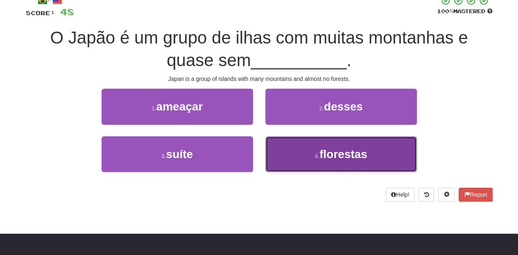
click at [278, 140] on button "4 . florestas" at bounding box center [342, 154] width 152 height 36
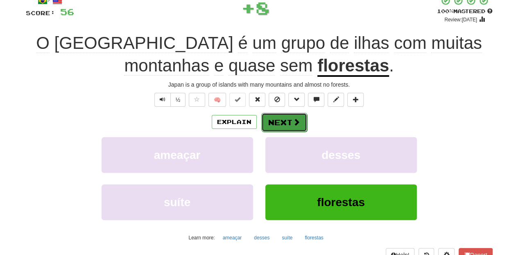
click at [280, 118] on button "Next" at bounding box center [284, 122] width 46 height 19
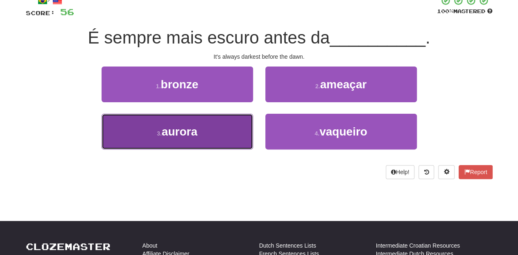
click at [239, 127] on button "3 . aurora" at bounding box center [178, 132] width 152 height 36
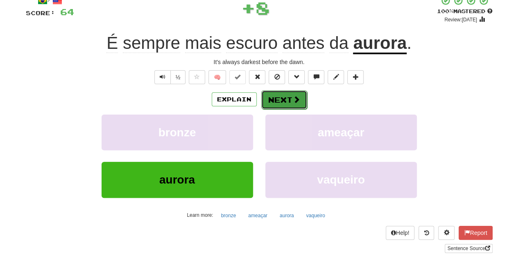
click at [275, 101] on button "Next" at bounding box center [284, 99] width 46 height 19
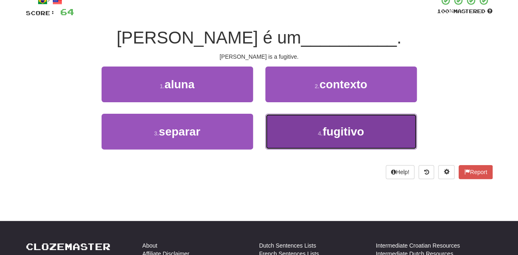
click at [279, 116] on button "4 . fugitivo" at bounding box center [342, 132] width 152 height 36
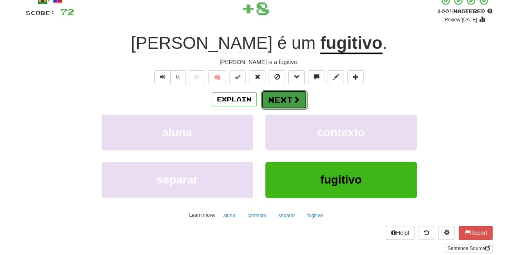
click at [277, 102] on button "Next" at bounding box center [284, 99] width 46 height 19
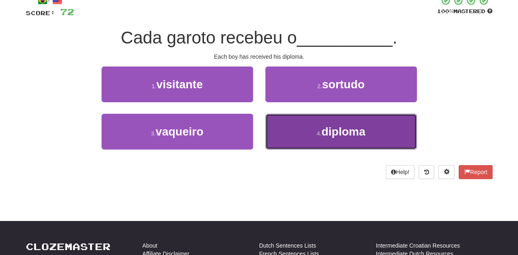
click at [282, 116] on button "4 . diploma" at bounding box center [342, 132] width 152 height 36
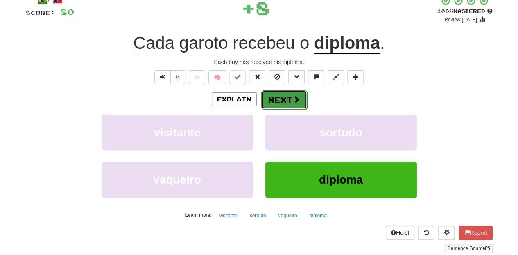
click at [282, 101] on button "Next" at bounding box center [284, 99] width 46 height 19
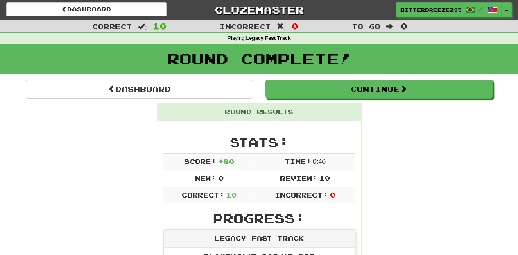
scroll to position [0, 0]
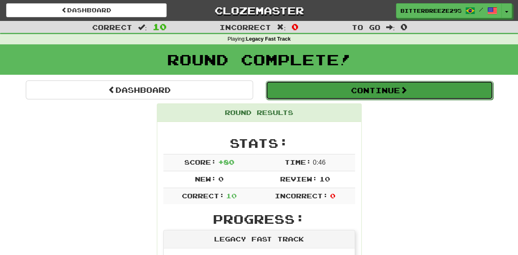
click at [325, 91] on button "Continue" at bounding box center [379, 90] width 227 height 19
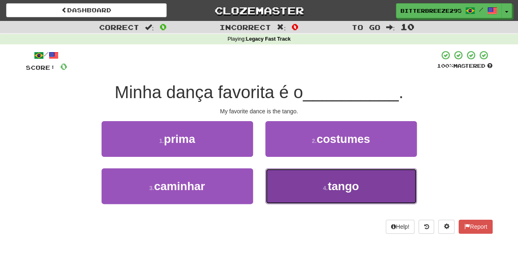
click at [300, 186] on button "4 . tango" at bounding box center [342, 186] width 152 height 36
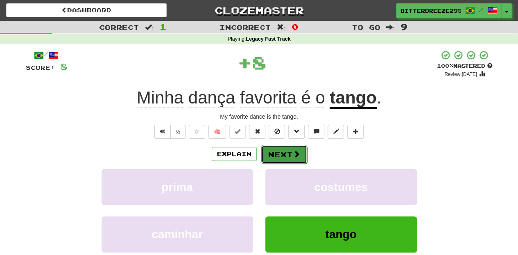
click at [285, 157] on button "Next" at bounding box center [284, 154] width 46 height 19
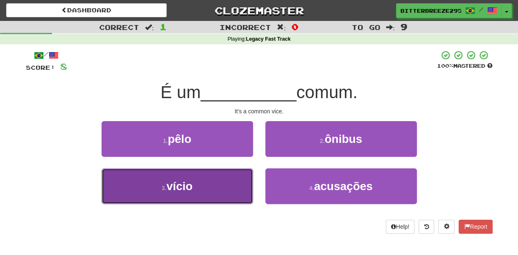
click at [235, 172] on button "3 . vício" at bounding box center [178, 186] width 152 height 36
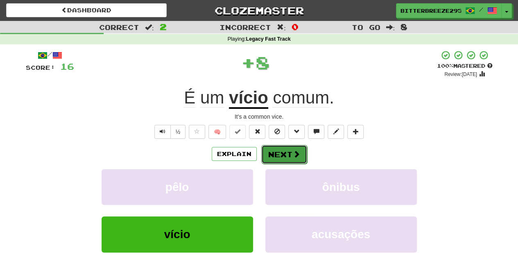
click at [289, 149] on button "Next" at bounding box center [284, 154] width 46 height 19
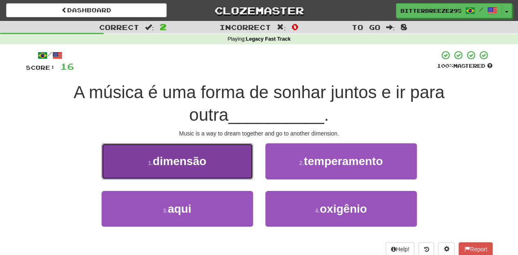
click at [221, 166] on button "1 . dimensão" at bounding box center [178, 161] width 152 height 36
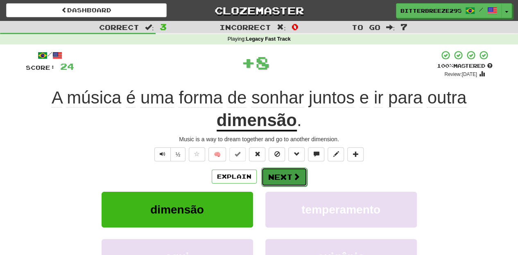
click at [272, 174] on button "Next" at bounding box center [284, 176] width 46 height 19
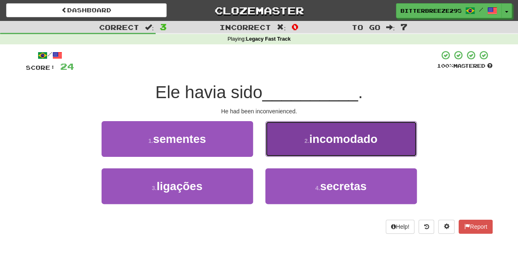
click at [289, 147] on button "2 . incomodado" at bounding box center [342, 139] width 152 height 36
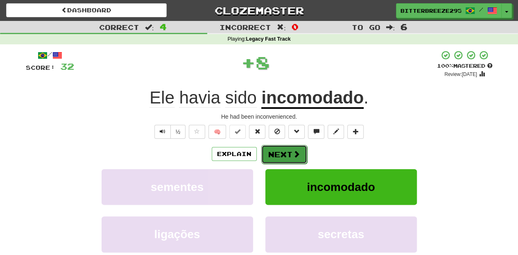
click at [280, 151] on button "Next" at bounding box center [284, 154] width 46 height 19
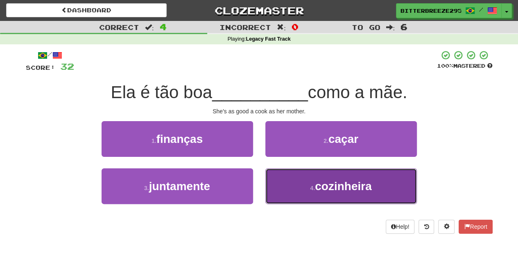
click at [297, 182] on button "4 . cozinheira" at bounding box center [342, 186] width 152 height 36
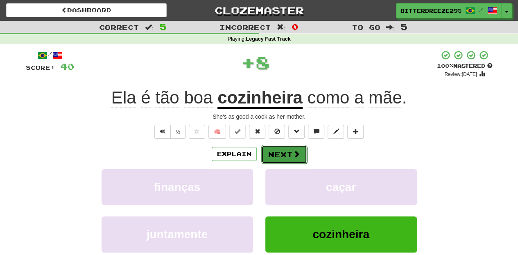
click at [285, 155] on button "Next" at bounding box center [284, 154] width 46 height 19
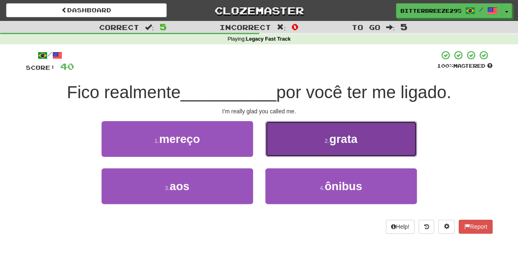
click at [282, 153] on button "2 . grata" at bounding box center [342, 139] width 152 height 36
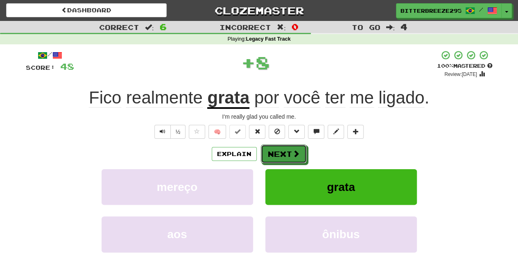
click at [282, 153] on button "Next" at bounding box center [284, 153] width 46 height 19
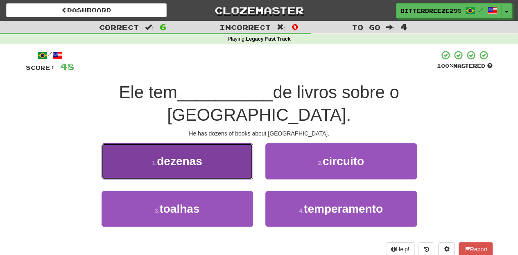
click at [234, 154] on button "1 . dezenas" at bounding box center [178, 161] width 152 height 36
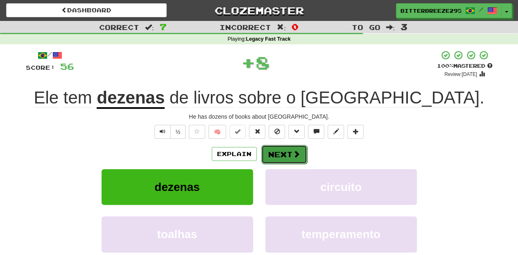
click at [270, 156] on button "Next" at bounding box center [284, 154] width 46 height 19
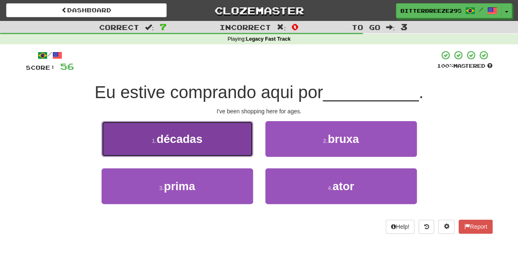
click at [230, 149] on button "1 . décadas" at bounding box center [178, 139] width 152 height 36
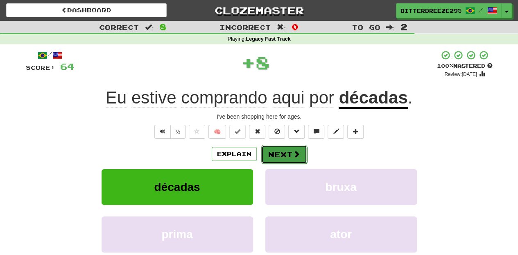
click at [267, 148] on button "Next" at bounding box center [284, 154] width 46 height 19
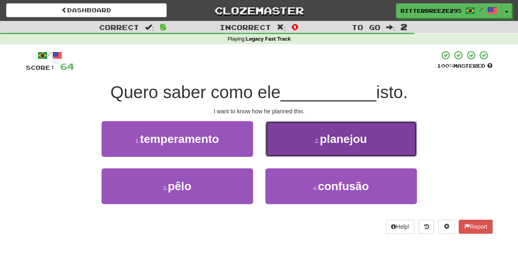
click at [287, 150] on button "2 . planejou" at bounding box center [342, 139] width 152 height 36
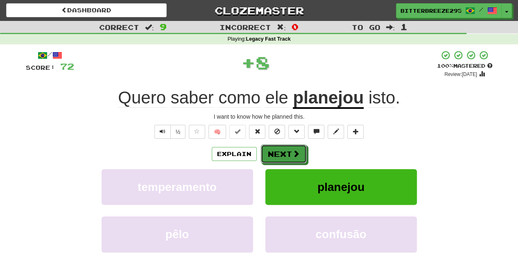
click at [287, 150] on button "Next" at bounding box center [284, 153] width 46 height 19
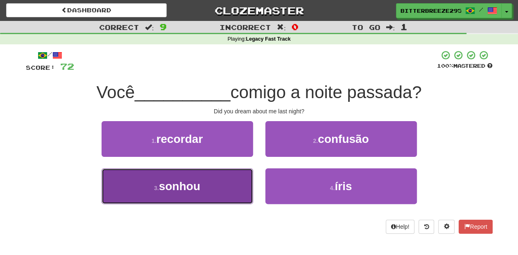
click at [225, 185] on button "3 . sonhou" at bounding box center [178, 186] width 152 height 36
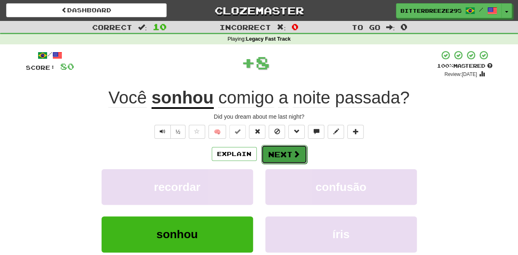
click at [280, 151] on button "Next" at bounding box center [284, 154] width 46 height 19
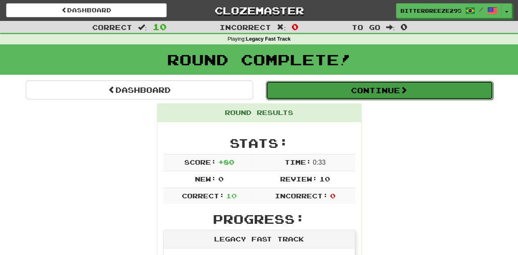
click at [346, 85] on button "Continue" at bounding box center [379, 90] width 227 height 19
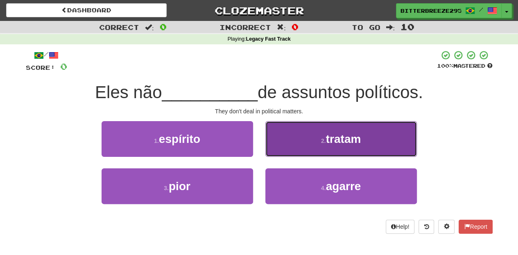
click at [313, 142] on button "2 . tratam" at bounding box center [342, 139] width 152 height 36
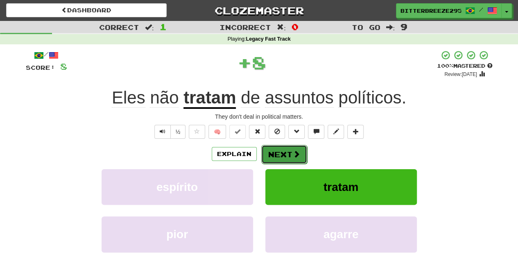
click at [280, 151] on button "Next" at bounding box center [284, 154] width 46 height 19
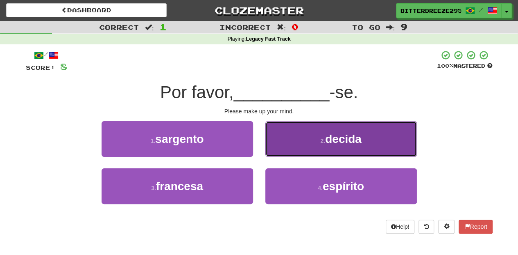
click at [296, 148] on button "2 . decida" at bounding box center [342, 139] width 152 height 36
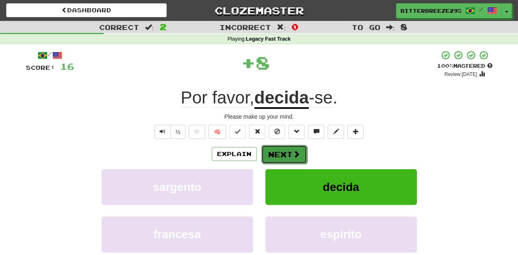
click at [293, 148] on button "Next" at bounding box center [284, 154] width 46 height 19
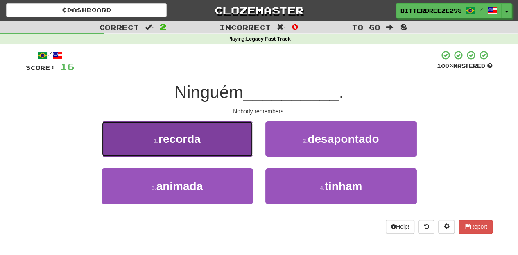
click at [233, 143] on button "1 . recorda" at bounding box center [178, 139] width 152 height 36
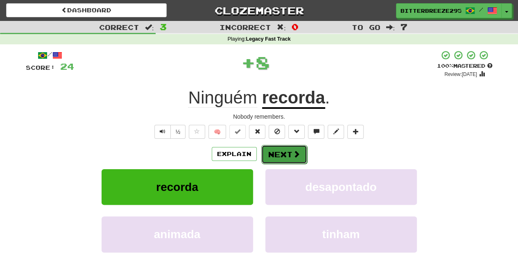
click at [261, 148] on button "Next" at bounding box center [284, 154] width 46 height 19
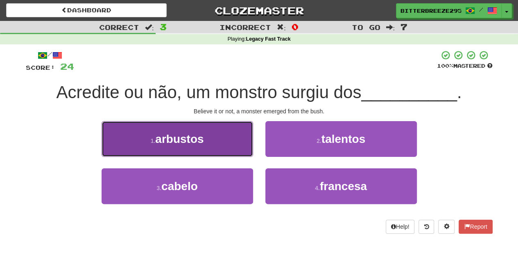
click at [234, 148] on button "1 . arbustos" at bounding box center [178, 139] width 152 height 36
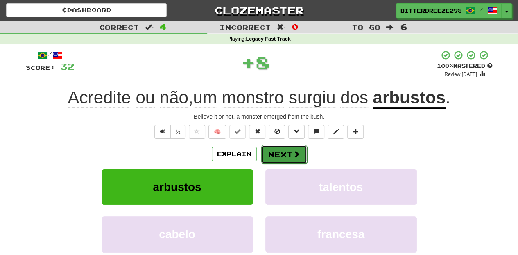
click at [264, 151] on button "Next" at bounding box center [284, 154] width 46 height 19
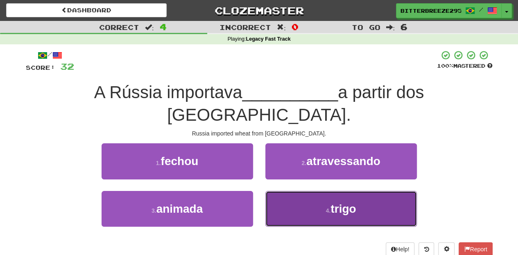
click at [296, 197] on button "4 . trigo" at bounding box center [342, 209] width 152 height 36
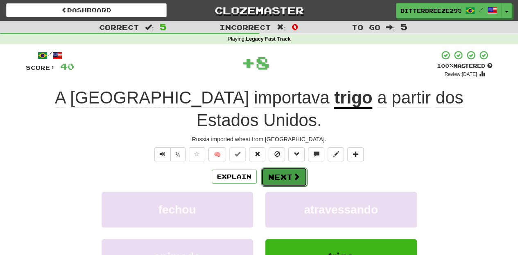
click at [284, 167] on button "Next" at bounding box center [284, 176] width 46 height 19
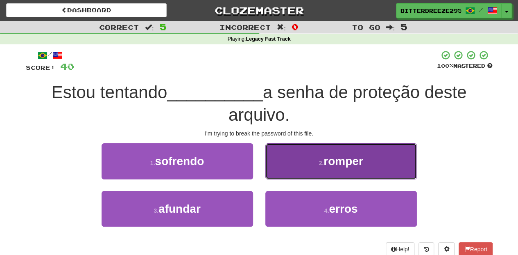
click at [296, 168] on button "2 . romper" at bounding box center [342, 161] width 152 height 36
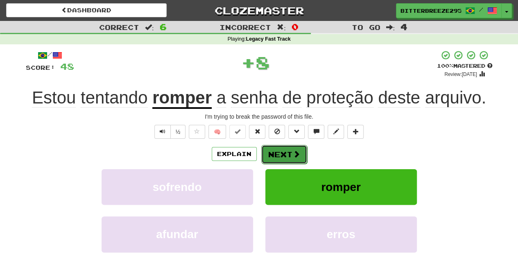
click at [289, 154] on button "Next" at bounding box center [284, 154] width 46 height 19
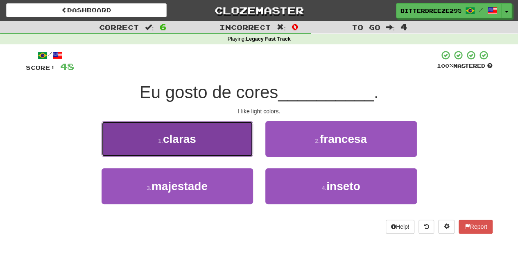
click at [237, 145] on button "1 . claras" at bounding box center [178, 139] width 152 height 36
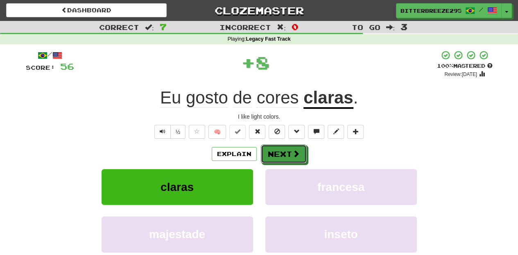
click at [278, 147] on button "Next" at bounding box center [284, 153] width 46 height 19
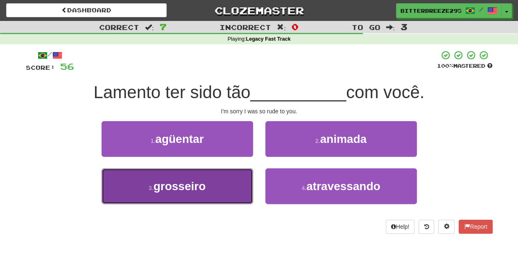
click at [237, 180] on button "3 . grosseiro" at bounding box center [178, 186] width 152 height 36
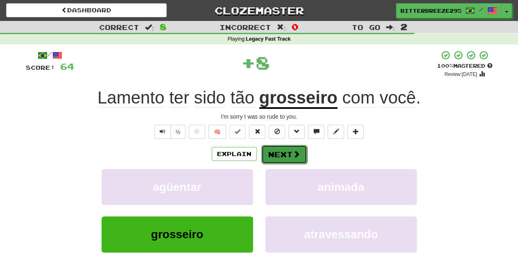
click at [277, 158] on button "Next" at bounding box center [284, 154] width 46 height 19
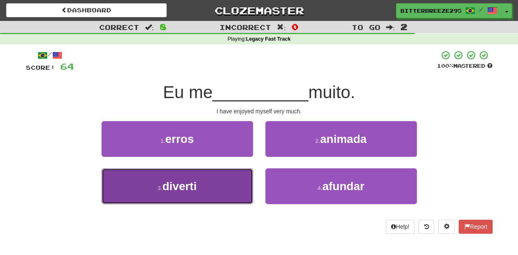
click at [230, 181] on button "3 . diverti" at bounding box center [178, 186] width 152 height 36
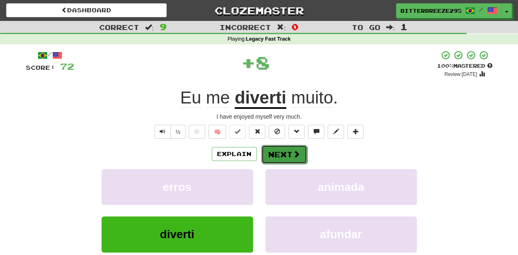
click at [273, 155] on button "Next" at bounding box center [284, 154] width 46 height 19
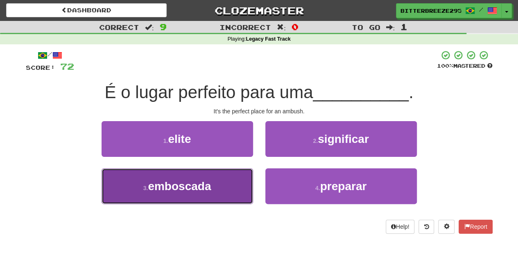
click at [231, 177] on button "3 . emboscada" at bounding box center [178, 186] width 152 height 36
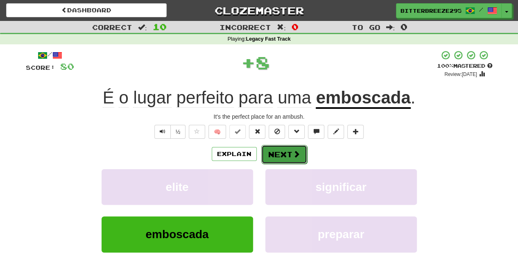
click at [275, 156] on button "Next" at bounding box center [284, 154] width 46 height 19
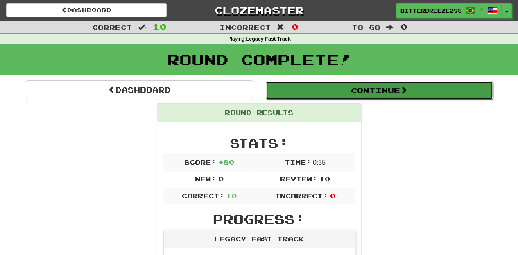
click at [335, 90] on button "Continue" at bounding box center [379, 90] width 227 height 19
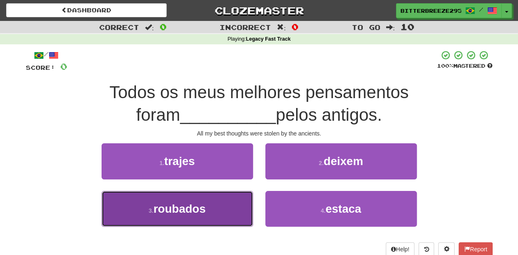
click at [234, 211] on button "3 . roubados" at bounding box center [178, 209] width 152 height 36
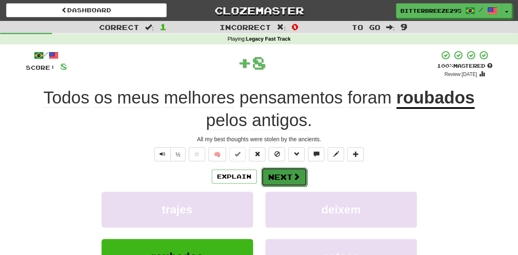
click at [269, 174] on button "Next" at bounding box center [284, 176] width 46 height 19
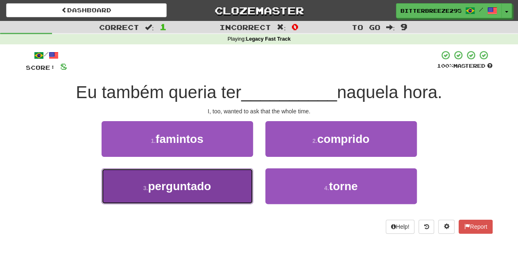
click at [209, 188] on span "perguntado" at bounding box center [179, 186] width 63 height 13
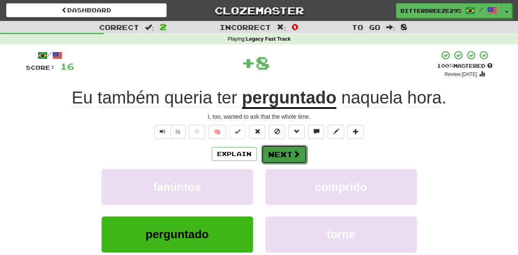
click at [280, 150] on button "Next" at bounding box center [284, 154] width 46 height 19
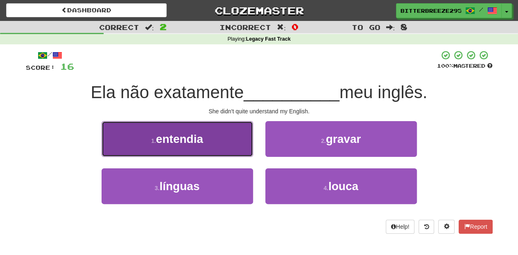
click at [218, 148] on button "1 . entendia" at bounding box center [178, 139] width 152 height 36
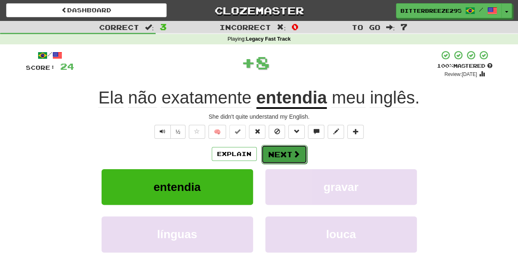
click at [275, 154] on button "Next" at bounding box center [284, 154] width 46 height 19
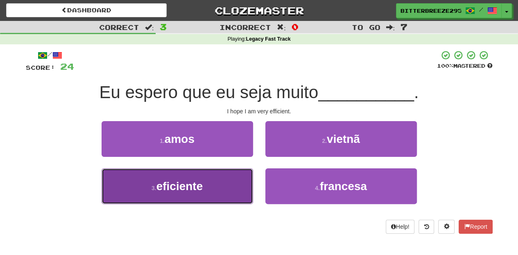
click at [240, 182] on button "3 . eficiente" at bounding box center [178, 186] width 152 height 36
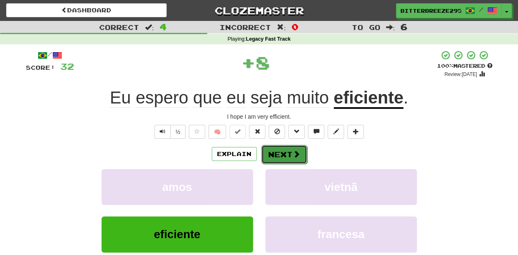
click at [280, 150] on button "Next" at bounding box center [284, 154] width 46 height 19
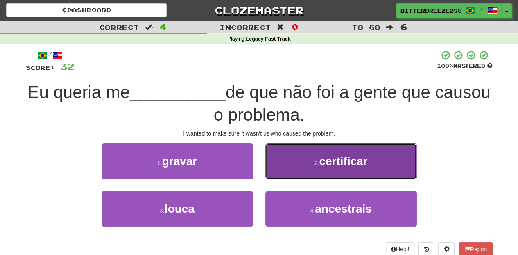
click at [284, 166] on button "2 . certificar" at bounding box center [342, 161] width 152 height 36
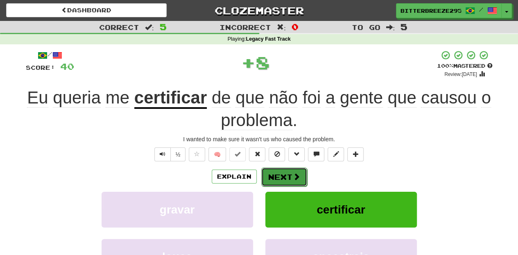
click at [280, 171] on button "Next" at bounding box center [284, 176] width 46 height 19
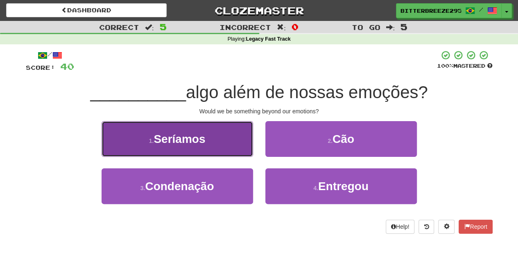
click at [220, 136] on button "1 . Seríamos" at bounding box center [178, 139] width 152 height 36
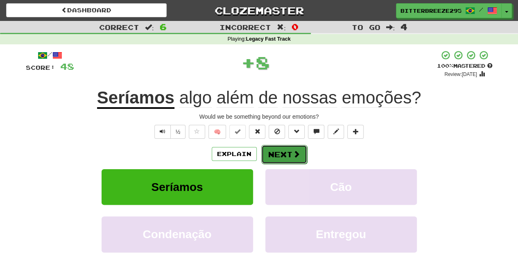
click at [280, 153] on button "Next" at bounding box center [284, 154] width 46 height 19
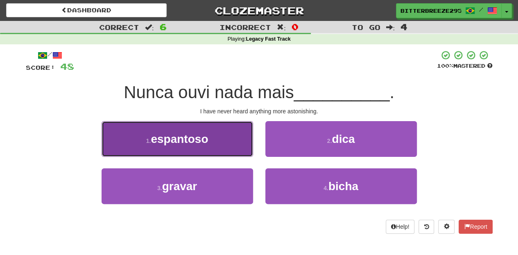
click at [227, 149] on button "1 . espantoso" at bounding box center [178, 139] width 152 height 36
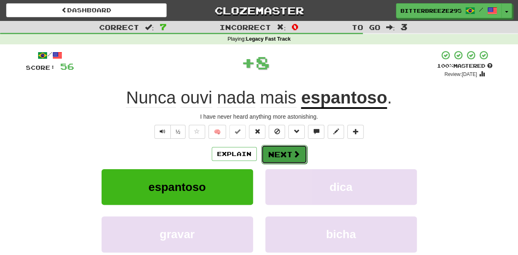
click at [287, 152] on button "Next" at bounding box center [284, 154] width 46 height 19
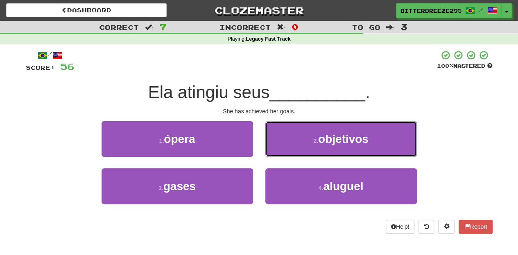
click at [287, 152] on button "2 . objetivos" at bounding box center [342, 139] width 152 height 36
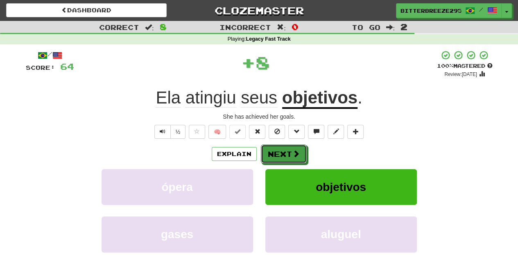
click at [287, 152] on button "Next" at bounding box center [284, 153] width 46 height 19
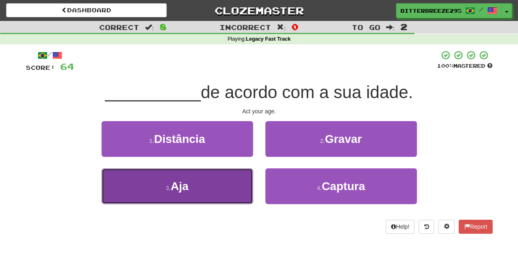
click at [223, 187] on button "3 . Aja" at bounding box center [178, 186] width 152 height 36
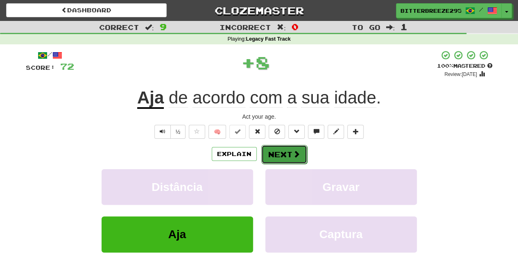
click at [275, 154] on button "Next" at bounding box center [284, 154] width 46 height 19
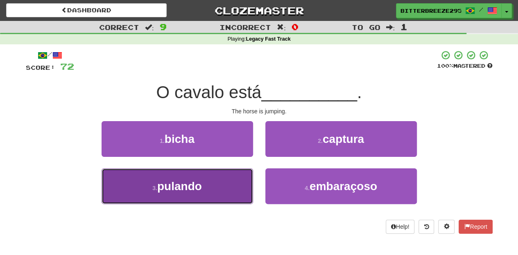
click at [233, 185] on button "3 . pulando" at bounding box center [178, 186] width 152 height 36
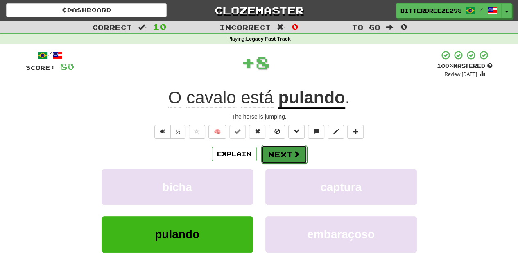
click at [293, 153] on span at bounding box center [296, 153] width 7 height 7
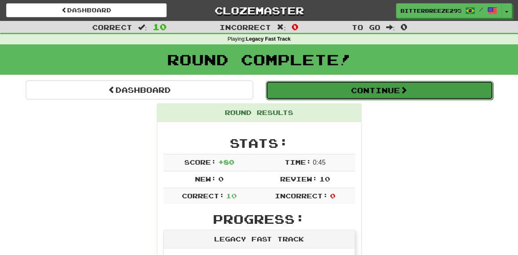
click at [334, 87] on button "Continue" at bounding box center [379, 90] width 227 height 19
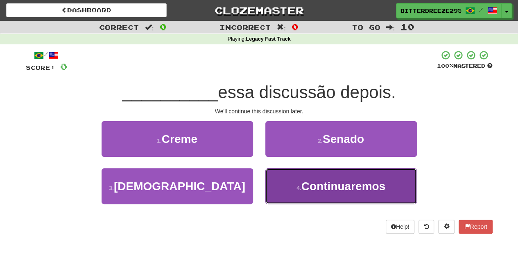
click at [298, 176] on button "4 . Continuaremos" at bounding box center [342, 186] width 152 height 36
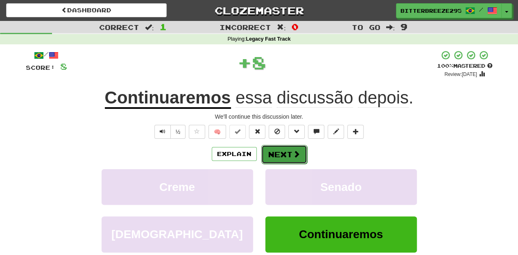
click at [286, 154] on button "Next" at bounding box center [284, 154] width 46 height 19
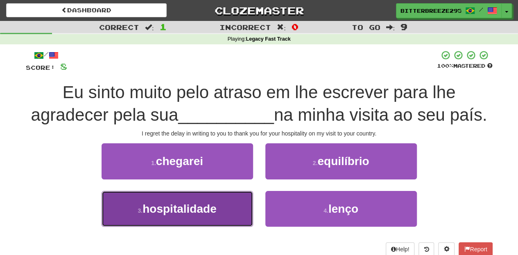
click at [227, 206] on button "3 . hospitalidade" at bounding box center [178, 209] width 152 height 36
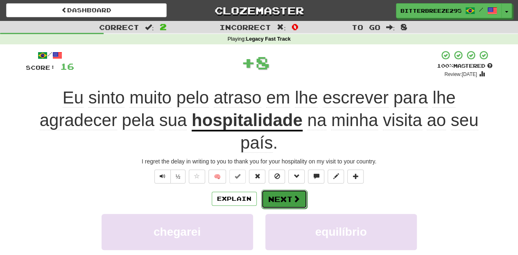
click at [274, 192] on button "Next" at bounding box center [284, 198] width 46 height 19
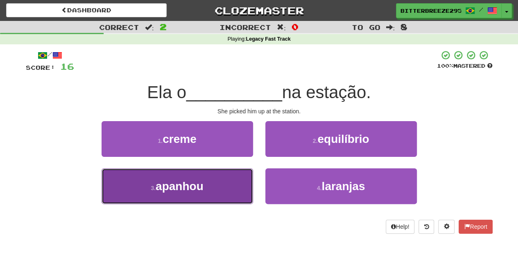
click at [232, 188] on button "3 . apanhou" at bounding box center [178, 186] width 152 height 36
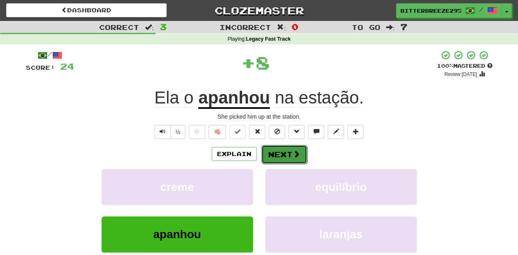
click at [280, 152] on button "Next" at bounding box center [284, 154] width 46 height 19
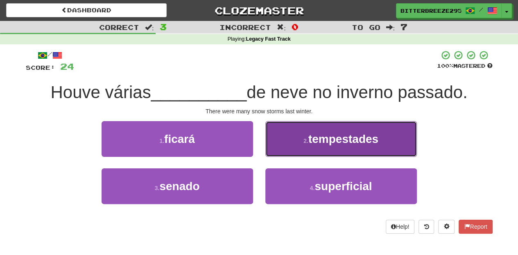
click at [289, 147] on button "2 . tempestades" at bounding box center [342, 139] width 152 height 36
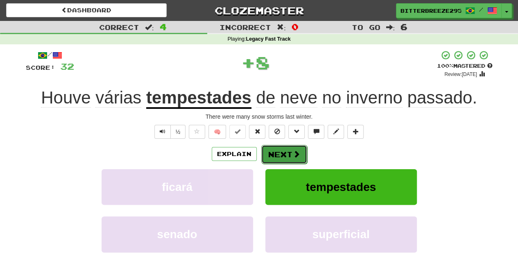
click at [287, 149] on button "Next" at bounding box center [284, 154] width 46 height 19
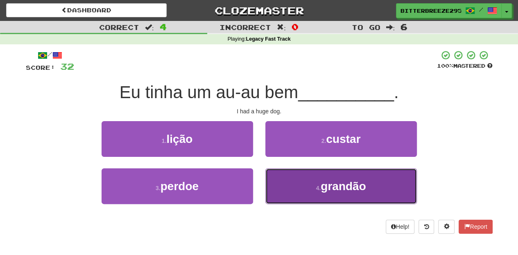
click at [295, 175] on button "4 . grandão" at bounding box center [342, 186] width 152 height 36
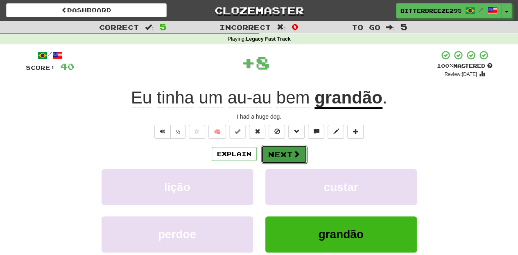
click at [278, 151] on button "Next" at bounding box center [284, 154] width 46 height 19
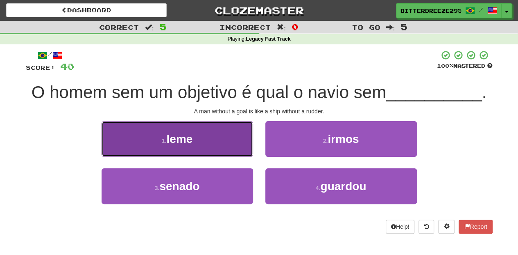
click at [223, 144] on button "1 . leme" at bounding box center [178, 139] width 152 height 36
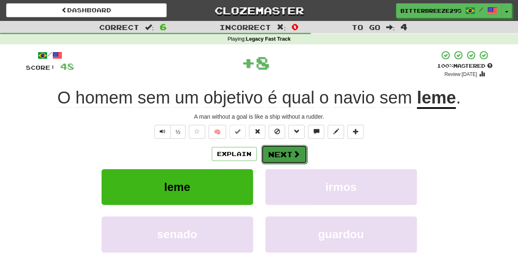
click at [268, 147] on button "Next" at bounding box center [284, 154] width 46 height 19
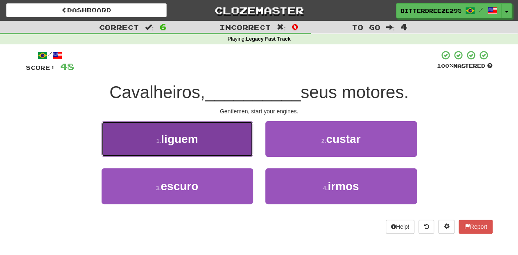
click at [230, 154] on button "1 . liguem" at bounding box center [178, 139] width 152 height 36
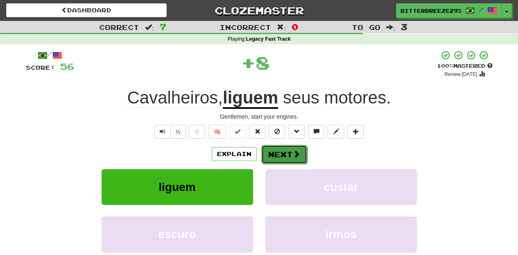
click at [272, 156] on button "Next" at bounding box center [284, 154] width 46 height 19
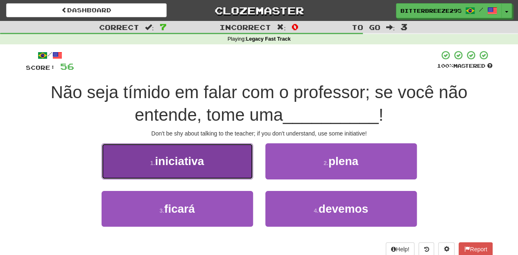
click at [222, 174] on button "1 . iniciativa" at bounding box center [178, 161] width 152 height 36
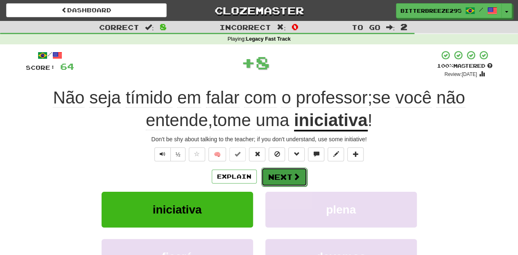
click at [277, 180] on button "Next" at bounding box center [284, 176] width 46 height 19
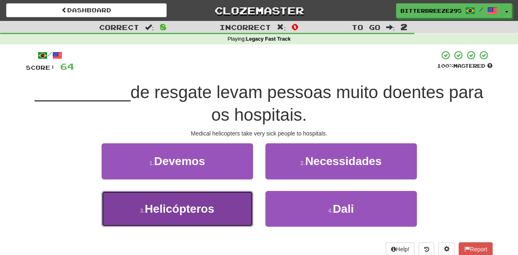
click at [234, 198] on button "3 . Helicópteros" at bounding box center [178, 209] width 152 height 36
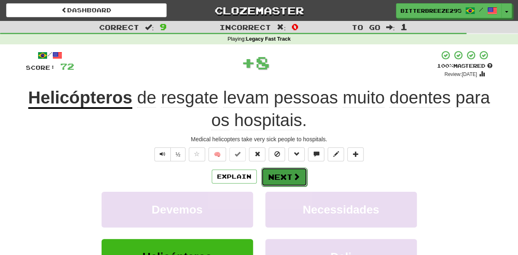
click at [273, 173] on button "Next" at bounding box center [284, 176] width 46 height 19
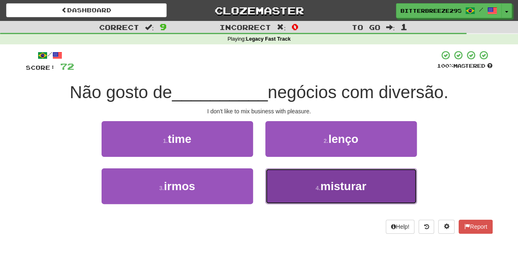
click at [286, 179] on button "4 . misturar" at bounding box center [342, 186] width 152 height 36
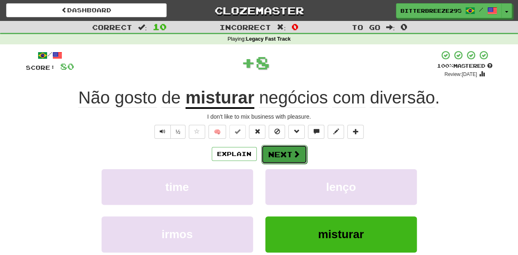
click at [284, 151] on button "Next" at bounding box center [284, 154] width 46 height 19
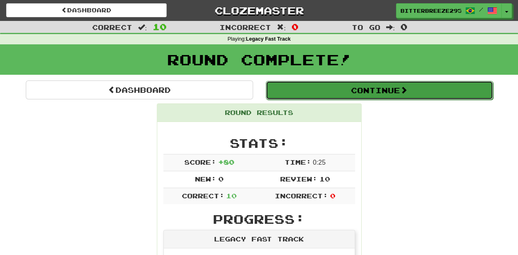
click at [323, 91] on button "Continue" at bounding box center [379, 90] width 227 height 19
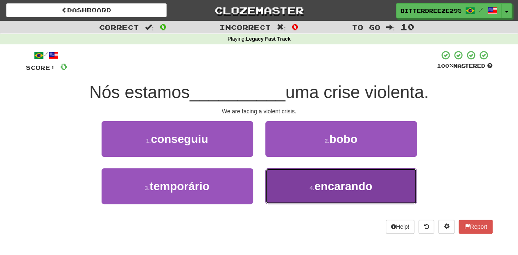
click at [277, 188] on button "4 . encarando" at bounding box center [342, 186] width 152 height 36
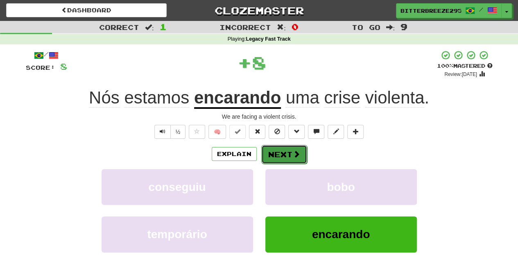
click at [282, 155] on button "Next" at bounding box center [284, 154] width 46 height 19
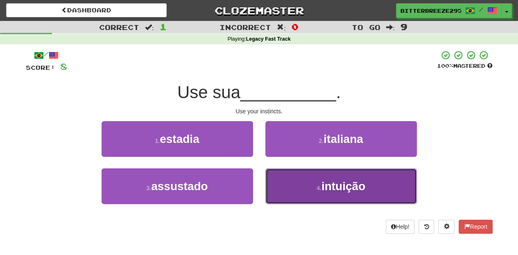
click at [280, 177] on button "4 . intuição" at bounding box center [342, 186] width 152 height 36
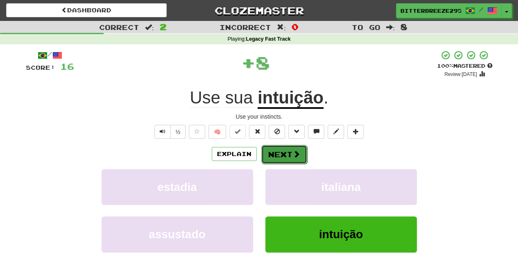
click at [277, 155] on button "Next" at bounding box center [284, 154] width 46 height 19
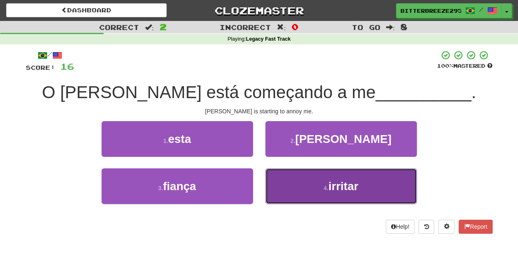
click at [295, 175] on button "4 . irritar" at bounding box center [342, 186] width 152 height 36
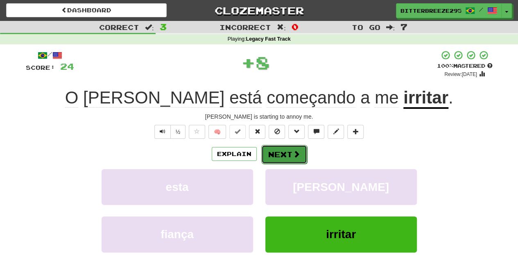
click at [288, 153] on button "Next" at bounding box center [284, 154] width 46 height 19
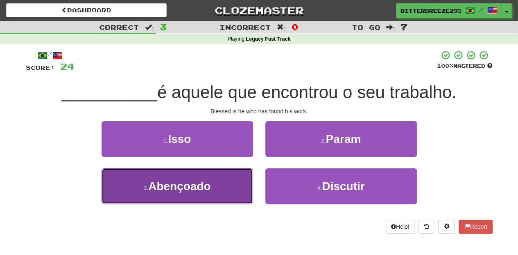
click at [227, 188] on button "3 . Abençoado" at bounding box center [178, 186] width 152 height 36
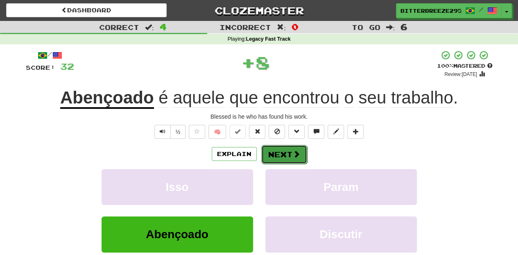
click at [280, 157] on button "Next" at bounding box center [284, 154] width 46 height 19
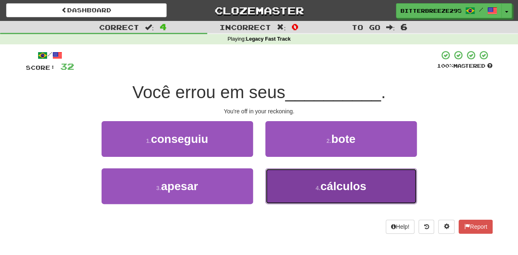
click at [310, 182] on button "4 . cálculos" at bounding box center [342, 186] width 152 height 36
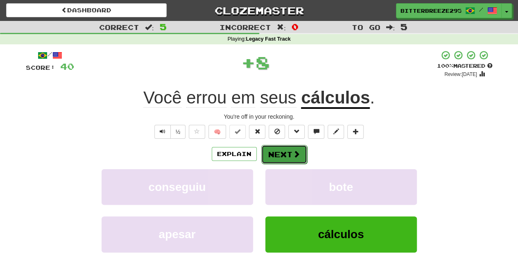
click at [286, 158] on button "Next" at bounding box center [284, 154] width 46 height 19
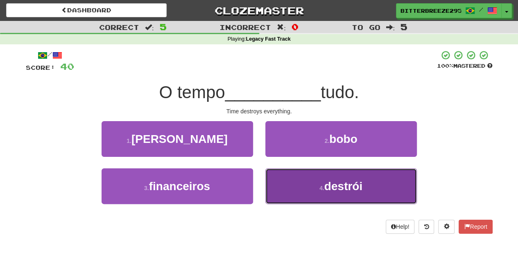
click at [300, 182] on button "4 . destrói" at bounding box center [342, 186] width 152 height 36
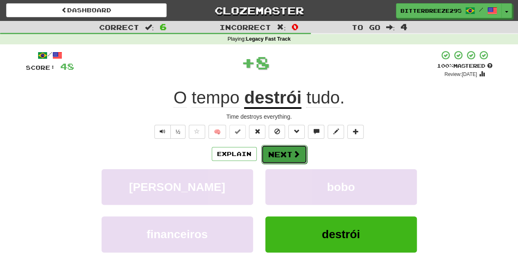
click at [283, 150] on button "Next" at bounding box center [284, 154] width 46 height 19
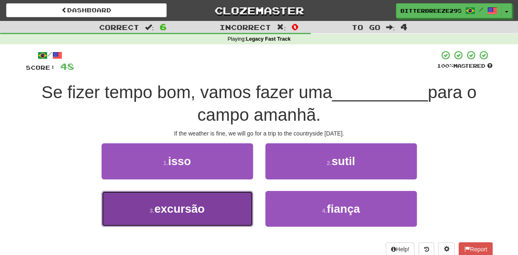
click at [233, 203] on button "3 . excursão" at bounding box center [178, 209] width 152 height 36
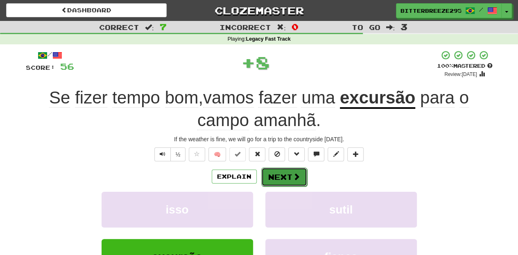
click at [283, 173] on button "Next" at bounding box center [284, 176] width 46 height 19
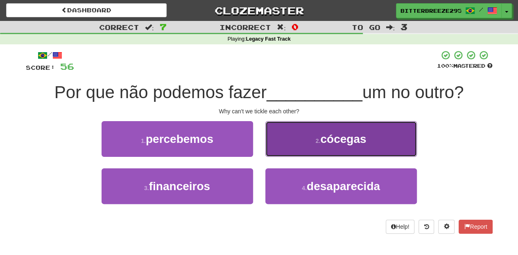
click at [285, 143] on button "2 . cócegas" at bounding box center [342, 139] width 152 height 36
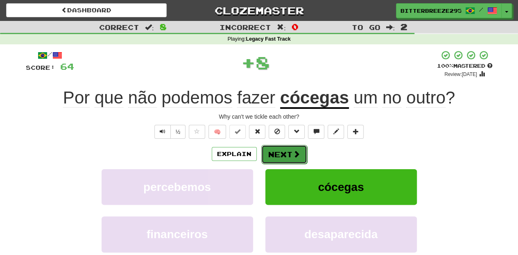
click at [282, 150] on button "Next" at bounding box center [284, 154] width 46 height 19
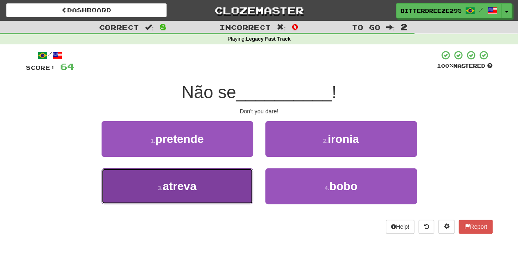
click at [230, 181] on button "3 . atreva" at bounding box center [178, 186] width 152 height 36
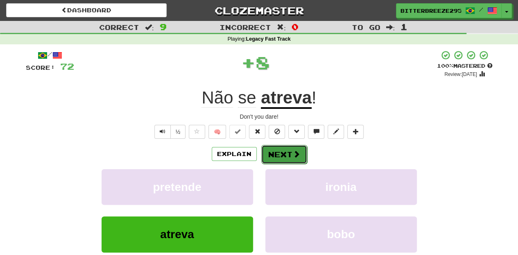
click at [274, 156] on button "Next" at bounding box center [284, 154] width 46 height 19
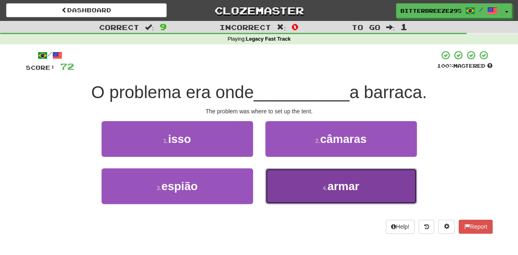
click at [284, 179] on button "4 . armar" at bounding box center [342, 186] width 152 height 36
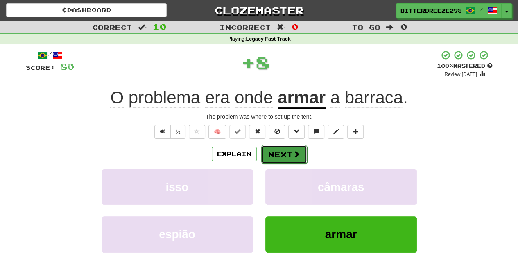
click at [281, 150] on button "Next" at bounding box center [284, 154] width 46 height 19
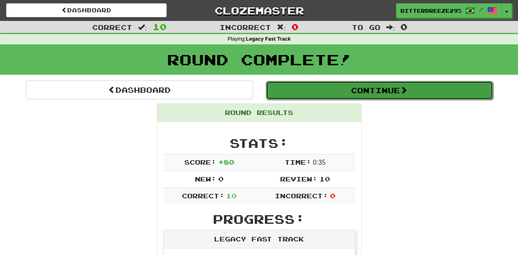
click at [320, 86] on button "Continue" at bounding box center [379, 90] width 227 height 19
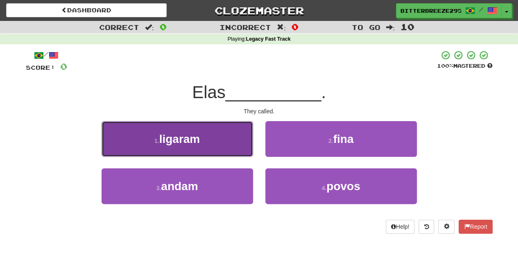
click at [203, 152] on button "1 . ligaram" at bounding box center [178, 139] width 152 height 36
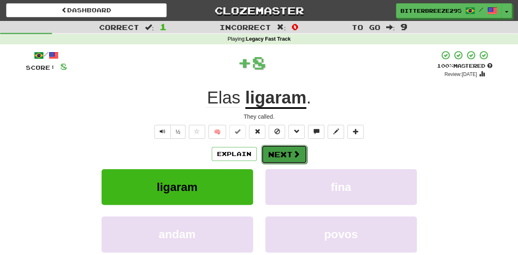
click at [266, 156] on button "Next" at bounding box center [284, 154] width 46 height 19
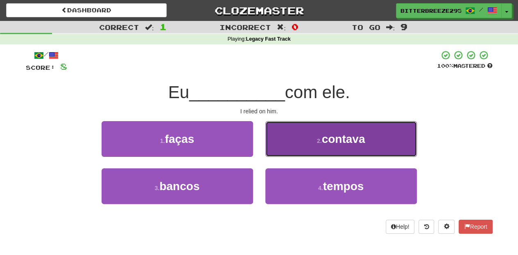
click at [285, 149] on button "2 . contava" at bounding box center [342, 139] width 152 height 36
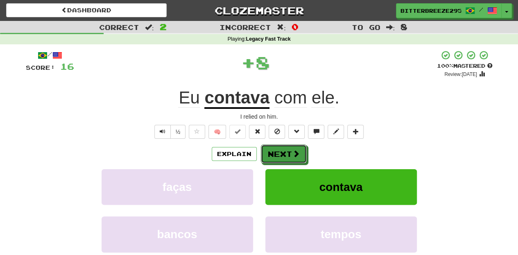
click at [285, 149] on button "Next" at bounding box center [284, 153] width 46 height 19
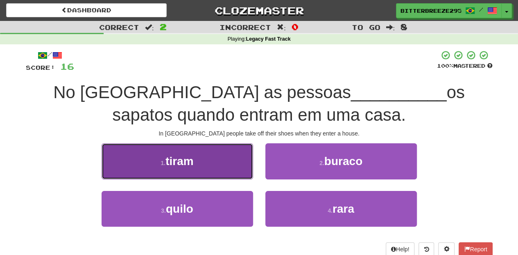
click at [221, 170] on button "1 . tiram" at bounding box center [178, 161] width 152 height 36
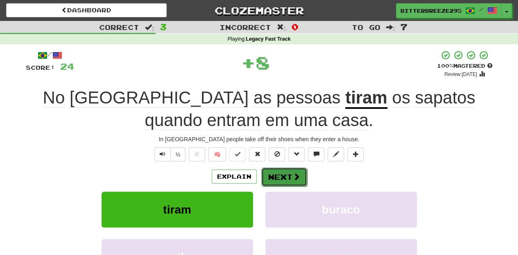
click at [271, 177] on button "Next" at bounding box center [284, 176] width 46 height 19
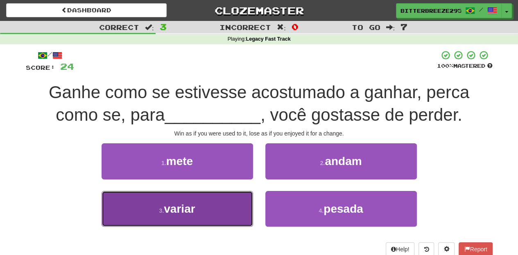
click at [210, 196] on button "3 . variar" at bounding box center [178, 209] width 152 height 36
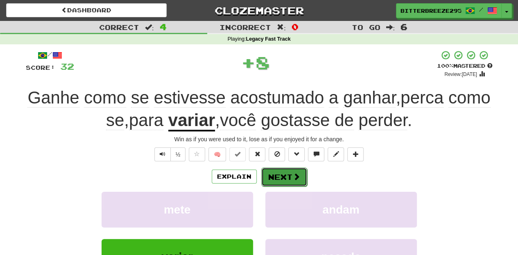
click at [269, 173] on button "Next" at bounding box center [284, 176] width 46 height 19
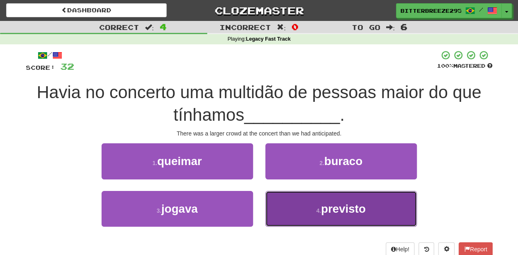
click at [300, 202] on button "4 . previsto" at bounding box center [342, 209] width 152 height 36
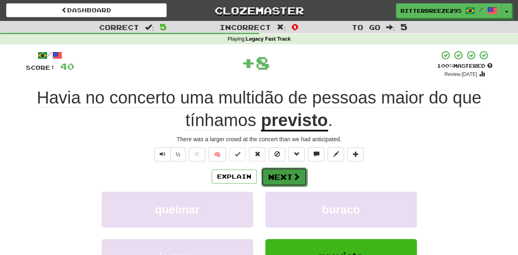
click at [290, 174] on button "Next" at bounding box center [284, 176] width 46 height 19
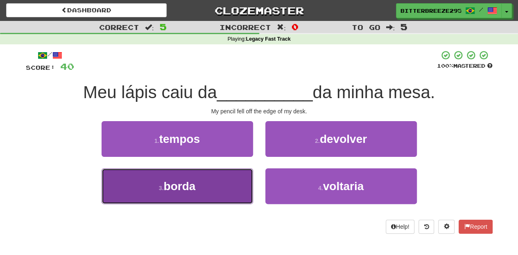
click at [231, 187] on button "3 . borda" at bounding box center [178, 186] width 152 height 36
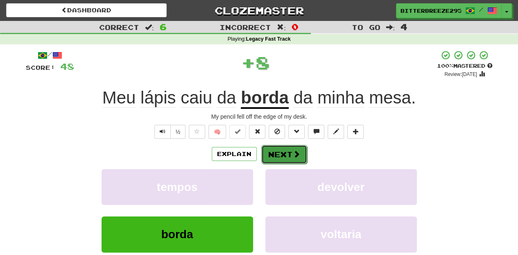
click at [279, 156] on button "Next" at bounding box center [284, 154] width 46 height 19
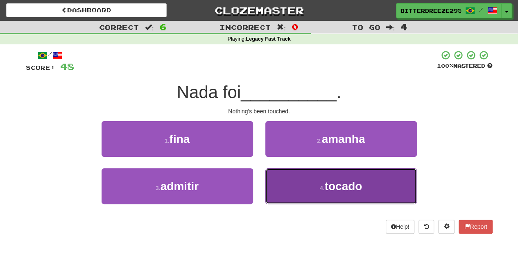
click at [301, 183] on button "4 . tocado" at bounding box center [342, 186] width 152 height 36
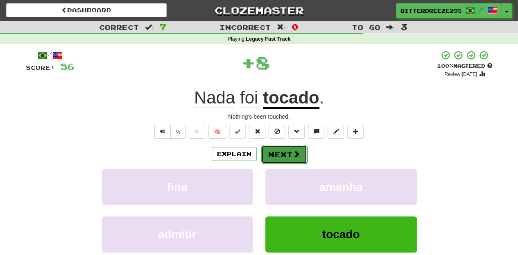
click at [286, 148] on button "Next" at bounding box center [284, 154] width 46 height 19
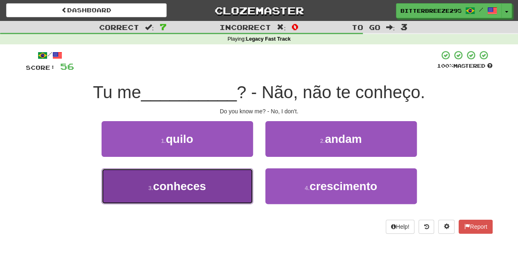
click at [221, 192] on button "3 . conheces" at bounding box center [178, 186] width 152 height 36
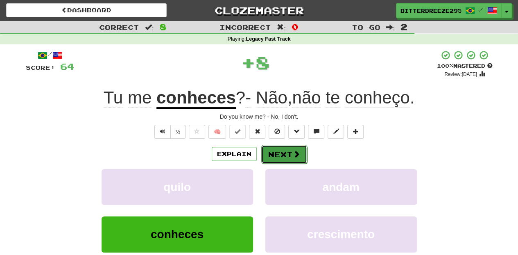
click at [284, 154] on button "Next" at bounding box center [284, 154] width 46 height 19
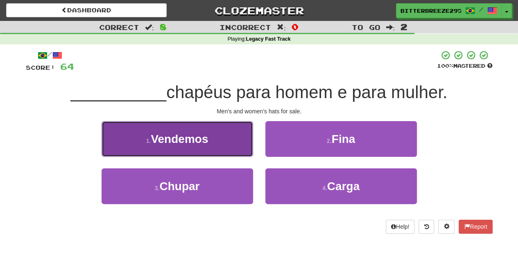
click at [240, 148] on button "1 . Vendemos" at bounding box center [178, 139] width 152 height 36
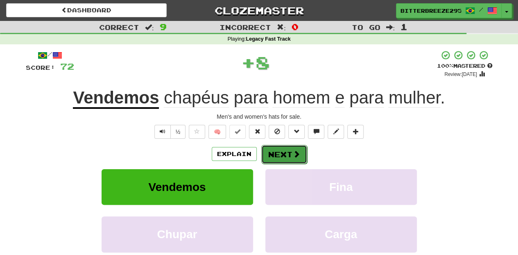
click at [275, 149] on button "Next" at bounding box center [284, 154] width 46 height 19
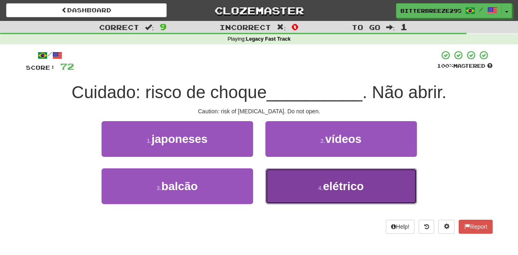
click at [282, 170] on button "4 . elétrico" at bounding box center [342, 186] width 152 height 36
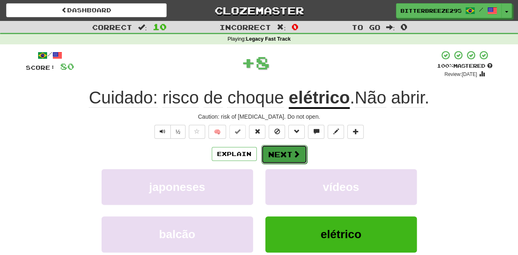
click at [279, 149] on button "Next" at bounding box center [284, 154] width 46 height 19
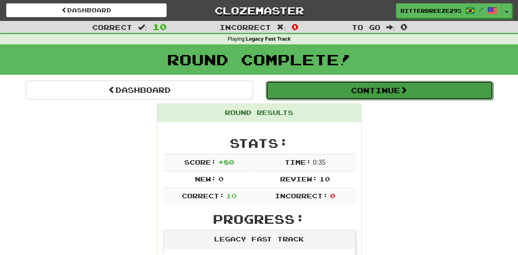
click at [362, 88] on button "Continue" at bounding box center [379, 90] width 227 height 19
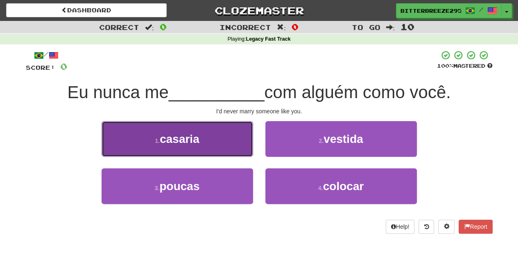
click at [223, 150] on button "1 . casaria" at bounding box center [178, 139] width 152 height 36
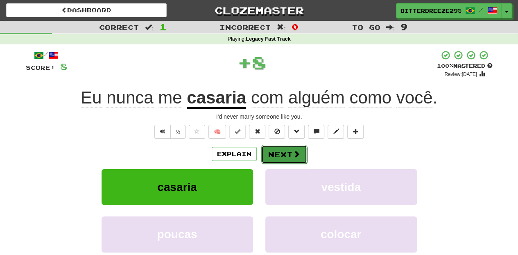
click at [279, 155] on button "Next" at bounding box center [284, 154] width 46 height 19
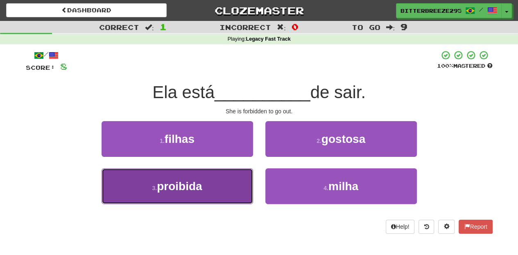
click at [242, 179] on button "3 . proibida" at bounding box center [178, 186] width 152 height 36
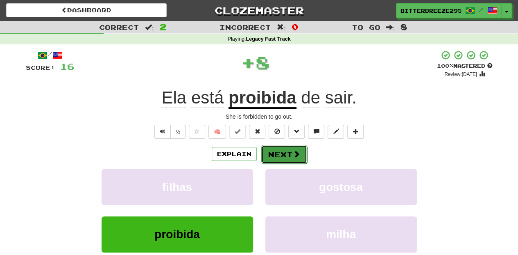
click at [275, 152] on button "Next" at bounding box center [284, 154] width 46 height 19
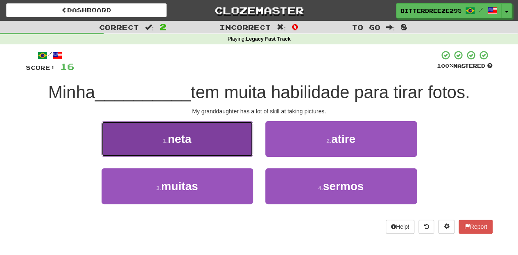
click at [223, 147] on button "1 . neta" at bounding box center [178, 139] width 152 height 36
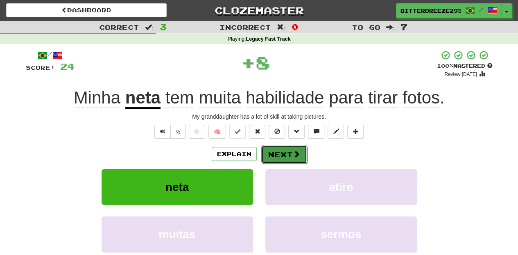
click at [276, 149] on button "Next" at bounding box center [284, 154] width 46 height 19
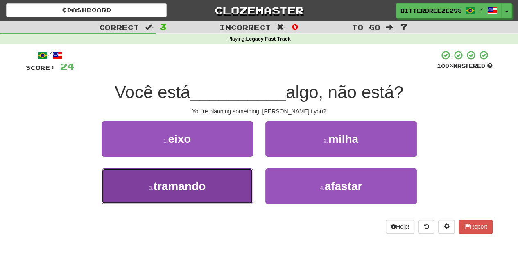
click at [239, 184] on button "3 . tramando" at bounding box center [178, 186] width 152 height 36
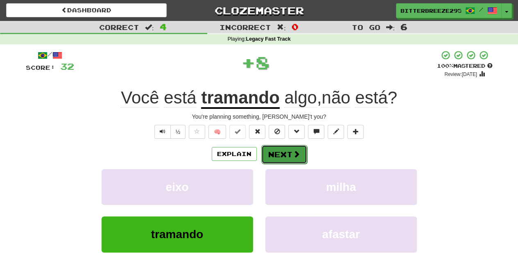
click at [270, 158] on button "Next" at bounding box center [284, 154] width 46 height 19
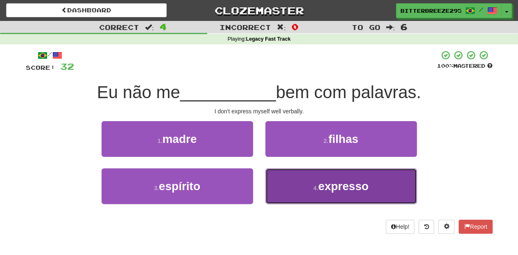
click at [319, 184] on span "expresso" at bounding box center [343, 186] width 50 height 13
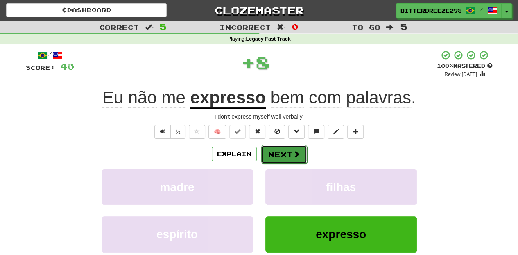
click at [284, 148] on button "Next" at bounding box center [284, 154] width 46 height 19
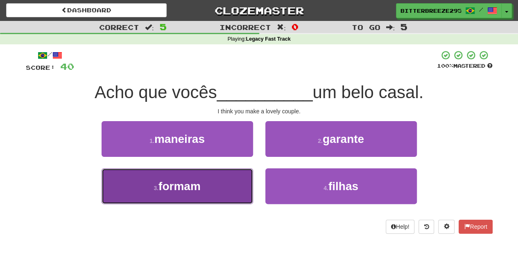
click at [233, 185] on button "3 . formam" at bounding box center [178, 186] width 152 height 36
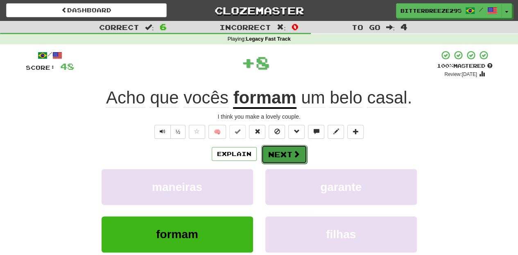
click at [280, 155] on button "Next" at bounding box center [284, 154] width 46 height 19
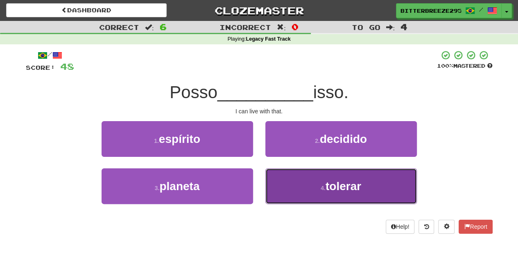
click at [304, 183] on button "4 . tolerar" at bounding box center [342, 186] width 152 height 36
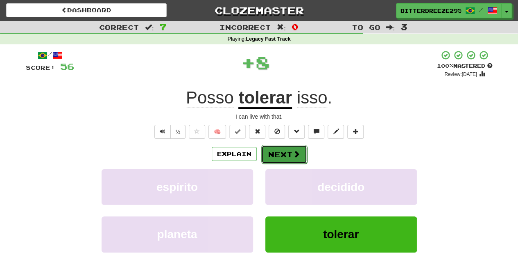
click at [284, 152] on button "Next" at bounding box center [284, 154] width 46 height 19
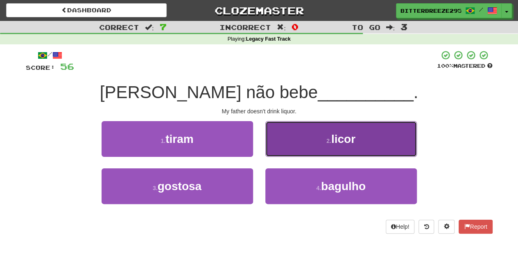
click at [293, 147] on button "2 . licor" at bounding box center [342, 139] width 152 height 36
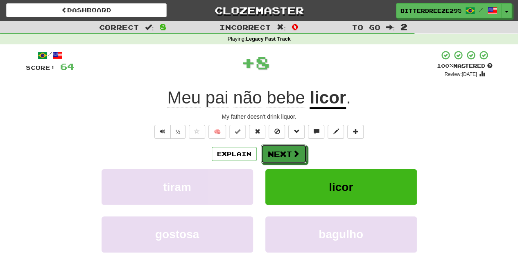
click at [290, 149] on button "Next" at bounding box center [284, 153] width 46 height 19
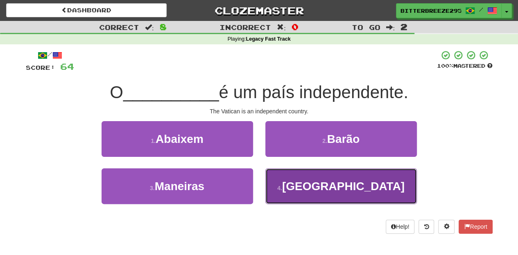
click at [308, 187] on button "4 . Vaticano" at bounding box center [342, 186] width 152 height 36
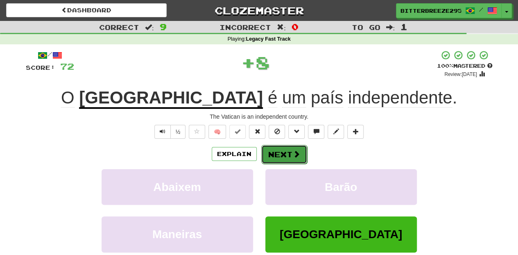
click at [291, 157] on button "Next" at bounding box center [284, 154] width 46 height 19
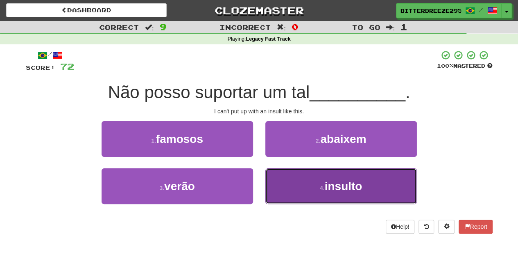
click at [304, 178] on button "4 . insulto" at bounding box center [342, 186] width 152 height 36
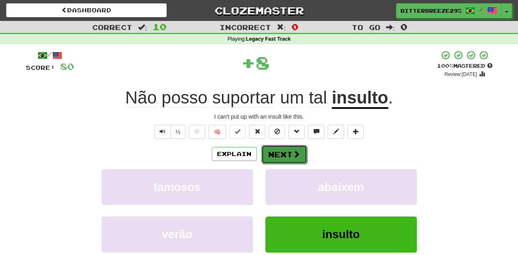
click at [285, 150] on button "Next" at bounding box center [284, 154] width 46 height 19
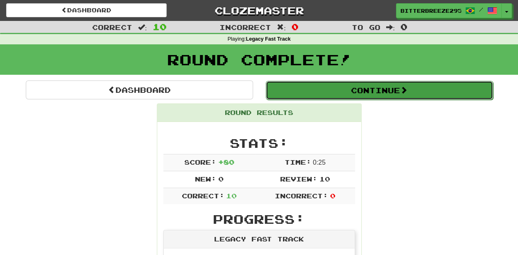
click at [316, 96] on button "Continue" at bounding box center [379, 90] width 227 height 19
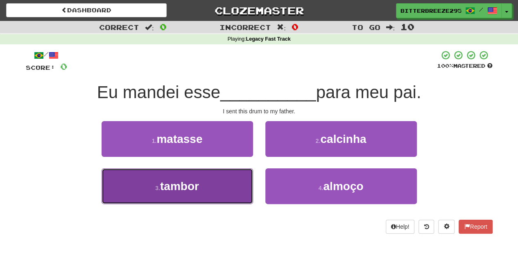
click at [207, 182] on button "3 . tambor" at bounding box center [178, 186] width 152 height 36
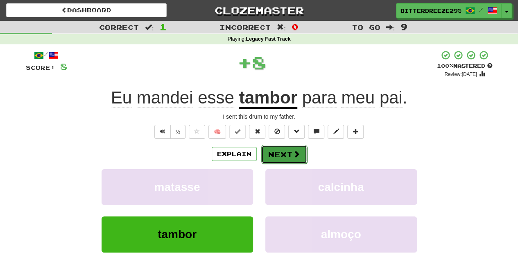
click at [271, 152] on button "Next" at bounding box center [284, 154] width 46 height 19
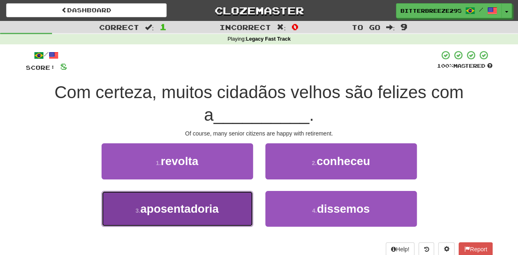
click at [228, 198] on button "3 . aposentadoria" at bounding box center [178, 209] width 152 height 36
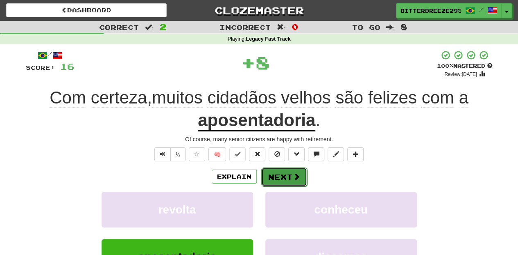
click at [284, 172] on button "Next" at bounding box center [284, 176] width 46 height 19
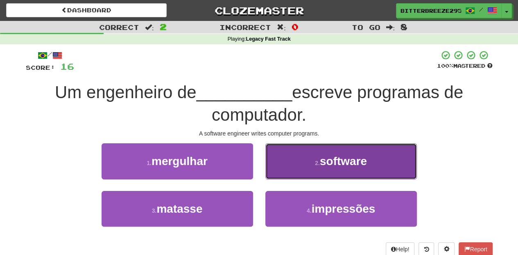
click at [295, 163] on button "2 . software" at bounding box center [342, 161] width 152 height 36
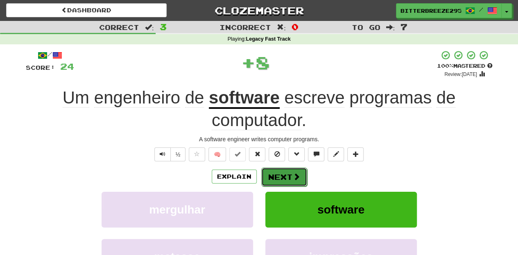
click at [292, 170] on button "Next" at bounding box center [284, 176] width 46 height 19
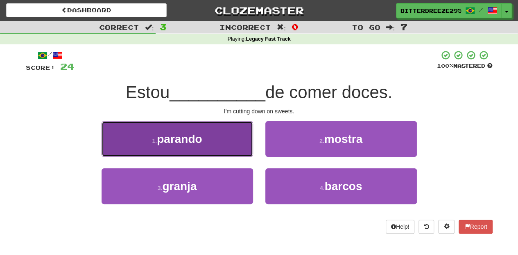
click at [225, 147] on button "1 . parando" at bounding box center [178, 139] width 152 height 36
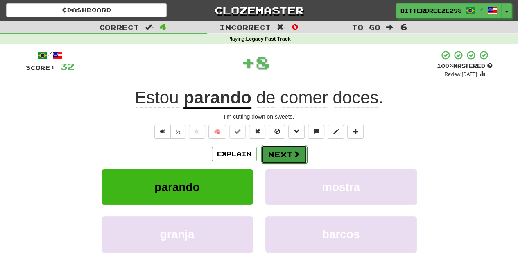
click at [270, 152] on button "Next" at bounding box center [284, 154] width 46 height 19
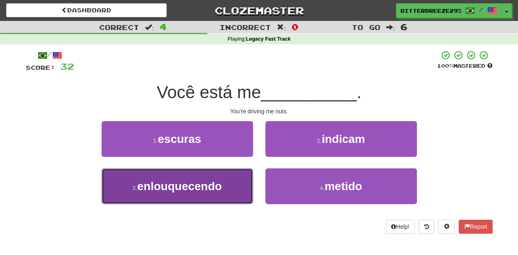
click at [205, 183] on span "enlouquecendo" at bounding box center [179, 186] width 85 height 13
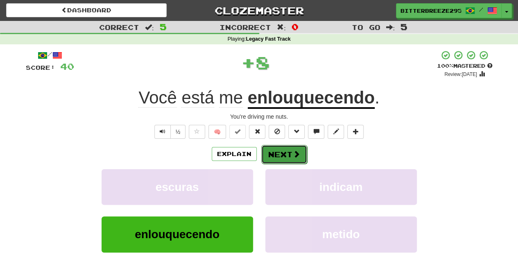
click at [277, 154] on button "Next" at bounding box center [284, 154] width 46 height 19
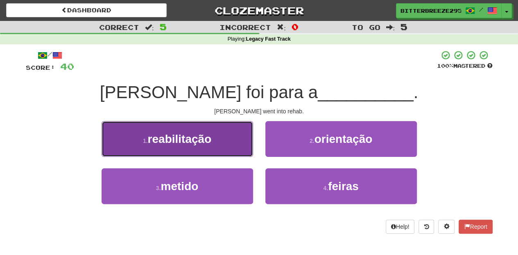
click at [230, 144] on button "1 . reabilitação" at bounding box center [178, 139] width 152 height 36
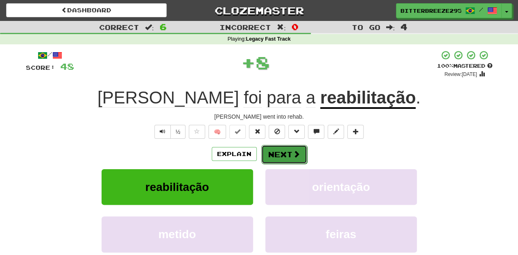
click at [295, 157] on span at bounding box center [296, 153] width 7 height 7
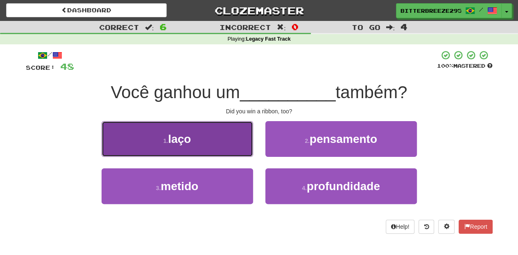
click at [236, 155] on button "1 . laço" at bounding box center [178, 139] width 152 height 36
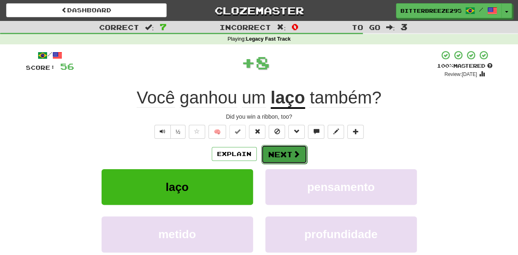
click at [282, 154] on button "Next" at bounding box center [284, 154] width 46 height 19
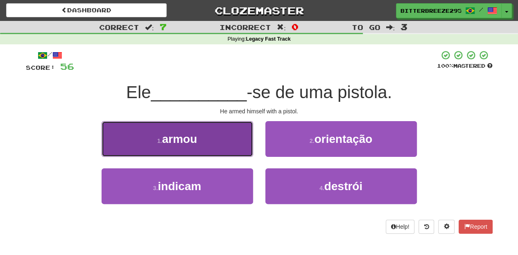
click at [232, 143] on button "1 . armou" at bounding box center [178, 139] width 152 height 36
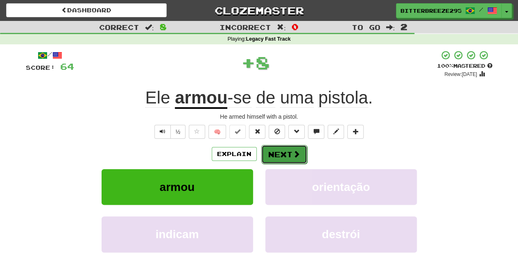
click at [278, 156] on button "Next" at bounding box center [284, 154] width 46 height 19
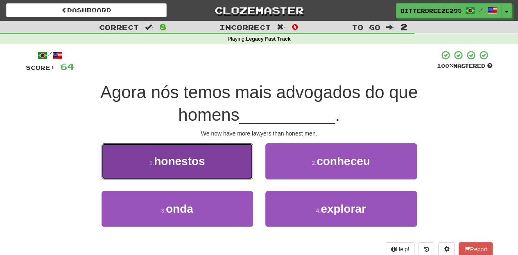
click at [219, 169] on button "1 . honestos" at bounding box center [178, 161] width 152 height 36
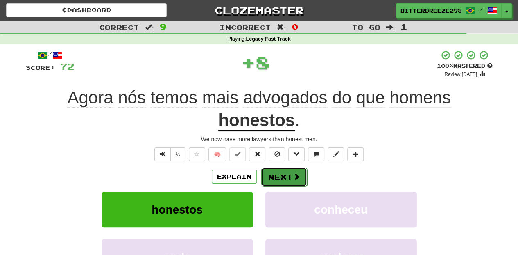
click at [279, 173] on button "Next" at bounding box center [284, 176] width 46 height 19
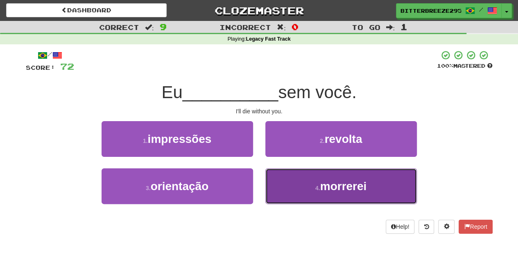
click at [288, 190] on button "4 . morrerei" at bounding box center [342, 186] width 152 height 36
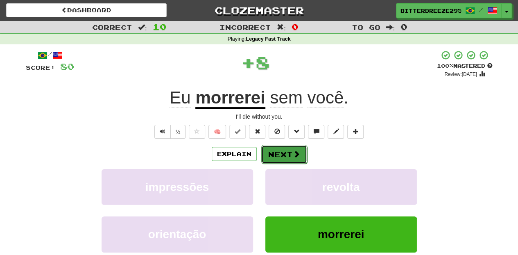
click at [278, 155] on button "Next" at bounding box center [284, 154] width 46 height 19
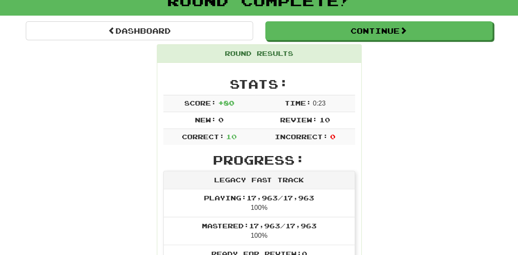
scroll to position [27, 0]
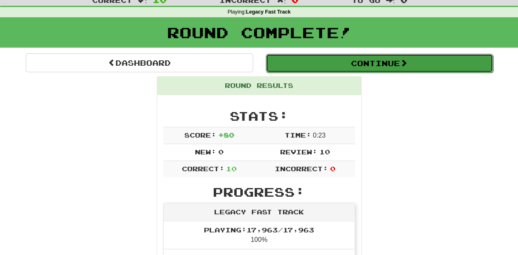
click at [341, 65] on button "Continue" at bounding box center [379, 63] width 227 height 19
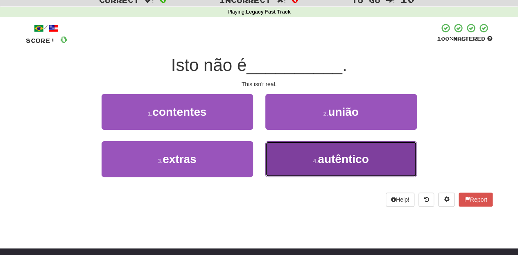
click at [287, 160] on button "4 . autêntico" at bounding box center [342, 159] width 152 height 36
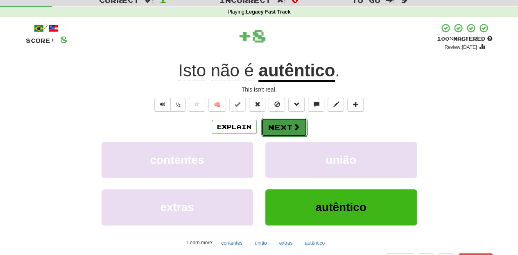
click at [275, 126] on button "Next" at bounding box center [284, 127] width 46 height 19
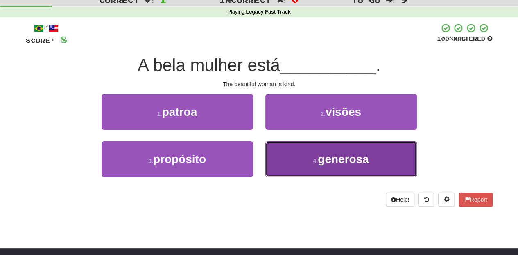
click at [294, 151] on button "4 . generosa" at bounding box center [342, 159] width 152 height 36
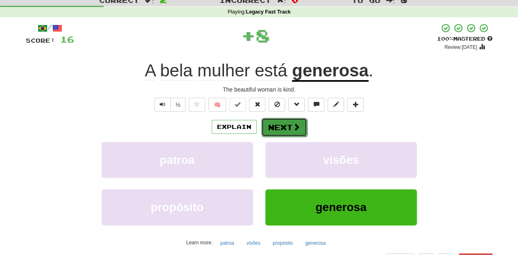
click at [284, 125] on button "Next" at bounding box center [284, 127] width 46 height 19
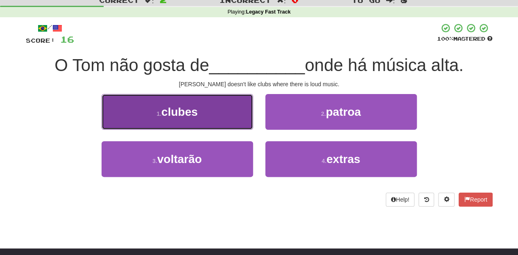
click at [233, 122] on button "1 . clubes" at bounding box center [178, 112] width 152 height 36
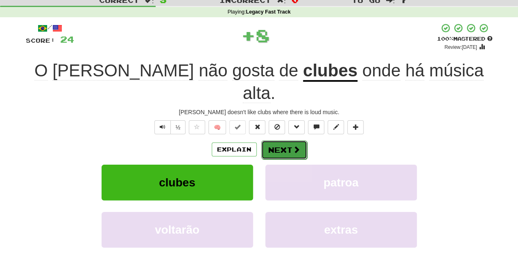
click at [286, 140] on button "Next" at bounding box center [284, 149] width 46 height 19
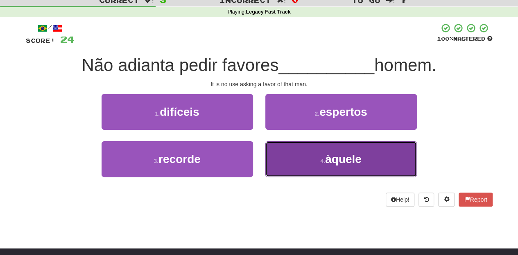
click at [275, 155] on button "4 . àquele" at bounding box center [342, 159] width 152 height 36
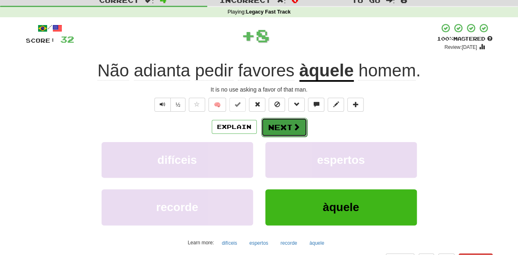
click at [272, 124] on button "Next" at bounding box center [284, 127] width 46 height 19
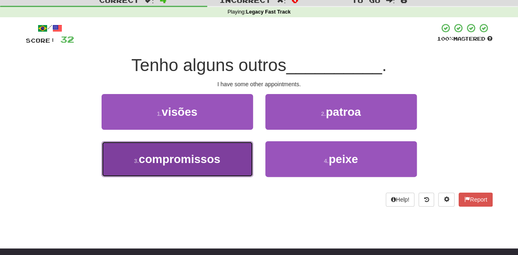
click at [209, 151] on button "3 . compromissos" at bounding box center [178, 159] width 152 height 36
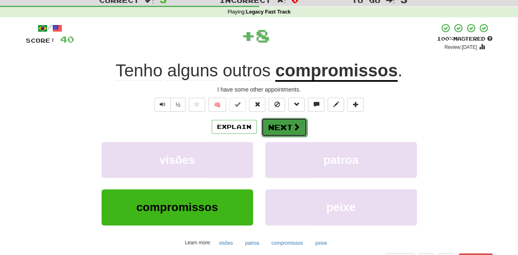
click at [282, 126] on button "Next" at bounding box center [284, 127] width 46 height 19
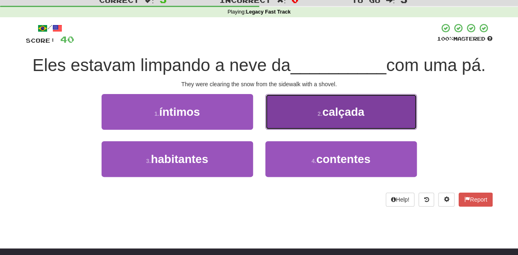
click at [293, 120] on button "2 . calçada" at bounding box center [342, 112] width 152 height 36
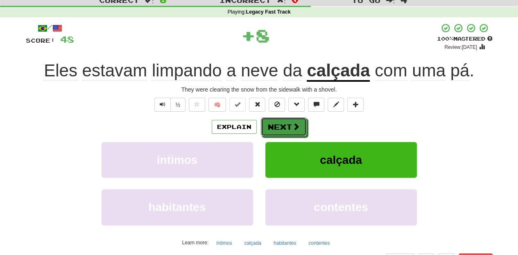
click at [283, 124] on button "Next" at bounding box center [284, 126] width 46 height 19
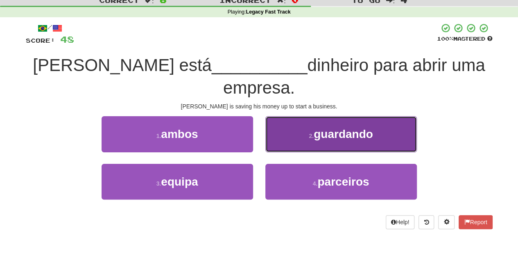
click at [284, 122] on button "2 . guardando" at bounding box center [342, 134] width 152 height 36
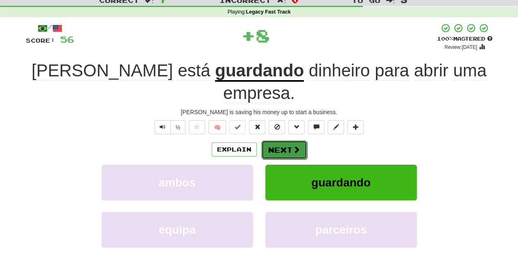
click at [280, 140] on button "Next" at bounding box center [284, 149] width 46 height 19
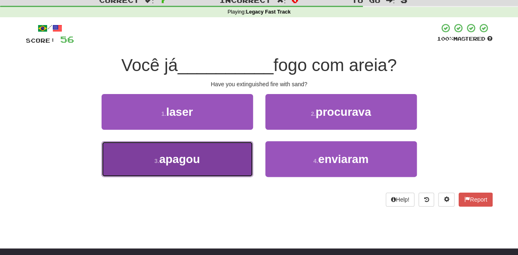
click at [231, 155] on button "3 . apagou" at bounding box center [178, 159] width 152 height 36
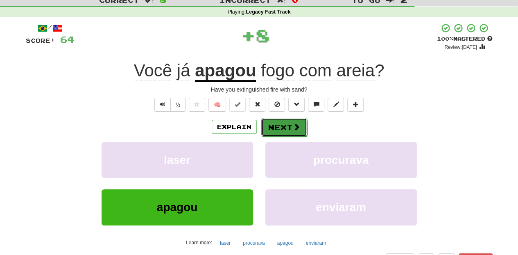
click at [273, 127] on button "Next" at bounding box center [284, 127] width 46 height 19
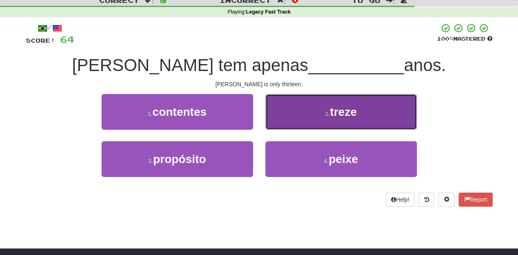
click at [281, 118] on button "2 . treze" at bounding box center [342, 112] width 152 height 36
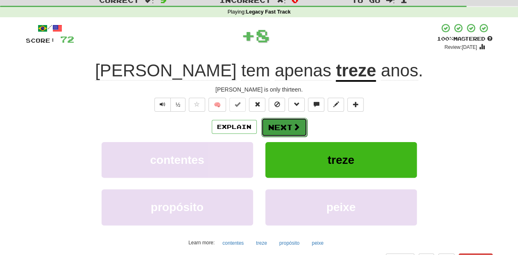
click at [280, 122] on button "Next" at bounding box center [284, 127] width 46 height 19
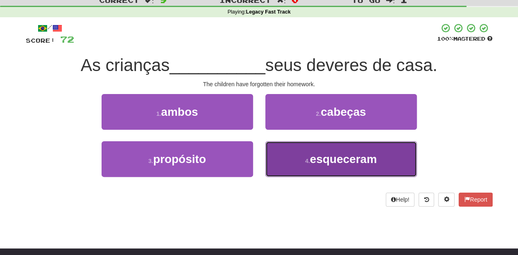
click at [282, 154] on button "4 . esqueceram" at bounding box center [342, 159] width 152 height 36
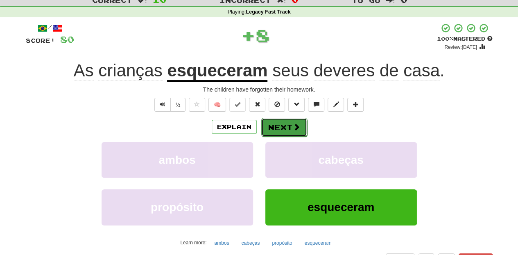
click at [277, 132] on button "Next" at bounding box center [284, 127] width 46 height 19
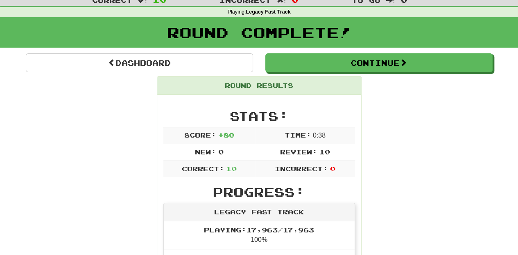
scroll to position [0, 0]
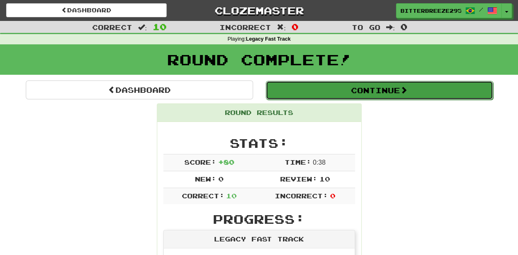
click at [328, 90] on button "Continue" at bounding box center [379, 90] width 227 height 19
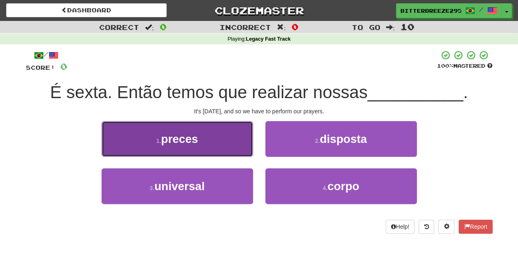
click at [216, 147] on button "1 . preces" at bounding box center [178, 139] width 152 height 36
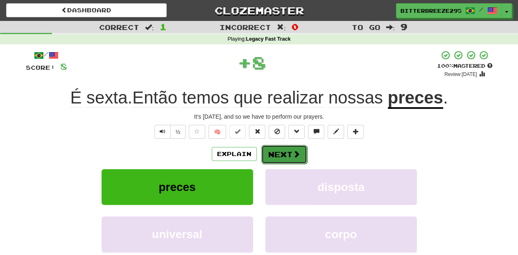
click at [283, 156] on button "Next" at bounding box center [284, 154] width 46 height 19
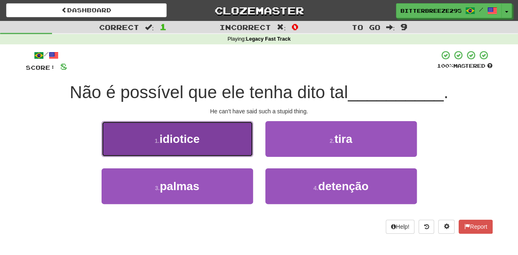
click at [229, 150] on button "1 . idiotice" at bounding box center [178, 139] width 152 height 36
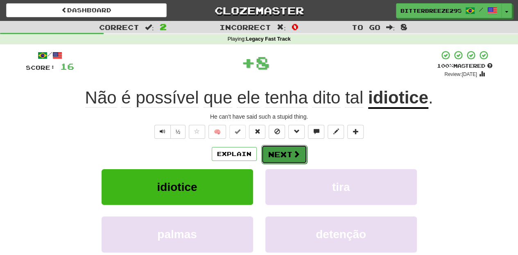
click at [273, 152] on button "Next" at bounding box center [284, 154] width 46 height 19
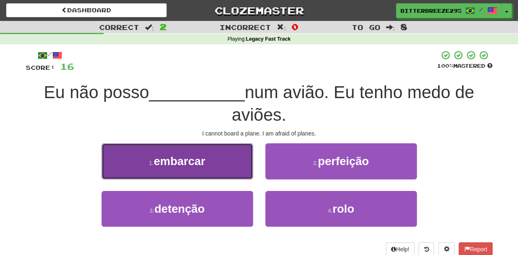
click at [228, 161] on button "1 . embarcar" at bounding box center [178, 161] width 152 height 36
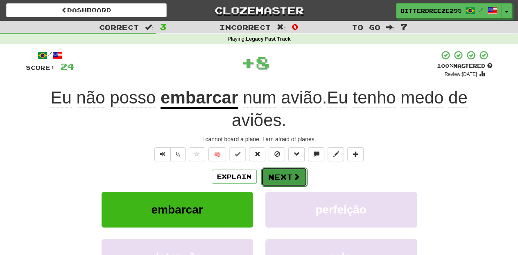
click at [276, 170] on button "Next" at bounding box center [284, 176] width 46 height 19
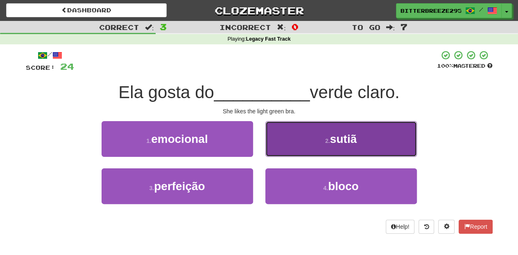
click at [293, 151] on button "2 . sutiã" at bounding box center [342, 139] width 152 height 36
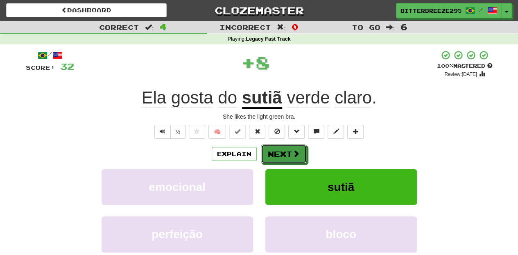
click at [293, 151] on span at bounding box center [296, 153] width 7 height 7
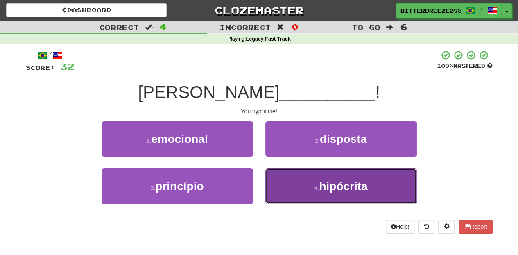
click at [293, 186] on button "4 . hipócrita" at bounding box center [342, 186] width 152 height 36
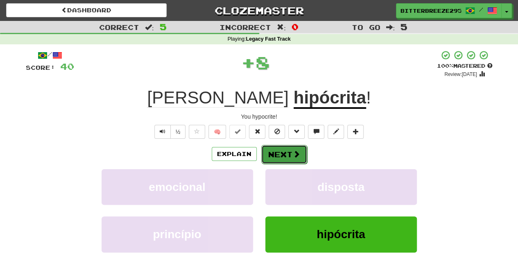
click at [279, 153] on button "Next" at bounding box center [284, 154] width 46 height 19
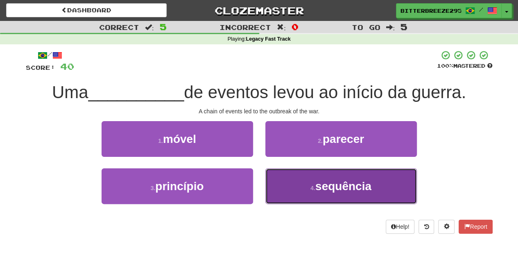
click at [295, 182] on button "4 . sequência" at bounding box center [342, 186] width 152 height 36
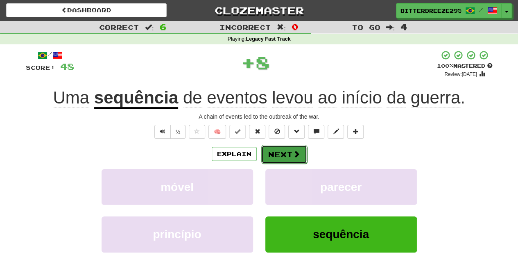
click at [274, 157] on button "Next" at bounding box center [284, 154] width 46 height 19
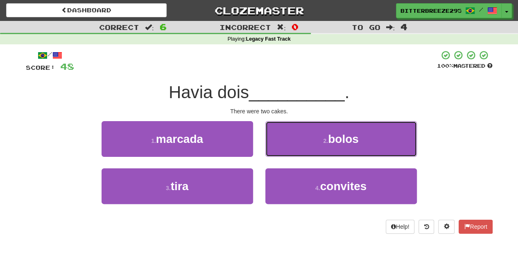
click at [287, 143] on button "2 . bolos" at bounding box center [342, 139] width 152 height 36
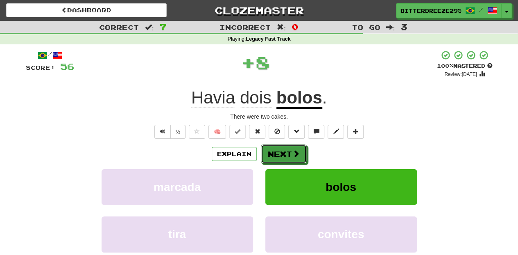
click at [283, 149] on button "Next" at bounding box center [284, 153] width 46 height 19
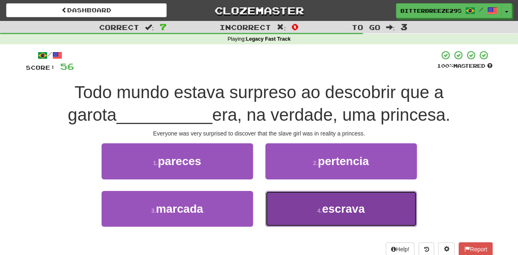
click at [277, 201] on button "4 . escrava" at bounding box center [342, 209] width 152 height 36
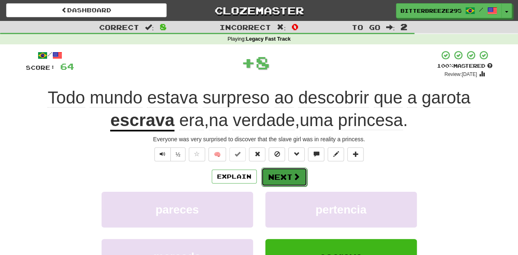
click at [276, 177] on button "Next" at bounding box center [284, 176] width 46 height 19
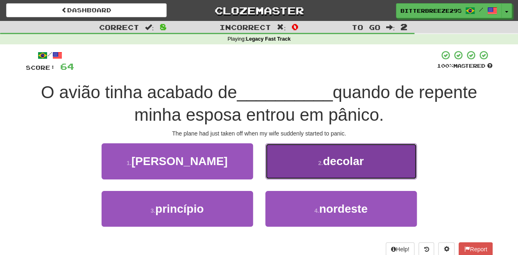
click at [275, 172] on button "2 . decolar" at bounding box center [342, 161] width 152 height 36
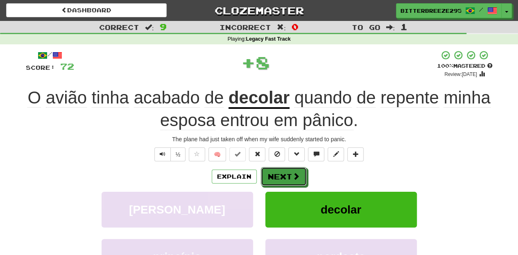
click at [275, 172] on button "Next" at bounding box center [284, 176] width 46 height 19
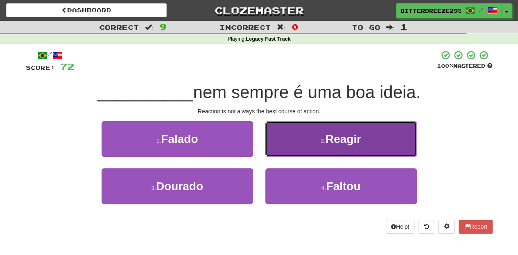
click at [283, 150] on button "2 . Reagir" at bounding box center [342, 139] width 152 height 36
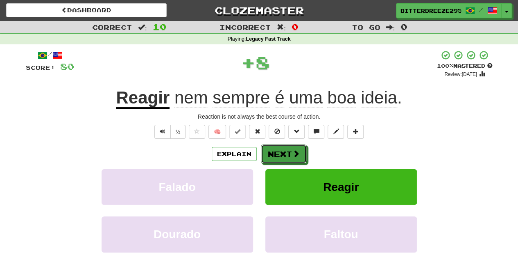
drag, startPoint x: 283, startPoint y: 150, endPoint x: 277, endPoint y: 163, distance: 14.1
click at [277, 163] on button "Next" at bounding box center [284, 153] width 46 height 19
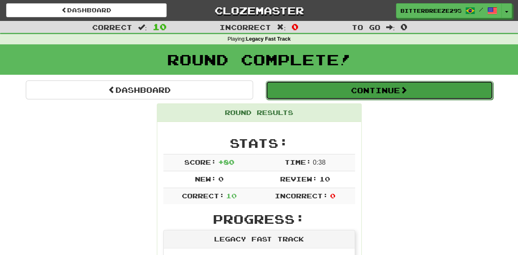
click at [323, 93] on button "Continue" at bounding box center [379, 90] width 227 height 19
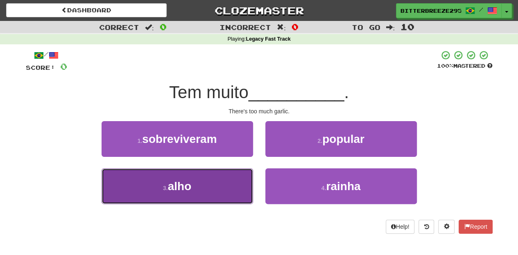
click at [232, 180] on button "3 . alho" at bounding box center [178, 186] width 152 height 36
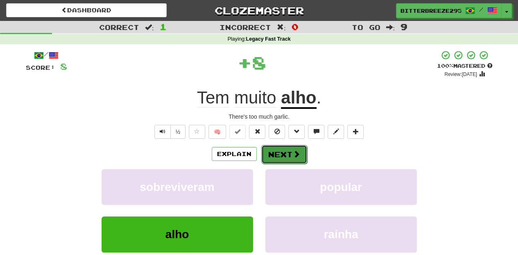
click at [288, 150] on button "Next" at bounding box center [284, 154] width 46 height 19
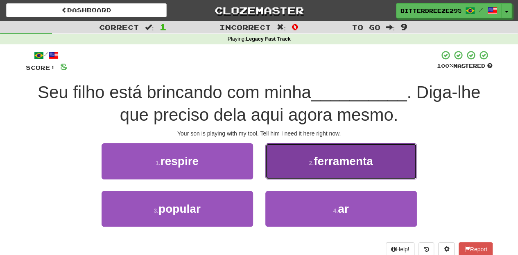
click at [280, 168] on button "2 . ferramenta" at bounding box center [342, 161] width 152 height 36
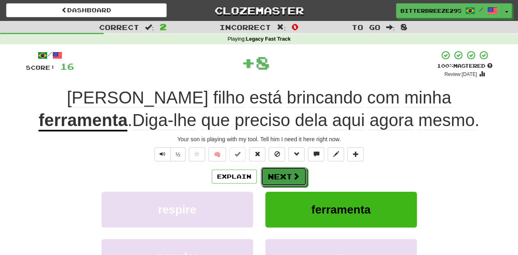
click at [280, 168] on button "Next" at bounding box center [284, 176] width 46 height 19
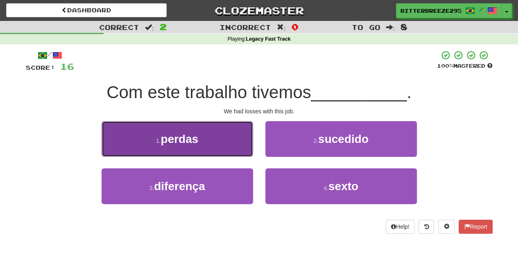
click at [225, 155] on button "1 . perdas" at bounding box center [178, 139] width 152 height 36
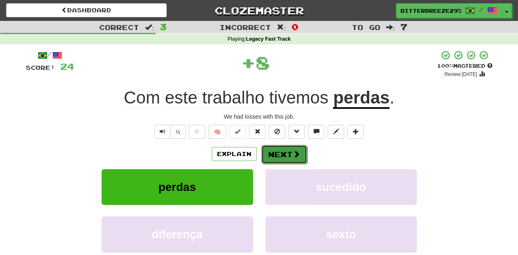
click at [274, 154] on button "Next" at bounding box center [284, 154] width 46 height 19
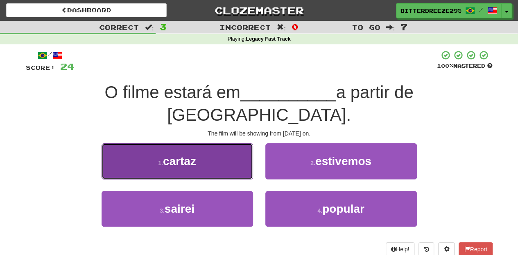
click at [251, 147] on button "1 . cartaz" at bounding box center [178, 161] width 152 height 36
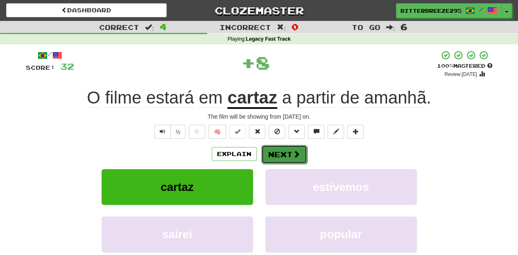
click at [302, 155] on button "Next" at bounding box center [284, 154] width 46 height 19
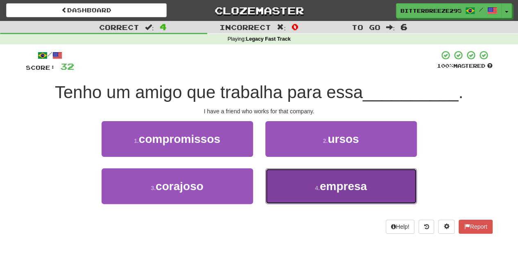
click at [314, 179] on button "4 . empresa" at bounding box center [342, 186] width 152 height 36
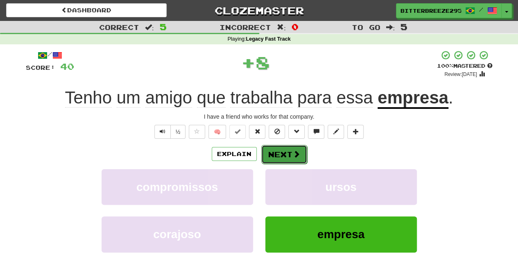
click at [293, 153] on span at bounding box center [296, 153] width 7 height 7
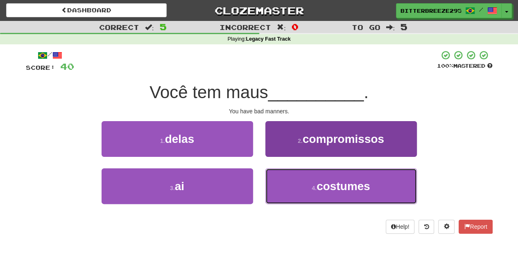
click at [300, 175] on button "4 . costumes" at bounding box center [342, 186] width 152 height 36
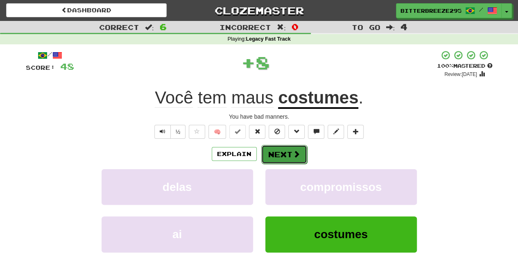
click at [298, 161] on button "Next" at bounding box center [284, 154] width 46 height 19
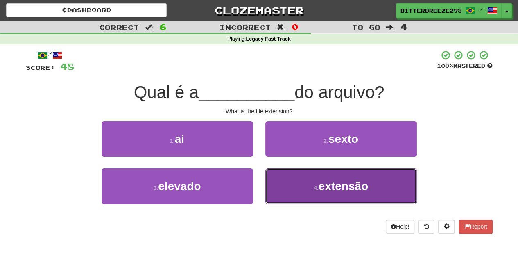
click at [304, 184] on button "4 . extensão" at bounding box center [342, 186] width 152 height 36
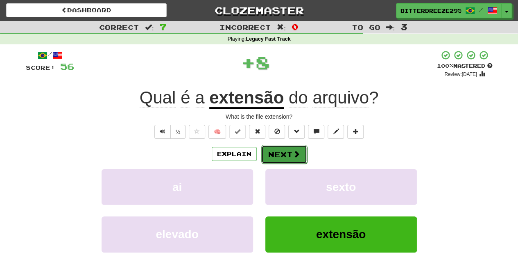
click at [290, 153] on button "Next" at bounding box center [284, 154] width 46 height 19
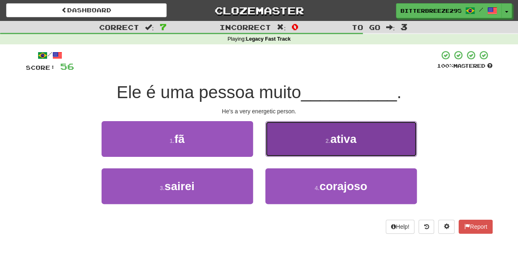
click at [306, 145] on button "2 . ativa" at bounding box center [342, 139] width 152 height 36
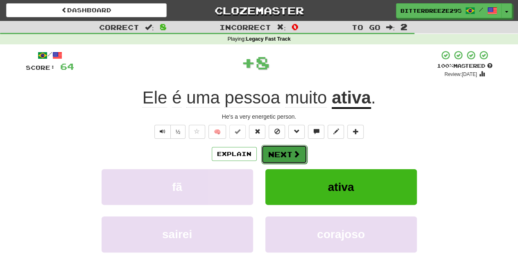
click at [298, 156] on span at bounding box center [296, 153] width 7 height 7
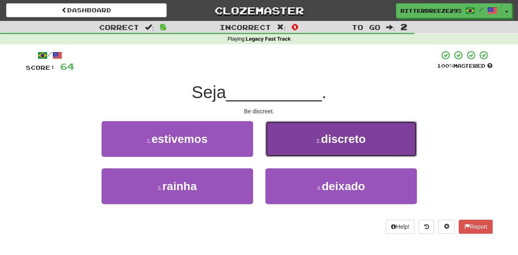
click at [299, 147] on button "2 . discreto" at bounding box center [342, 139] width 152 height 36
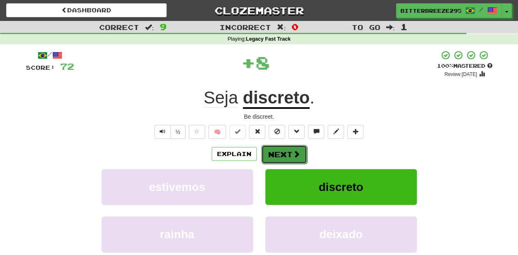
click at [298, 148] on button "Next" at bounding box center [284, 154] width 46 height 19
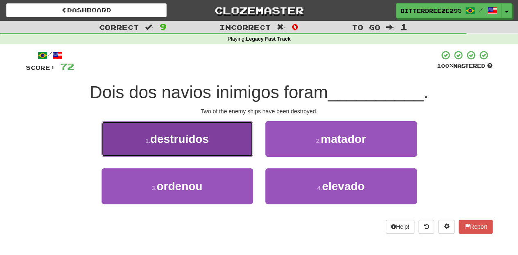
click at [243, 153] on button "1 . destruídos" at bounding box center [178, 139] width 152 height 36
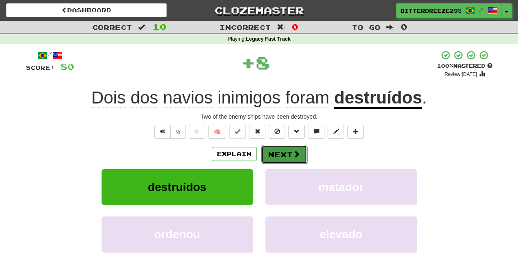
click at [264, 153] on button "Next" at bounding box center [284, 154] width 46 height 19
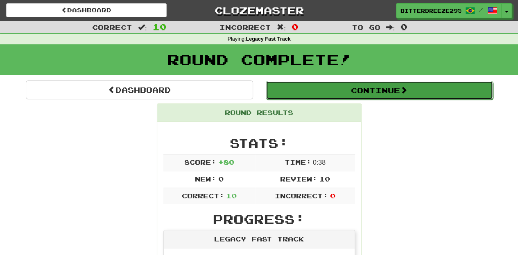
click at [311, 92] on button "Continue" at bounding box center [379, 90] width 227 height 19
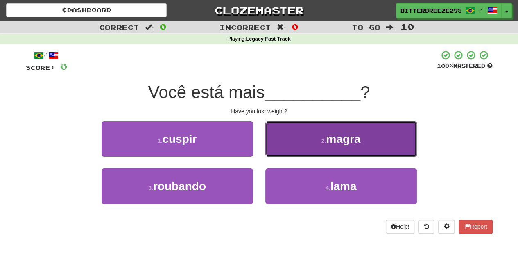
click at [290, 146] on button "2 . magra" at bounding box center [342, 139] width 152 height 36
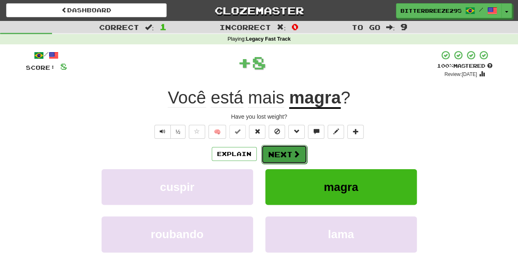
click at [276, 145] on button "Next" at bounding box center [284, 154] width 46 height 19
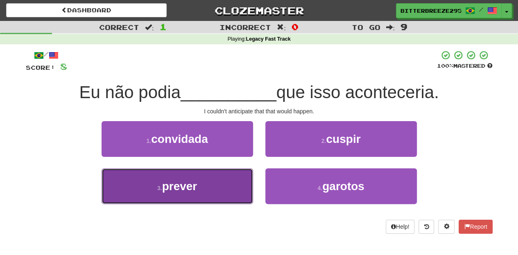
click at [230, 183] on button "3 . prever" at bounding box center [178, 186] width 152 height 36
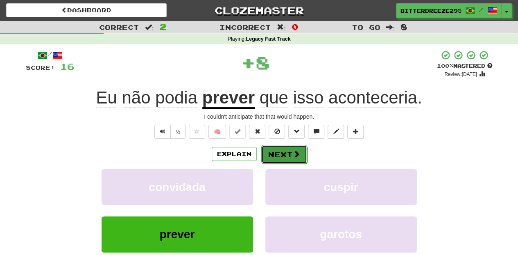
click at [273, 157] on button "Next" at bounding box center [284, 154] width 46 height 19
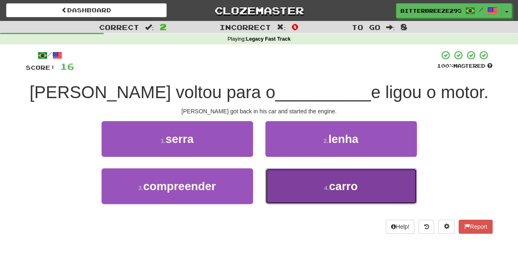
click at [288, 178] on button "4 . carro" at bounding box center [342, 186] width 152 height 36
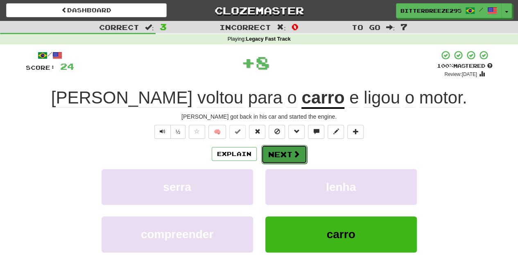
click at [289, 150] on button "Next" at bounding box center [284, 154] width 46 height 19
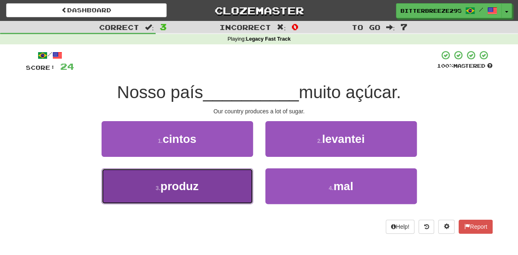
click at [234, 180] on button "3 . produz" at bounding box center [178, 186] width 152 height 36
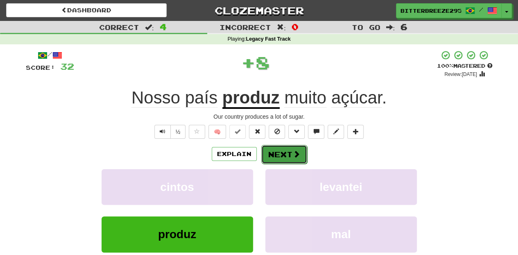
click at [272, 150] on button "Next" at bounding box center [284, 154] width 46 height 19
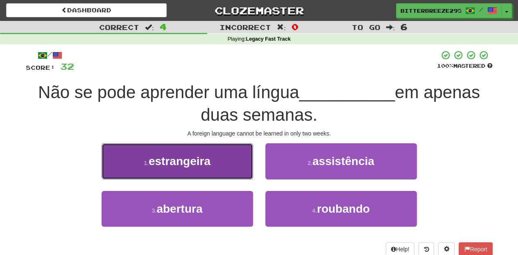
click at [217, 165] on button "1 . estrangeira" at bounding box center [178, 161] width 152 height 36
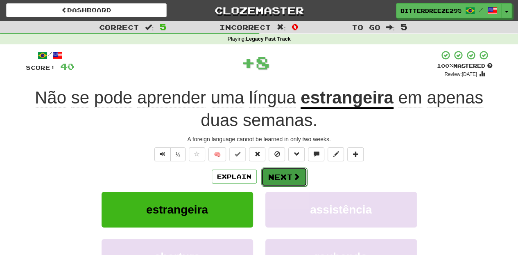
click at [282, 175] on button "Next" at bounding box center [284, 176] width 46 height 19
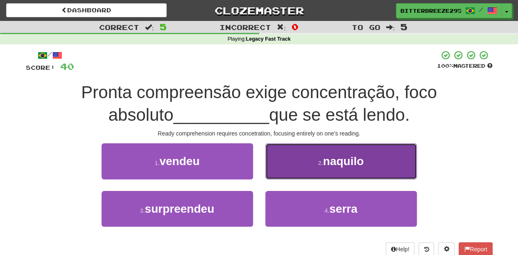
click at [291, 161] on button "2 . naquilo" at bounding box center [342, 161] width 152 height 36
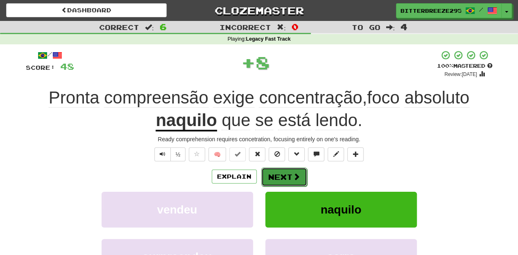
click at [280, 168] on button "Next" at bounding box center [284, 176] width 46 height 19
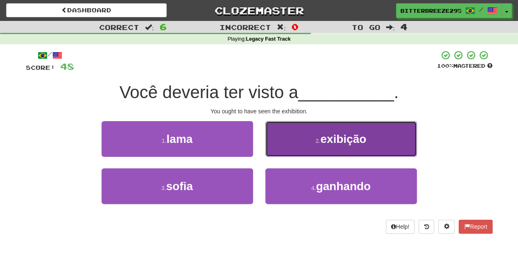
click at [286, 150] on button "2 . exibição" at bounding box center [342, 139] width 152 height 36
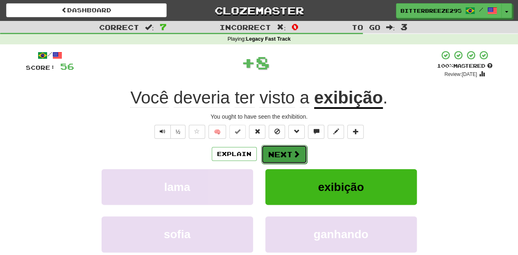
click at [285, 151] on button "Next" at bounding box center [284, 154] width 46 height 19
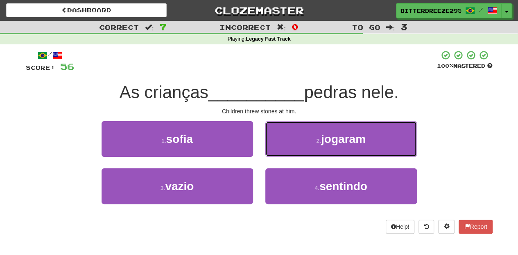
click at [285, 151] on button "2 . jogaram" at bounding box center [342, 139] width 152 height 36
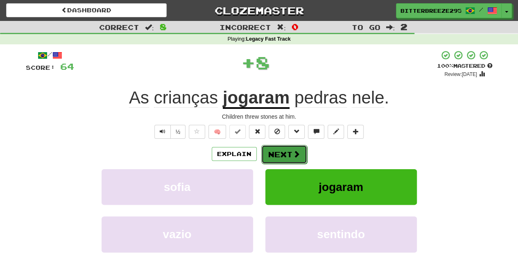
click at [284, 152] on button "Next" at bounding box center [284, 154] width 46 height 19
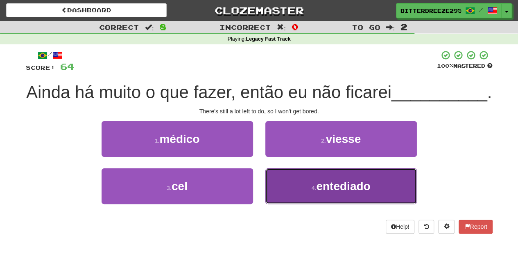
click at [292, 197] on button "4 . entediado" at bounding box center [342, 186] width 152 height 36
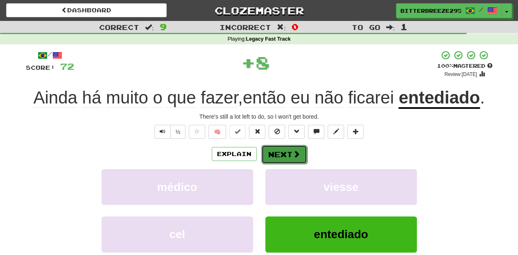
click at [280, 151] on button "Next" at bounding box center [284, 154] width 46 height 19
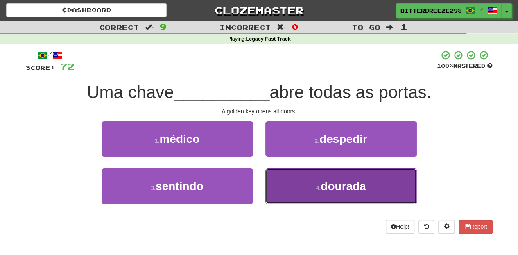
click at [293, 177] on button "4 . dourada" at bounding box center [342, 186] width 152 height 36
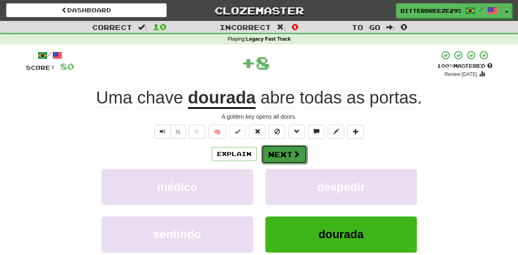
click at [268, 154] on button "Next" at bounding box center [284, 154] width 46 height 19
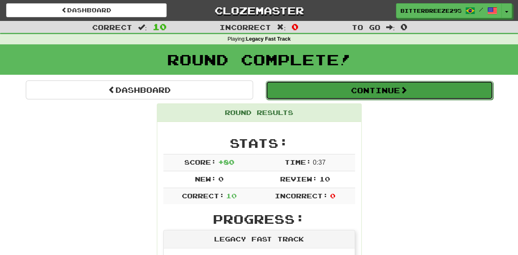
click at [320, 91] on button "Continue" at bounding box center [379, 90] width 227 height 19
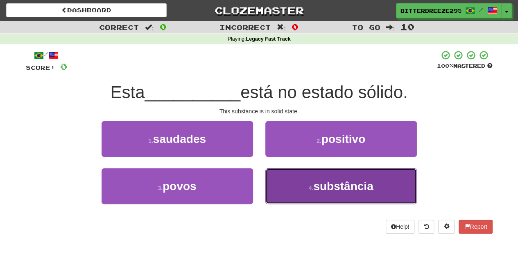
click at [297, 180] on button "4 . substância" at bounding box center [342, 186] width 152 height 36
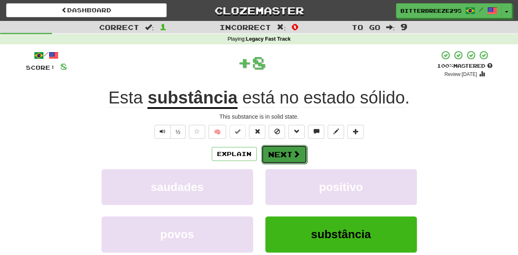
click at [288, 158] on button "Next" at bounding box center [284, 154] width 46 height 19
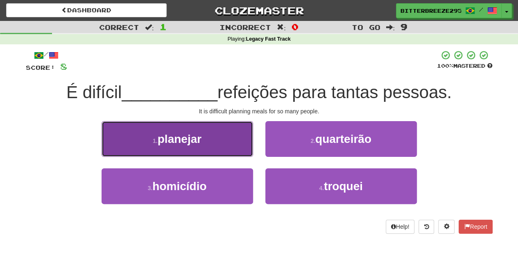
click at [211, 154] on button "1 . planejar" at bounding box center [178, 139] width 152 height 36
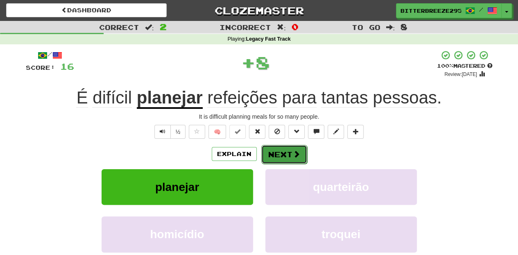
click at [277, 156] on button "Next" at bounding box center [284, 154] width 46 height 19
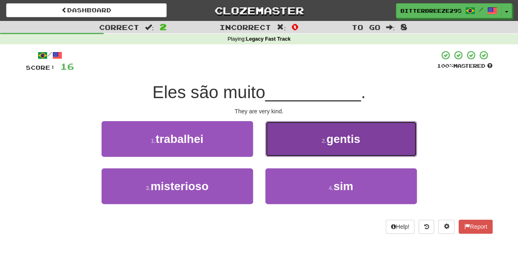
click at [281, 150] on button "2 . gentis" at bounding box center [342, 139] width 152 height 36
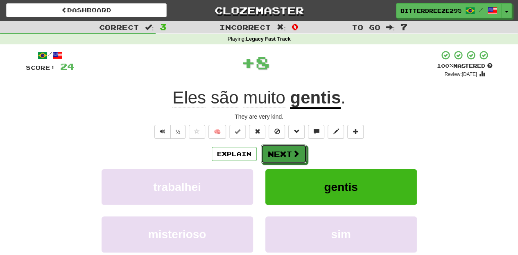
click at [281, 150] on button "Next" at bounding box center [284, 153] width 46 height 19
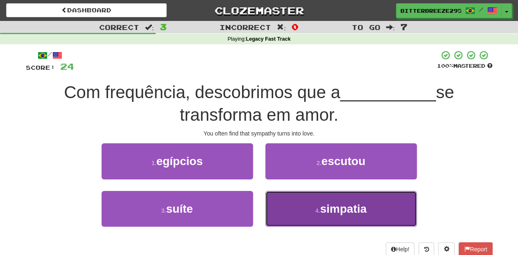
click at [295, 214] on button "4 . simpatia" at bounding box center [342, 209] width 152 height 36
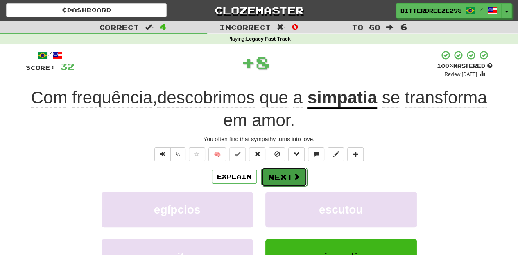
click at [284, 177] on button "Next" at bounding box center [284, 176] width 46 height 19
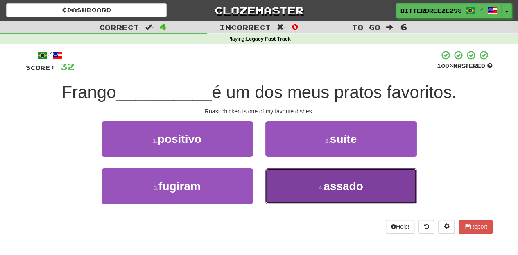
click at [284, 180] on button "4 . assado" at bounding box center [342, 186] width 152 height 36
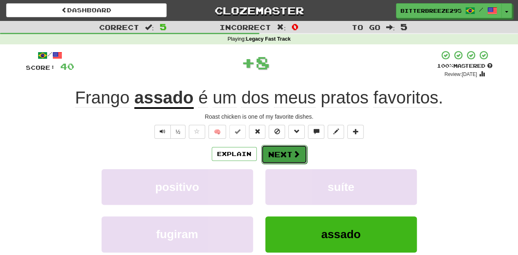
click at [284, 155] on button "Next" at bounding box center [284, 154] width 46 height 19
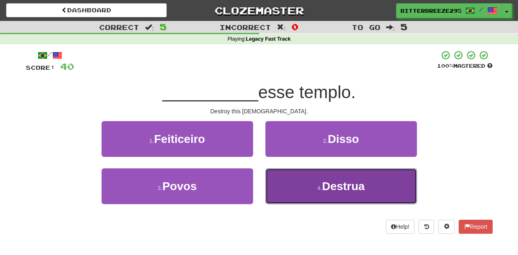
click at [288, 176] on button "4 . Destrua" at bounding box center [342, 186] width 152 height 36
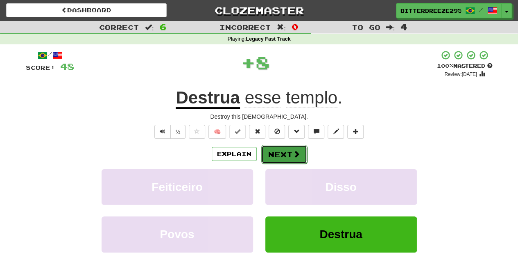
click at [277, 154] on button "Next" at bounding box center [284, 154] width 46 height 19
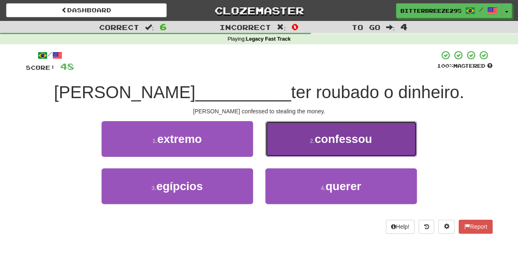
click at [291, 150] on button "2 . confessou" at bounding box center [342, 139] width 152 height 36
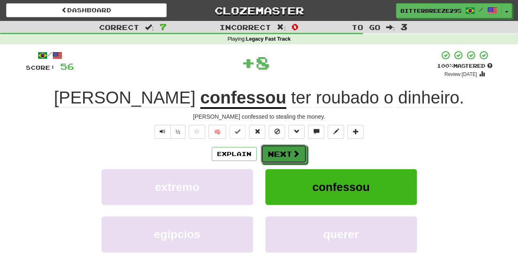
click at [284, 153] on button "Next" at bounding box center [284, 153] width 46 height 19
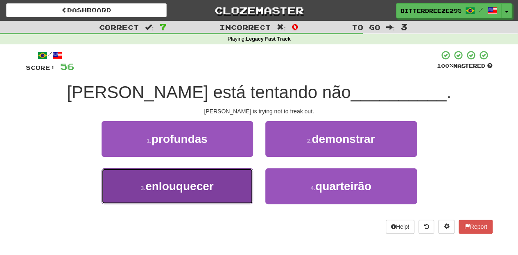
click at [230, 184] on button "3 . enlouquecer" at bounding box center [178, 186] width 152 height 36
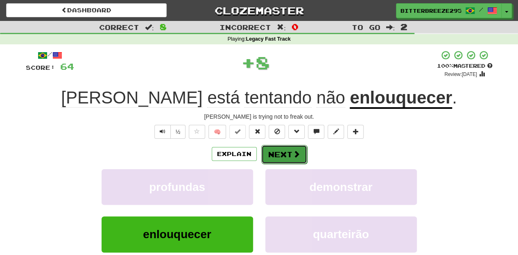
click at [276, 157] on button "Next" at bounding box center [284, 154] width 46 height 19
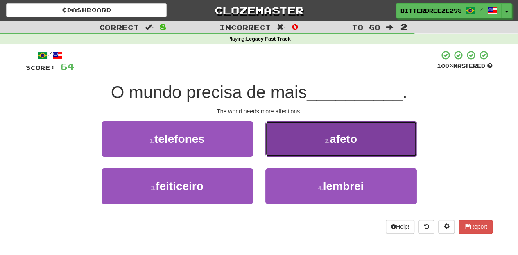
click at [296, 147] on button "2 . afeto" at bounding box center [342, 139] width 152 height 36
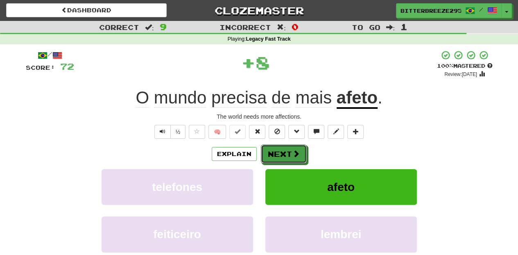
click at [296, 147] on button "Next" at bounding box center [284, 153] width 46 height 19
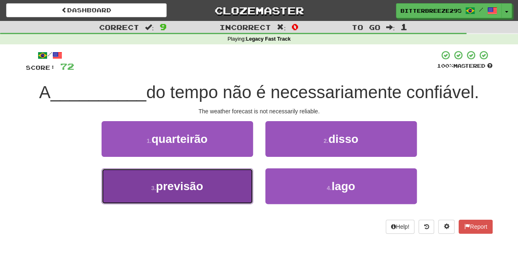
click at [236, 188] on button "3 . previsão" at bounding box center [178, 186] width 152 height 36
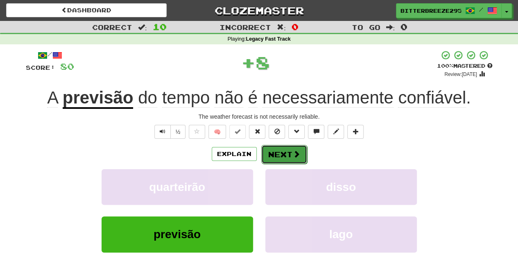
click at [285, 149] on button "Next" at bounding box center [284, 154] width 46 height 19
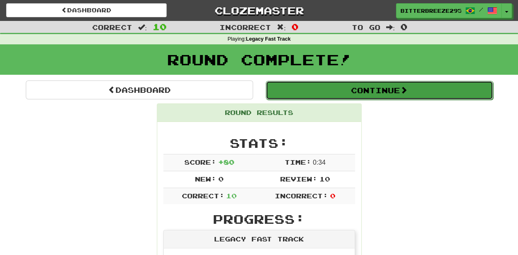
click at [323, 94] on button "Continue" at bounding box center [379, 90] width 227 height 19
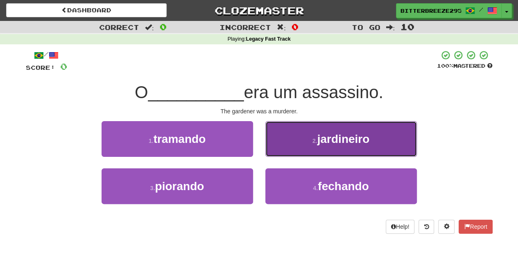
click at [281, 148] on button "2 . jardineiro" at bounding box center [342, 139] width 152 height 36
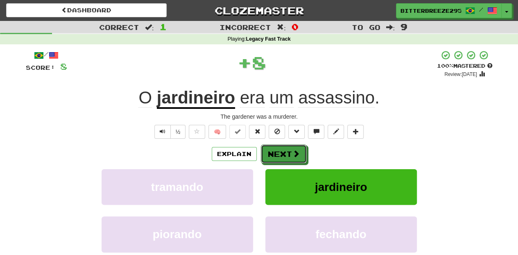
click at [281, 148] on button "Next" at bounding box center [284, 153] width 46 height 19
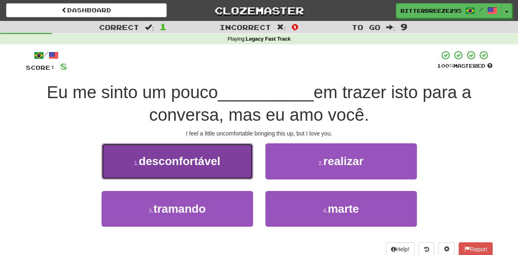
click at [223, 170] on button "1 . desconfortável" at bounding box center [178, 161] width 152 height 36
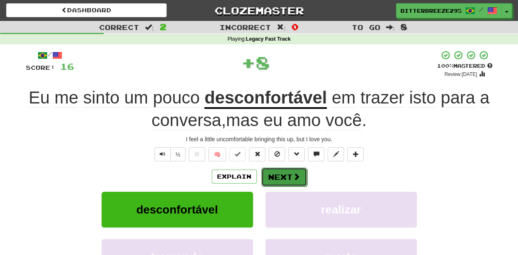
click at [278, 175] on button "Next" at bounding box center [284, 176] width 46 height 19
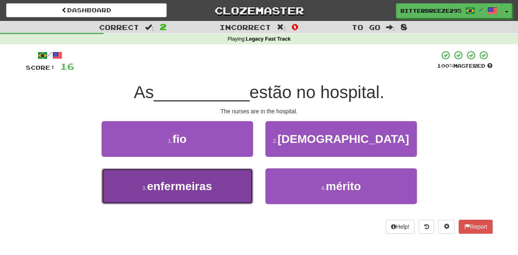
click at [220, 191] on button "3 . enfermeiras" at bounding box center [178, 186] width 152 height 36
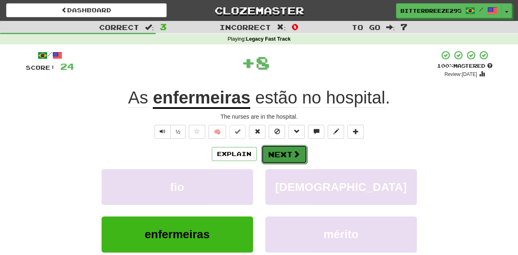
click at [278, 155] on button "Next" at bounding box center [284, 154] width 46 height 19
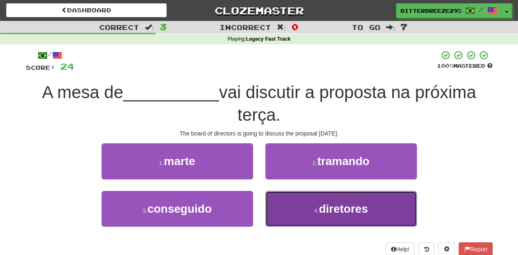
click at [310, 216] on button "4 . diretores" at bounding box center [342, 209] width 152 height 36
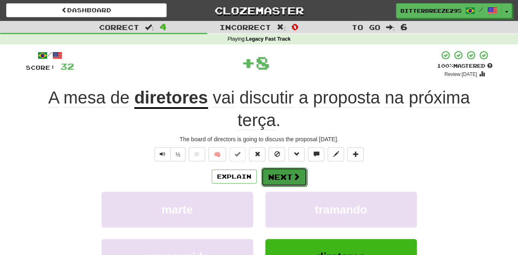
click at [274, 173] on button "Next" at bounding box center [284, 176] width 46 height 19
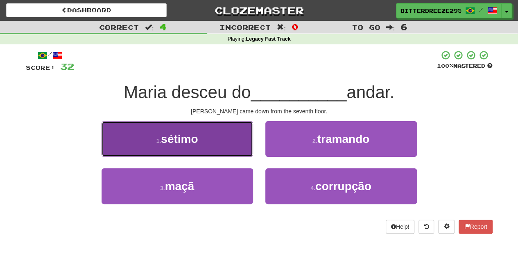
click at [243, 148] on button "1 . sétimo" at bounding box center [178, 139] width 152 height 36
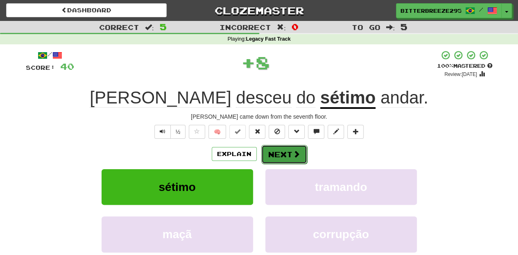
click at [270, 153] on button "Next" at bounding box center [284, 154] width 46 height 19
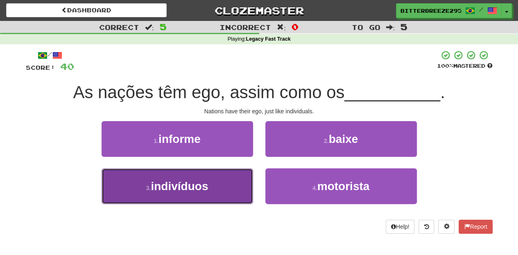
click at [217, 188] on button "3 . indivíduos" at bounding box center [178, 186] width 152 height 36
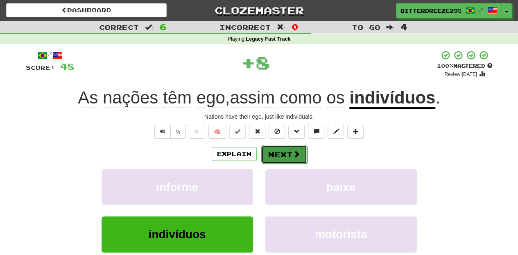
click at [281, 154] on button "Next" at bounding box center [284, 154] width 46 height 19
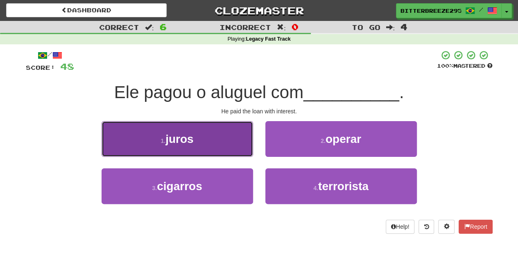
click at [234, 143] on button "1 . juros" at bounding box center [178, 139] width 152 height 36
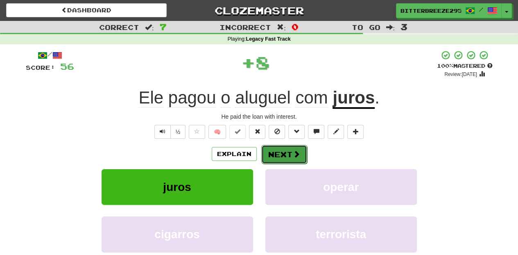
click at [280, 161] on button "Next" at bounding box center [284, 154] width 46 height 19
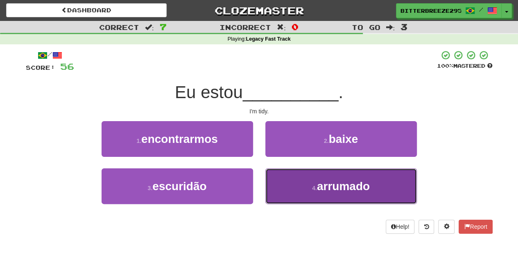
click at [287, 190] on button "4 . arrumado" at bounding box center [342, 186] width 152 height 36
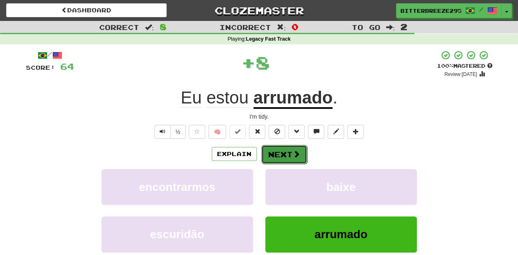
click at [282, 154] on button "Next" at bounding box center [284, 154] width 46 height 19
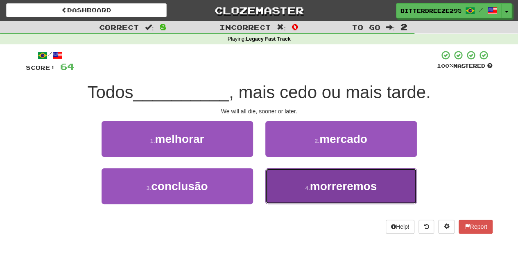
click at [304, 184] on button "4 . morreremos" at bounding box center [342, 186] width 152 height 36
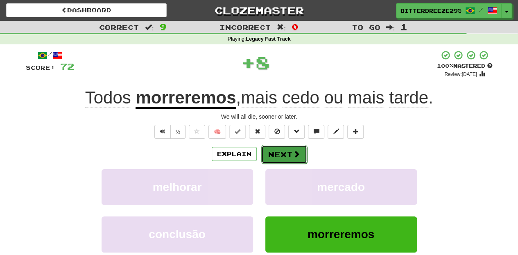
click at [289, 161] on button "Next" at bounding box center [284, 154] width 46 height 19
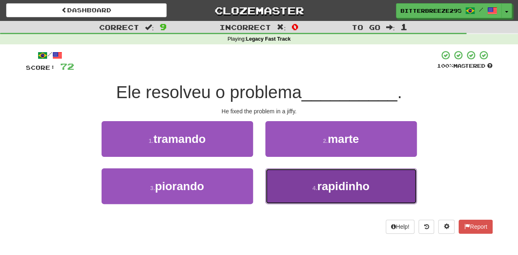
click at [295, 190] on button "4 . rapidinho" at bounding box center [342, 186] width 152 height 36
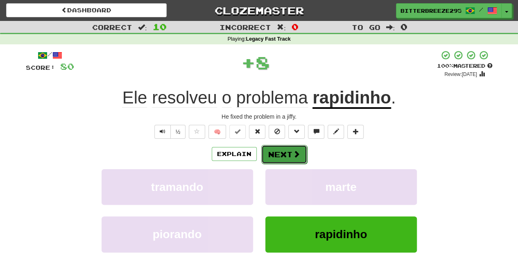
click at [278, 149] on button "Next" at bounding box center [284, 154] width 46 height 19
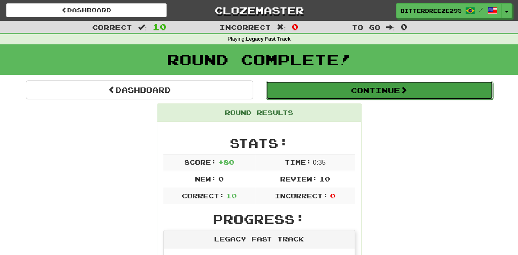
click at [320, 87] on button "Continue" at bounding box center [379, 90] width 227 height 19
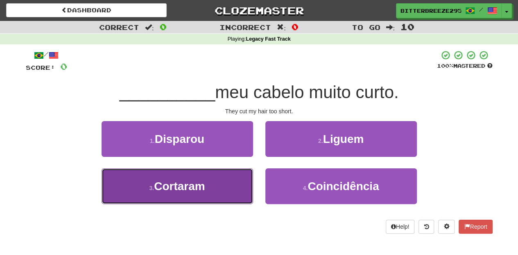
click at [218, 193] on button "3 . Cortaram" at bounding box center [178, 186] width 152 height 36
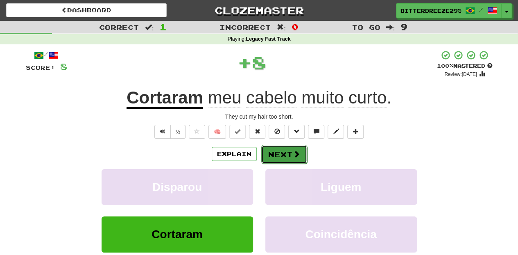
click at [282, 154] on button "Next" at bounding box center [284, 154] width 46 height 19
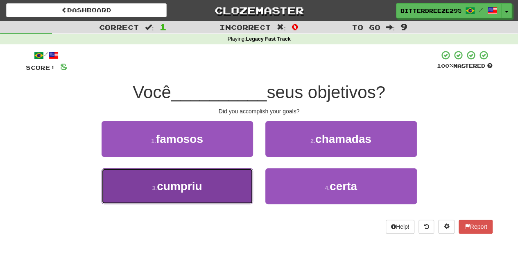
click at [226, 175] on button "3 . cumpriu" at bounding box center [178, 186] width 152 height 36
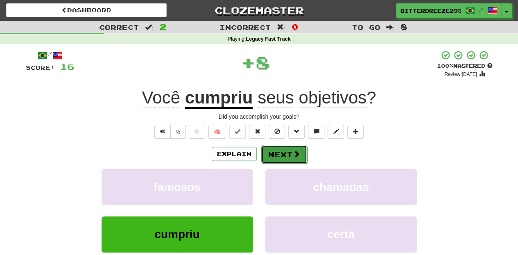
click at [286, 152] on button "Next" at bounding box center [284, 154] width 46 height 19
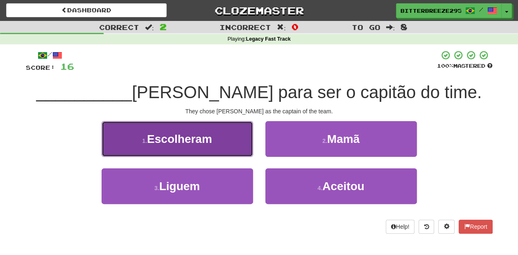
click at [224, 148] on button "1 . Escolheram" at bounding box center [178, 139] width 152 height 36
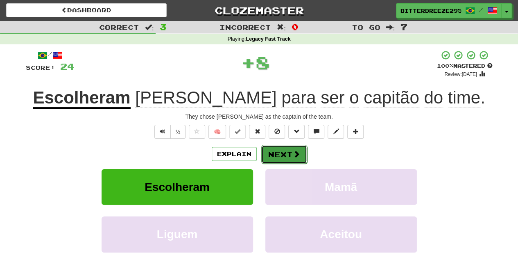
click at [286, 154] on button "Next" at bounding box center [284, 154] width 46 height 19
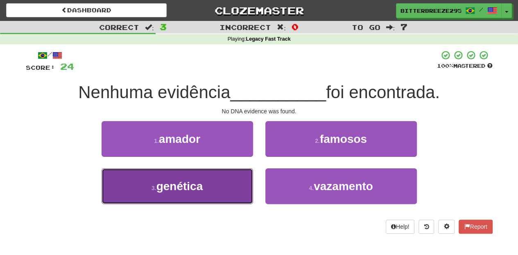
click at [225, 191] on button "3 . genética" at bounding box center [178, 186] width 152 height 36
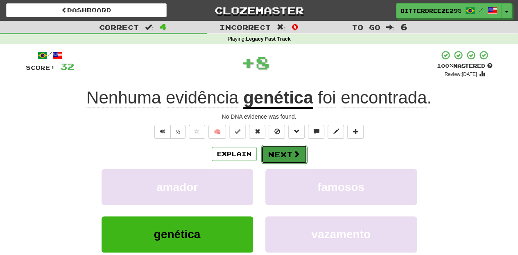
click at [275, 150] on button "Next" at bounding box center [284, 154] width 46 height 19
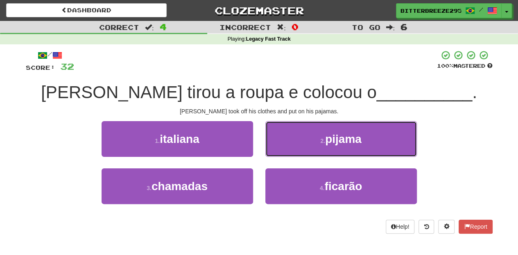
click at [275, 150] on button "2 . pijama" at bounding box center [342, 139] width 152 height 36
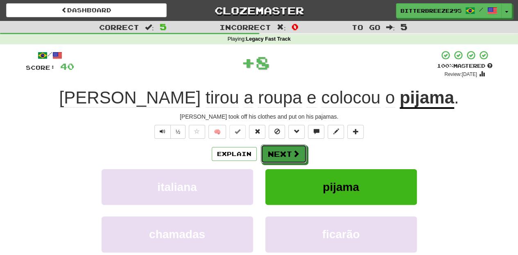
click at [275, 150] on button "Next" at bounding box center [284, 153] width 46 height 19
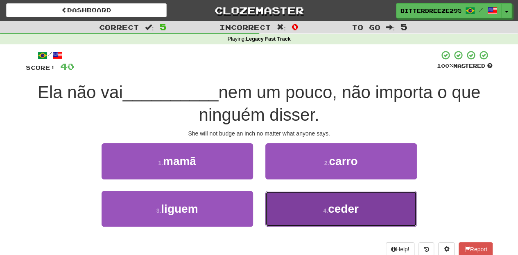
click at [284, 207] on button "4 . ceder" at bounding box center [342, 209] width 152 height 36
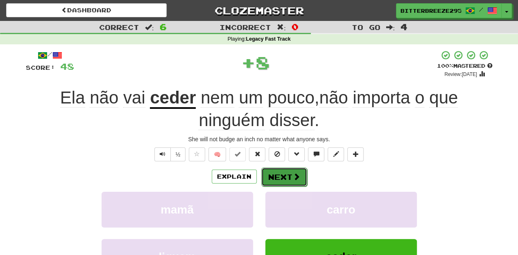
click at [280, 176] on button "Next" at bounding box center [284, 176] width 46 height 19
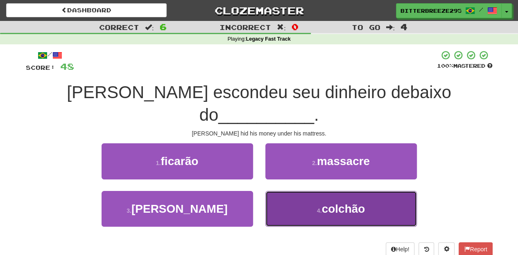
click at [296, 191] on button "4 . colchão" at bounding box center [342, 209] width 152 height 36
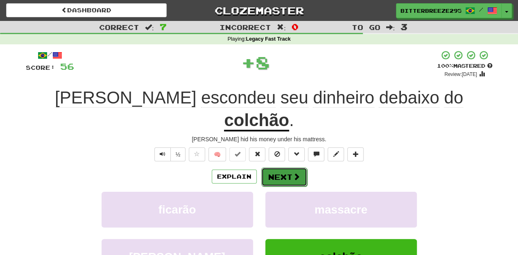
click at [278, 167] on button "Next" at bounding box center [284, 176] width 46 height 19
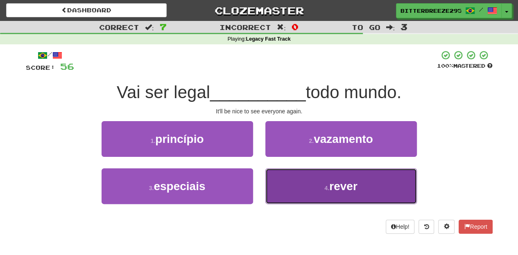
click at [292, 180] on button "4 . rever" at bounding box center [342, 186] width 152 height 36
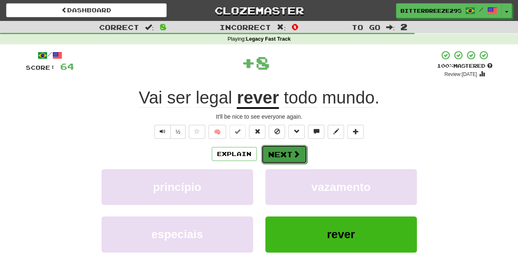
click at [278, 157] on button "Next" at bounding box center [284, 154] width 46 height 19
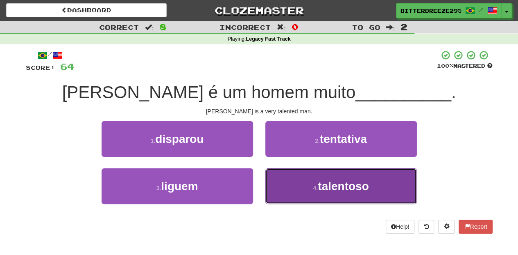
click at [298, 197] on button "4 . talentoso" at bounding box center [342, 186] width 152 height 36
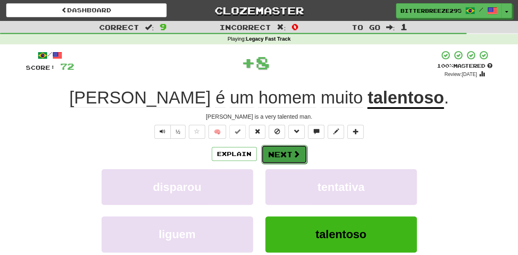
click at [279, 152] on button "Next" at bounding box center [284, 154] width 46 height 19
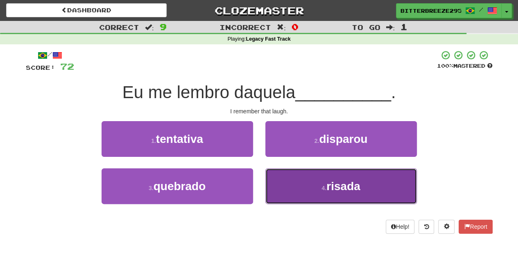
click at [307, 177] on button "4 . risada" at bounding box center [342, 186] width 152 height 36
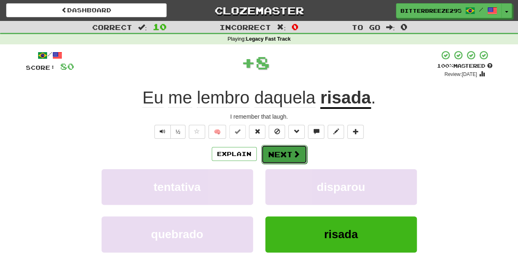
click at [288, 157] on button "Next" at bounding box center [284, 154] width 46 height 19
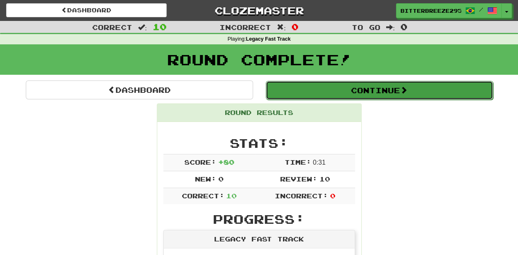
click at [337, 90] on button "Continue" at bounding box center [379, 90] width 227 height 19
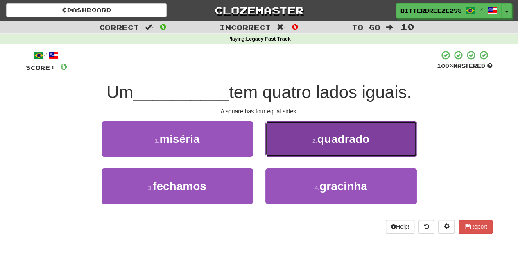
click at [293, 138] on button "2 . quadrado" at bounding box center [342, 139] width 152 height 36
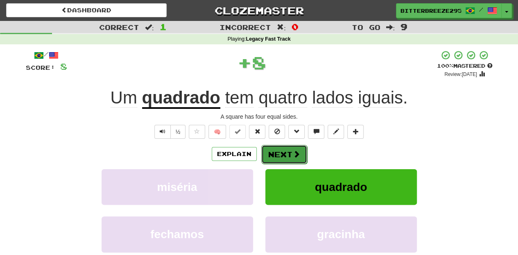
click at [287, 157] on button "Next" at bounding box center [284, 154] width 46 height 19
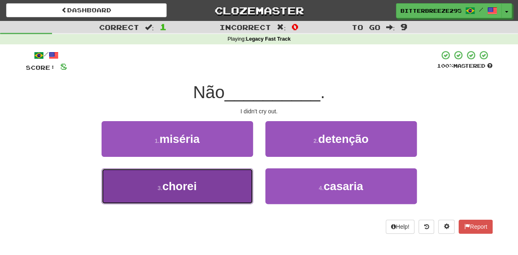
click at [229, 187] on button "3 . chorei" at bounding box center [178, 186] width 152 height 36
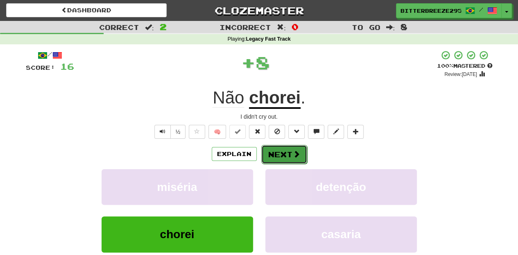
click at [276, 150] on button "Next" at bounding box center [284, 154] width 46 height 19
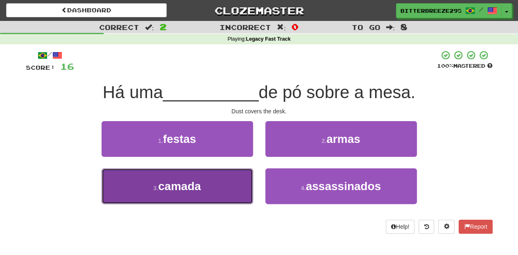
click at [225, 176] on button "3 . camada" at bounding box center [178, 186] width 152 height 36
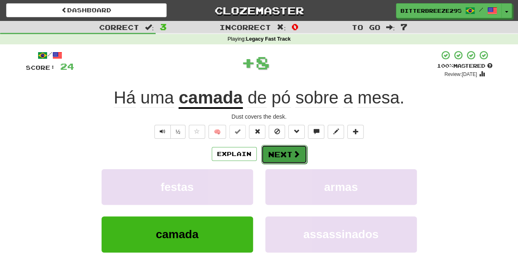
click at [276, 150] on button "Next" at bounding box center [284, 154] width 46 height 19
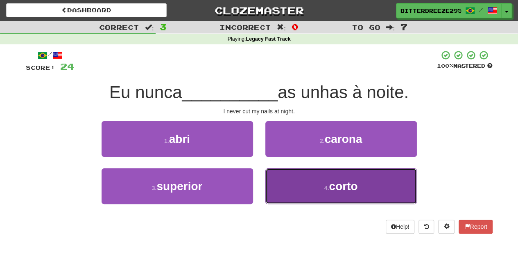
click at [281, 189] on button "4 . corto" at bounding box center [342, 186] width 152 height 36
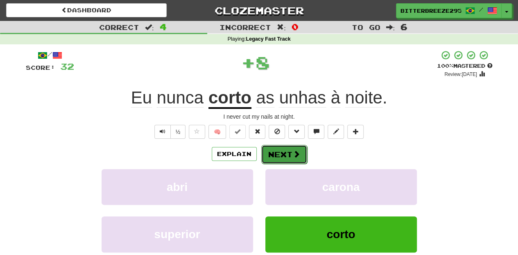
click at [275, 151] on button "Next" at bounding box center [284, 154] width 46 height 19
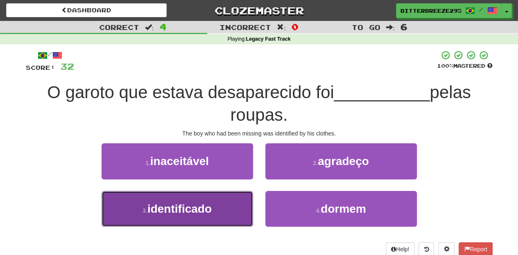
click at [237, 206] on button "3 . identificado" at bounding box center [178, 209] width 152 height 36
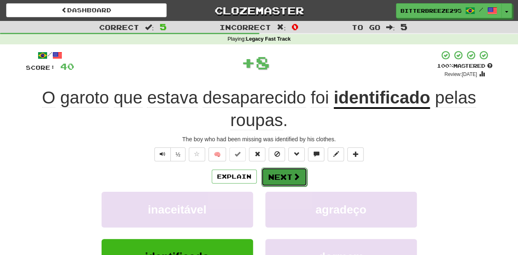
click at [283, 175] on button "Next" at bounding box center [284, 176] width 46 height 19
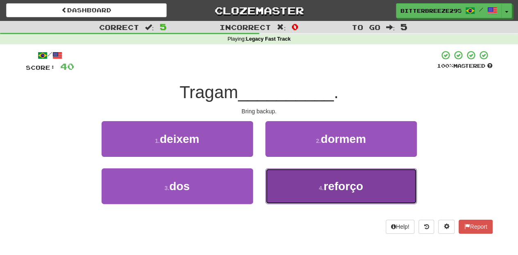
click at [289, 178] on button "4 . reforço" at bounding box center [342, 186] width 152 height 36
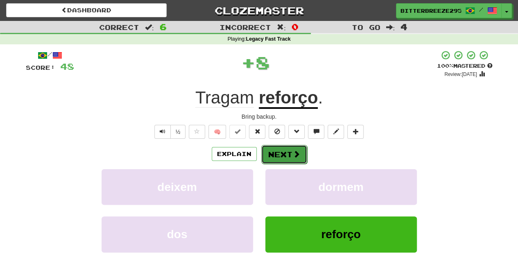
click at [283, 151] on button "Next" at bounding box center [284, 154] width 46 height 19
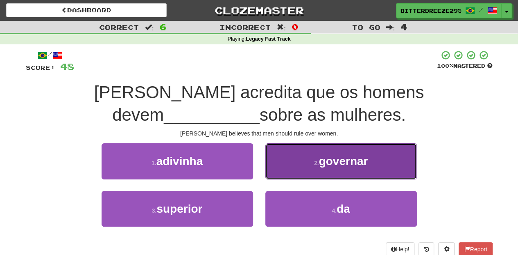
click at [293, 168] on button "2 . governar" at bounding box center [342, 161] width 152 height 36
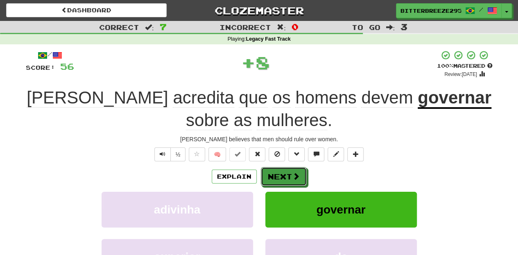
click at [285, 172] on button "Next" at bounding box center [284, 176] width 46 height 19
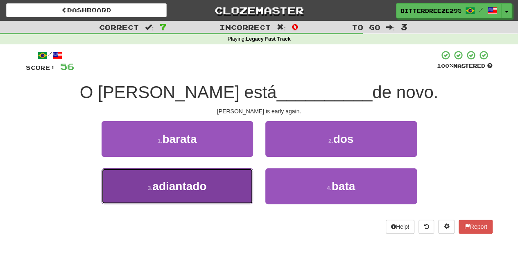
click at [211, 182] on button "3 . adiantado" at bounding box center [178, 186] width 152 height 36
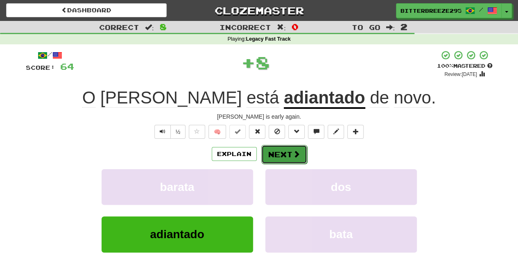
click at [277, 151] on button "Next" at bounding box center [284, 154] width 46 height 19
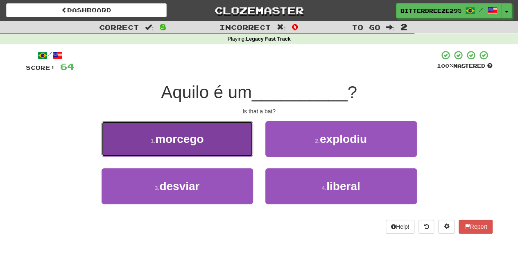
click at [222, 139] on button "1 . morcego" at bounding box center [178, 139] width 152 height 36
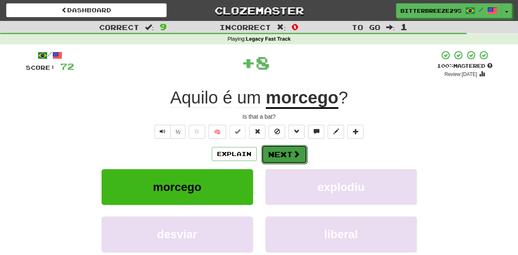
click at [276, 153] on button "Next" at bounding box center [284, 154] width 46 height 19
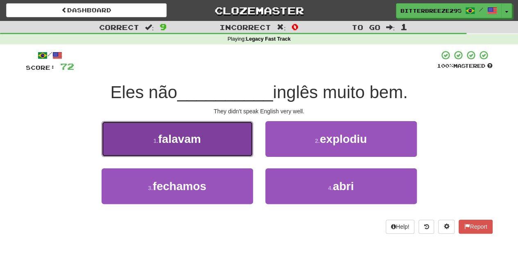
click at [221, 150] on button "1 . falavam" at bounding box center [178, 139] width 152 height 36
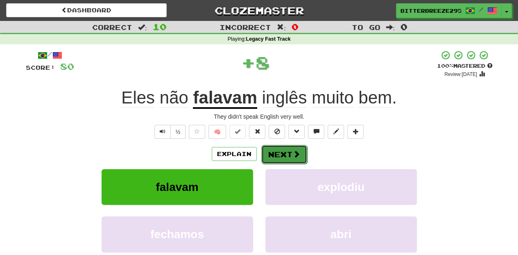
click at [276, 154] on button "Next" at bounding box center [284, 154] width 46 height 19
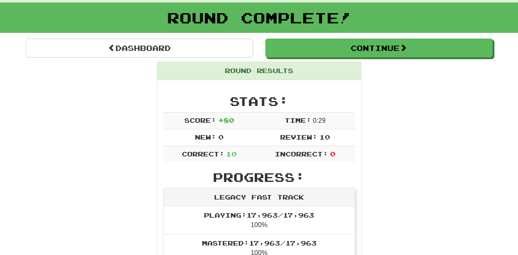
scroll to position [27, 0]
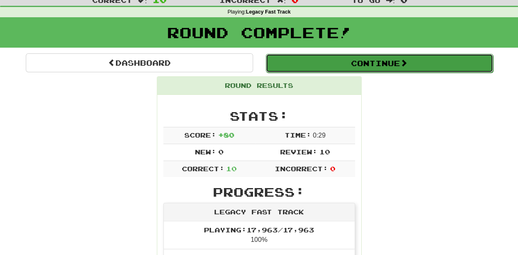
click at [332, 64] on button "Continue" at bounding box center [379, 63] width 227 height 19
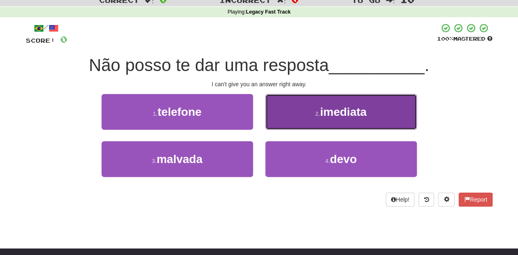
click at [292, 120] on button "2 . imediata" at bounding box center [342, 112] width 152 height 36
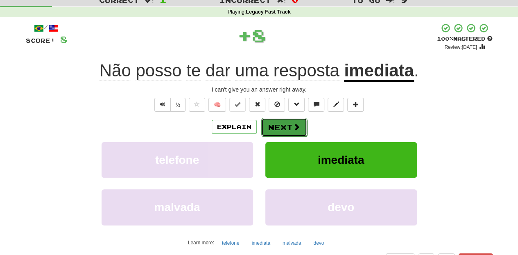
click at [286, 122] on button "Next" at bounding box center [284, 127] width 46 height 19
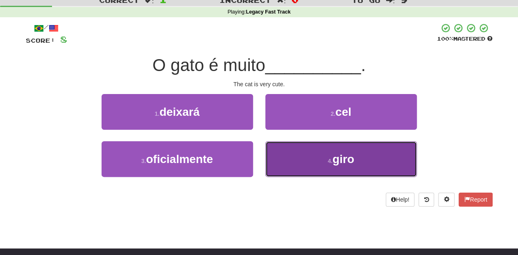
click at [278, 144] on button "4 . giro" at bounding box center [342, 159] width 152 height 36
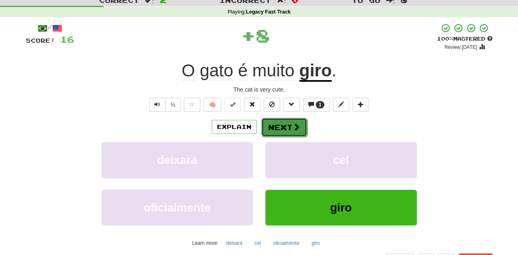
click at [278, 124] on button "Next" at bounding box center [284, 127] width 46 height 19
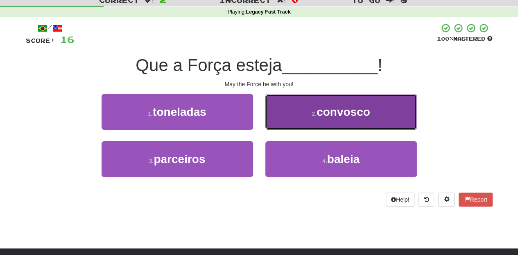
click at [277, 116] on button "2 . convosco" at bounding box center [342, 112] width 152 height 36
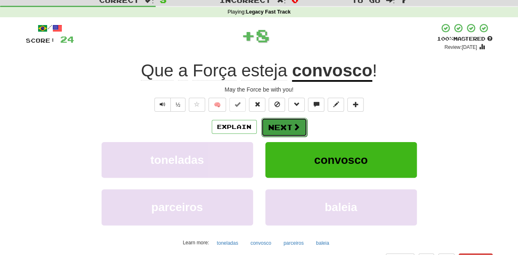
click at [274, 124] on button "Next" at bounding box center [284, 127] width 46 height 19
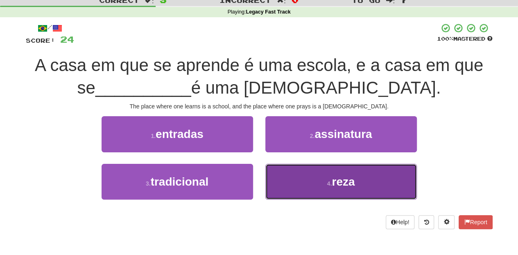
click at [273, 172] on button "4 . reza" at bounding box center [342, 182] width 152 height 36
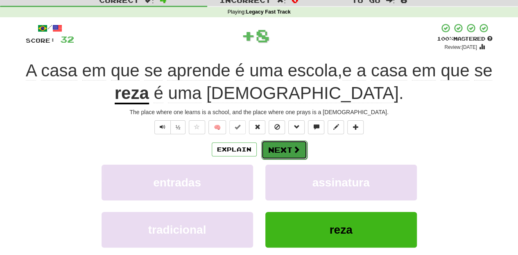
click at [279, 148] on button "Next" at bounding box center [284, 149] width 46 height 19
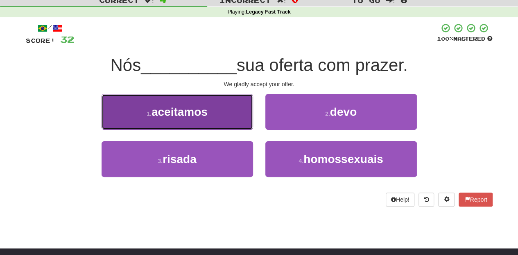
click at [225, 121] on button "1 . aceitamos" at bounding box center [178, 112] width 152 height 36
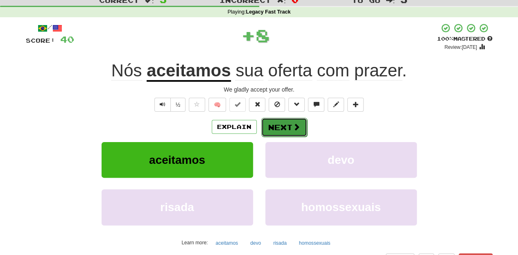
click at [272, 127] on button "Next" at bounding box center [284, 127] width 46 height 19
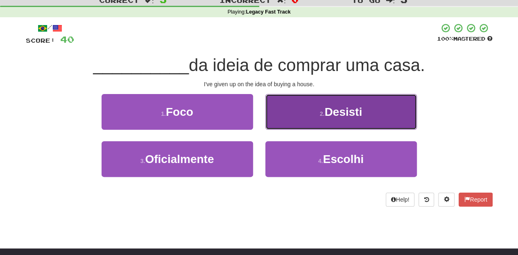
click at [288, 121] on button "2 . Desisti" at bounding box center [342, 112] width 152 height 36
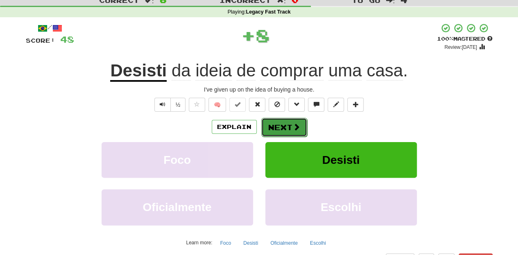
click at [284, 125] on button "Next" at bounding box center [284, 127] width 46 height 19
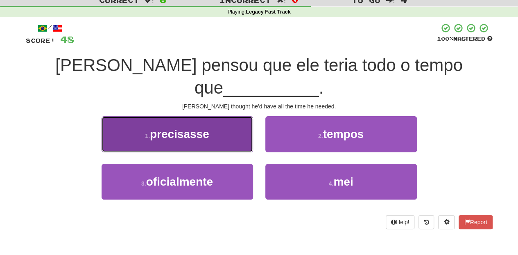
click at [218, 118] on button "1 . precisasse" at bounding box center [178, 134] width 152 height 36
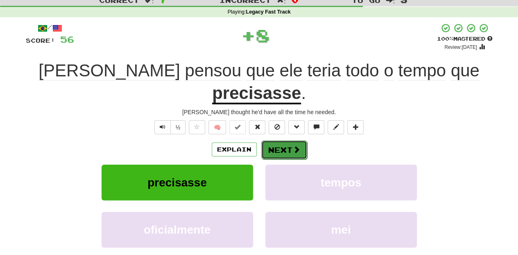
click at [275, 140] on button "Next" at bounding box center [284, 149] width 46 height 19
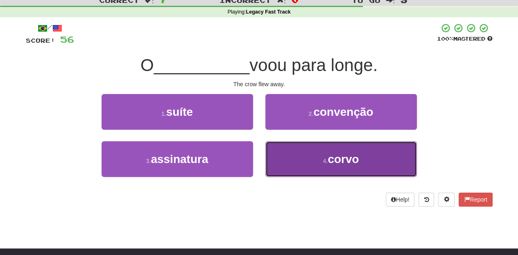
click at [284, 151] on button "4 . corvo" at bounding box center [342, 159] width 152 height 36
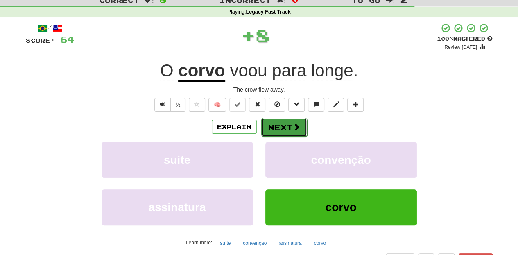
click at [273, 125] on button "Next" at bounding box center [284, 127] width 46 height 19
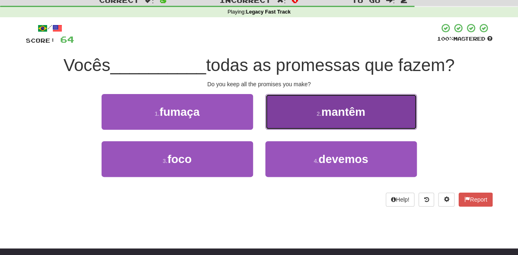
click at [289, 118] on button "2 . mantêm" at bounding box center [342, 112] width 152 height 36
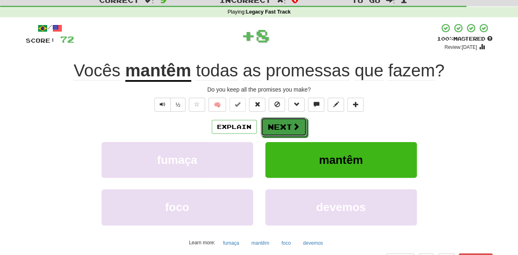
click at [282, 120] on button "Next" at bounding box center [284, 126] width 46 height 19
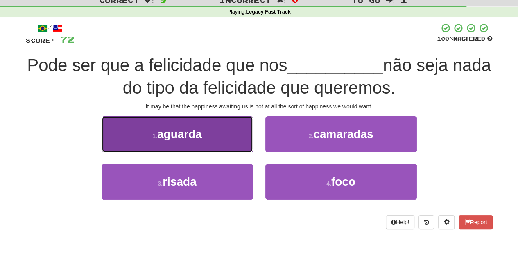
click at [227, 143] on button "1 . aguarda" at bounding box center [178, 134] width 152 height 36
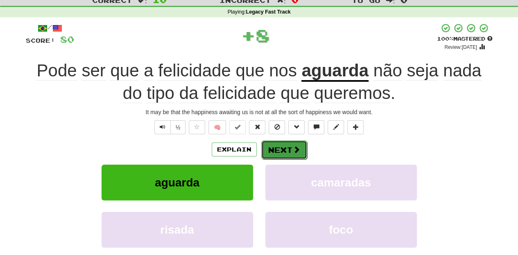
click at [267, 146] on button "Next" at bounding box center [284, 149] width 46 height 19
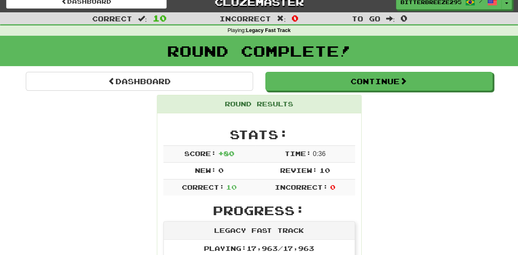
scroll to position [0, 0]
